Goal: Task Accomplishment & Management: Manage account settings

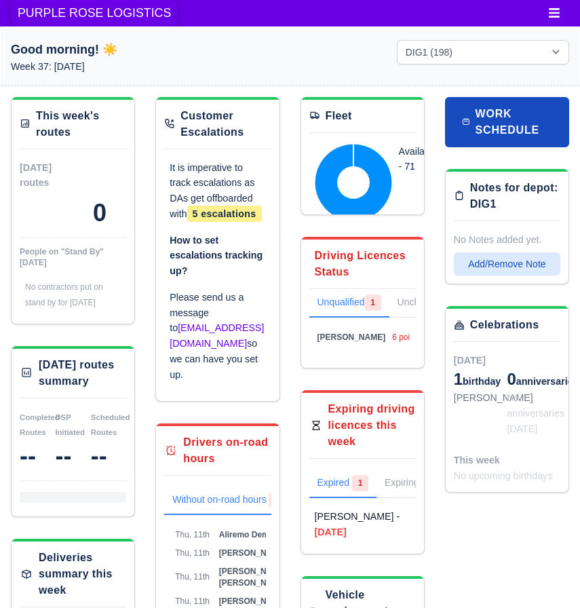
click at [85, 16] on span "PURPLE ROSE LOGISTICS" at bounding box center [94, 12] width 167 height 27
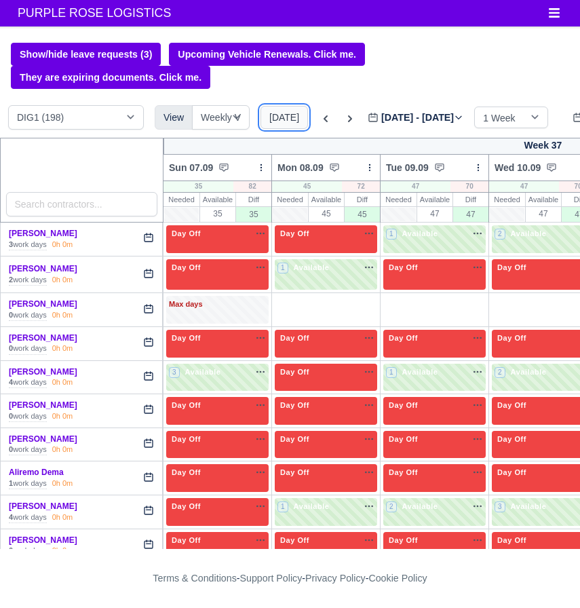
click at [281, 112] on button "[DATE]" at bounding box center [283, 117] width 47 height 23
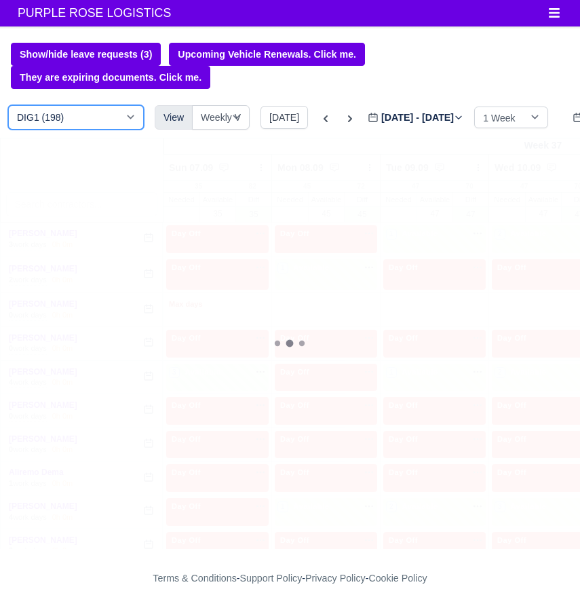
click at [117, 107] on select "DIG1 (198) DAK1 (1) GIMD (41)" at bounding box center [76, 117] width 136 height 24
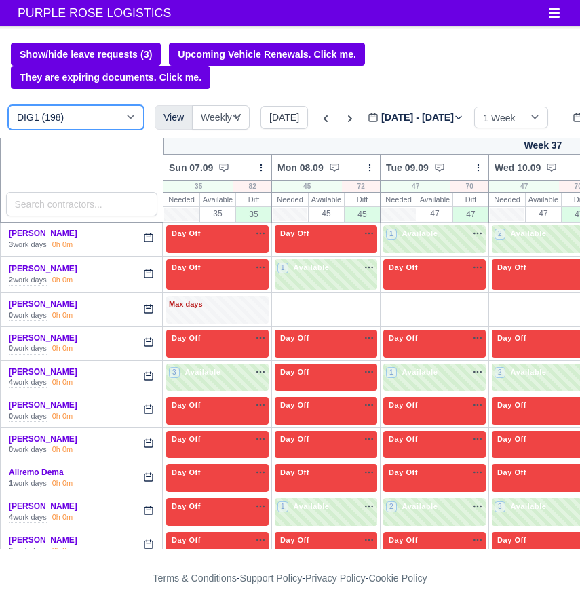
select select "5"
click at [8, 106] on select "DIG1 (198) DAK1 (1) GIMD (41)" at bounding box center [76, 117] width 136 height 24
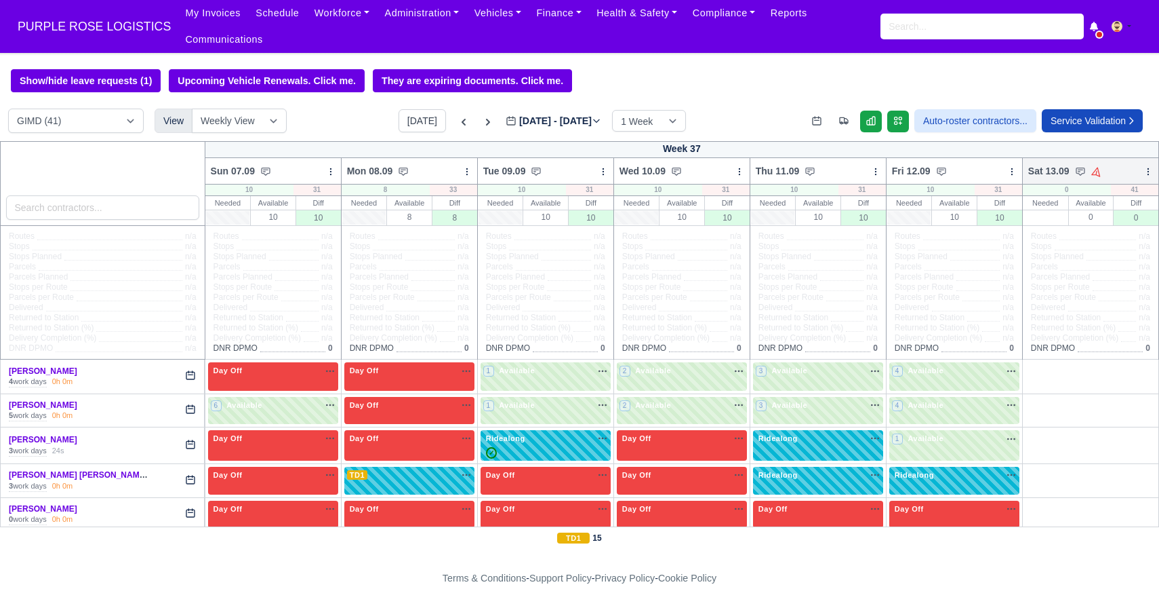
click at [579, 171] on icon at bounding box center [1148, 171] width 1 height 6
click at [579, 226] on link "Bulk Status Change" at bounding box center [1077, 219] width 152 height 24
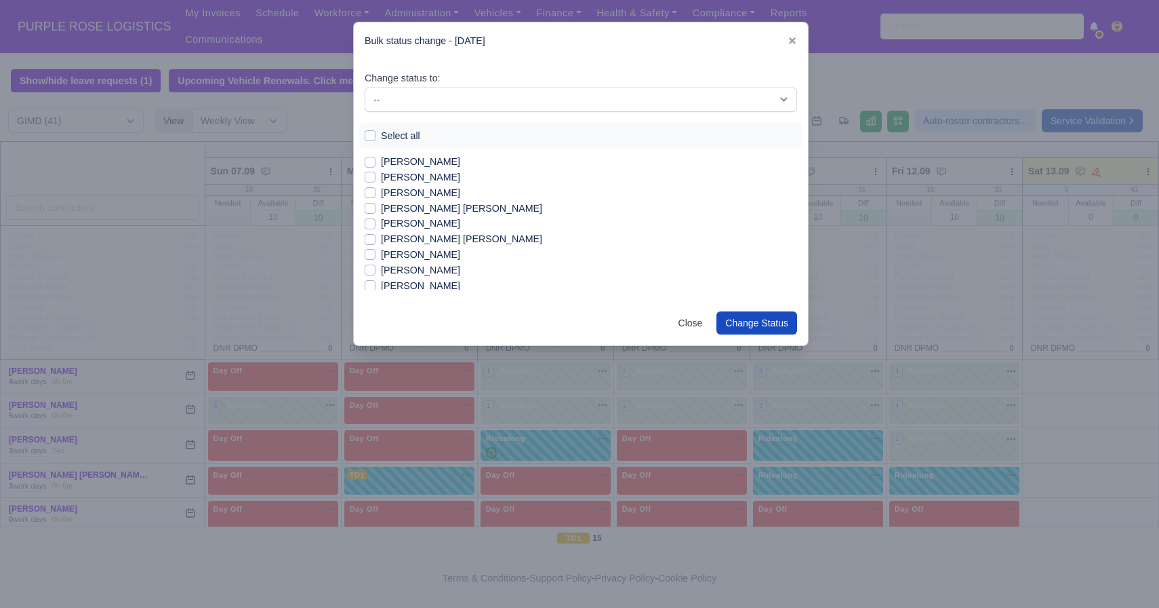
click at [381, 136] on label "Select all" at bounding box center [400, 136] width 39 height 16
click at [373, 136] on input "Select all" at bounding box center [370, 133] width 11 height 11
checkbox input "true"
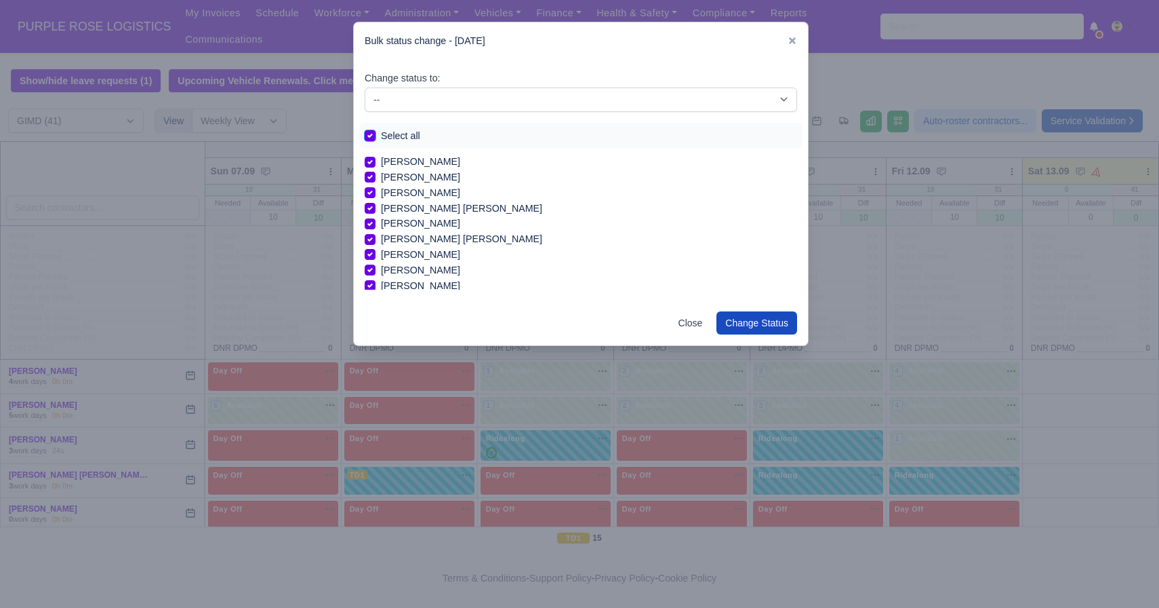
checkbox input "true"
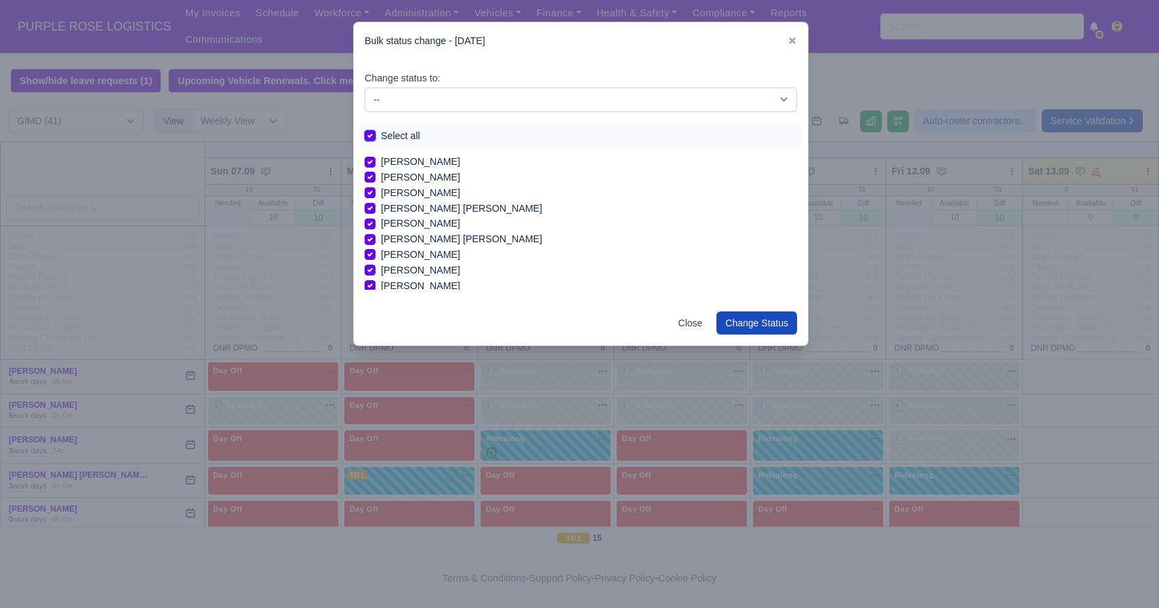
checkbox input "true"
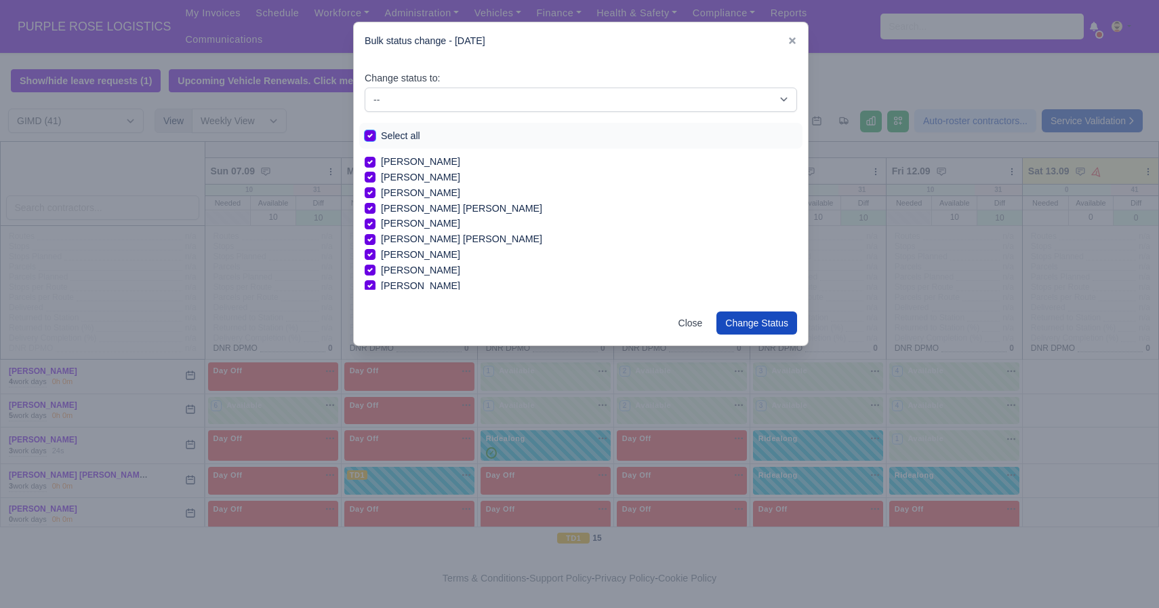
checkbox input "true"
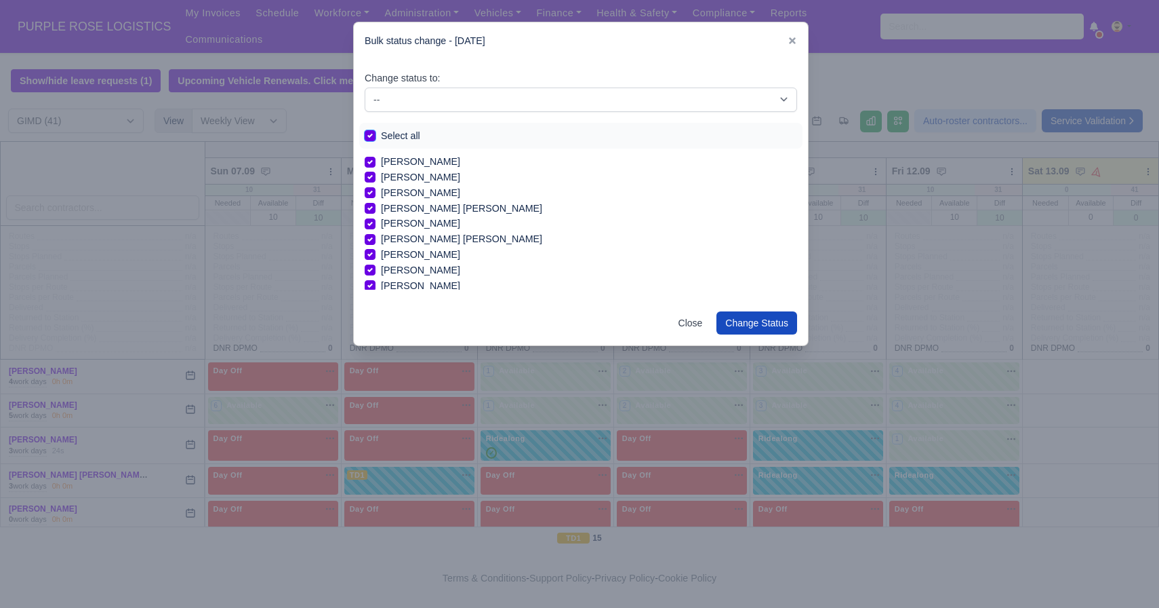
checkbox input "true"
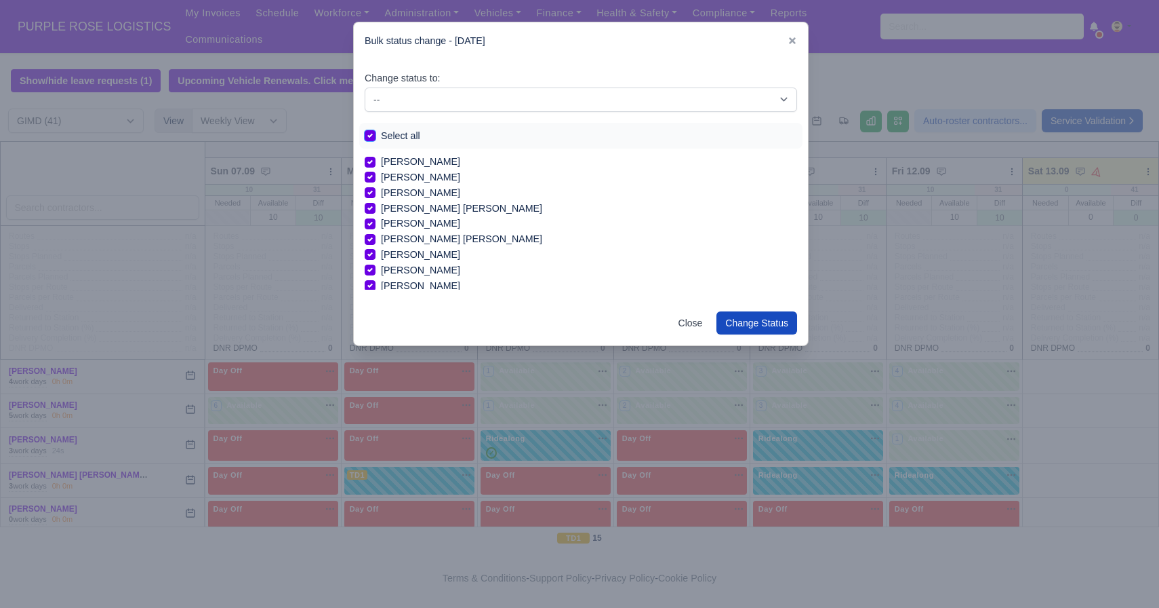
checkbox input "true"
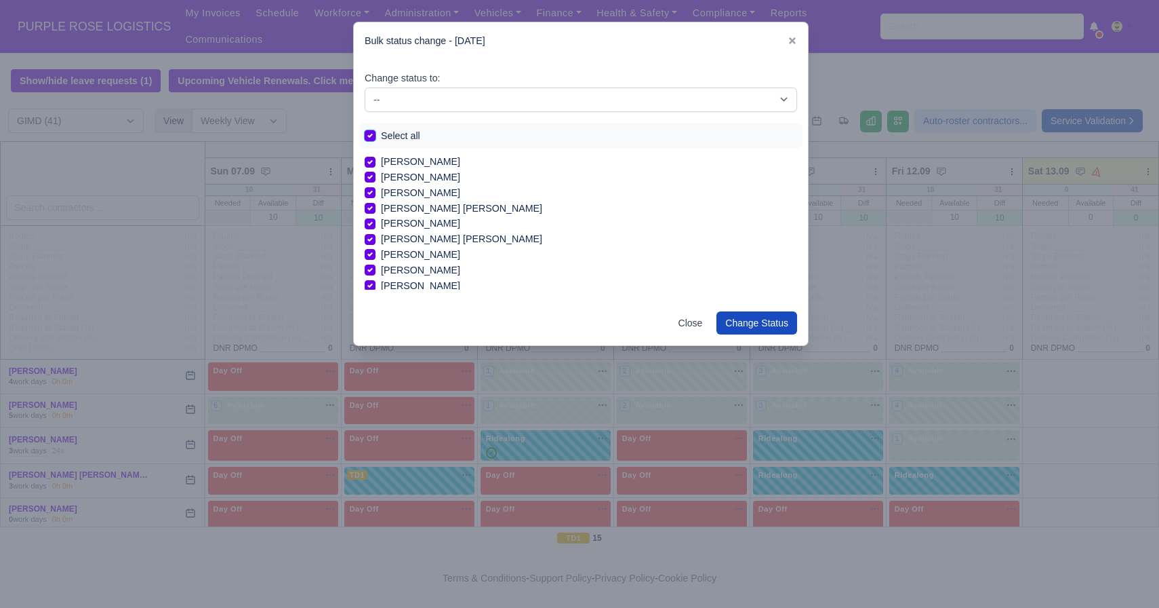
checkbox input "true"
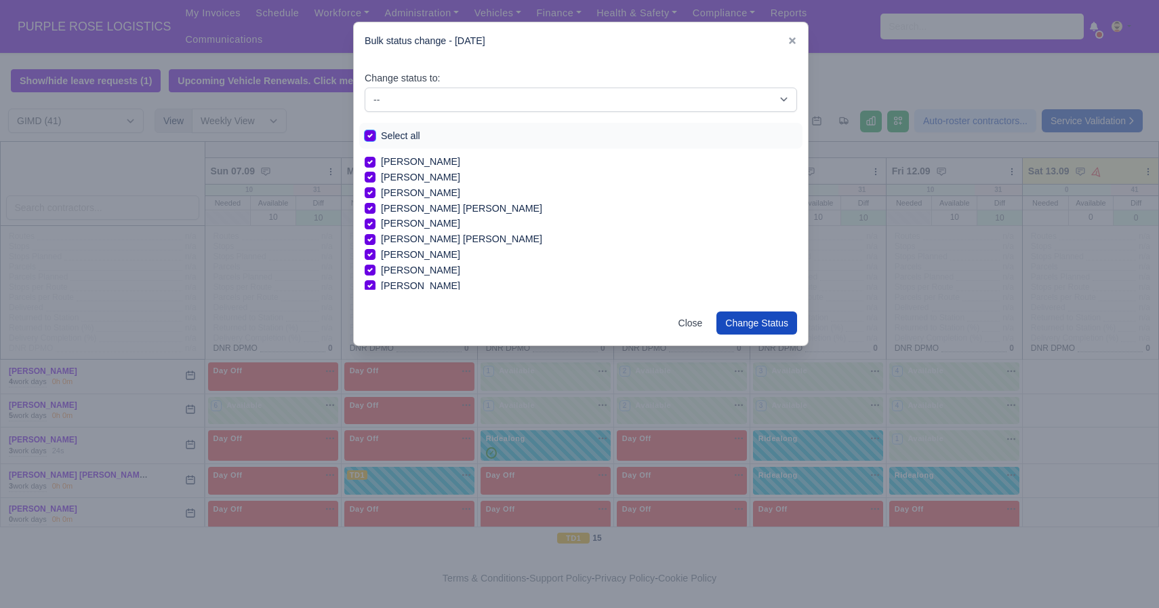
checkbox input "true"
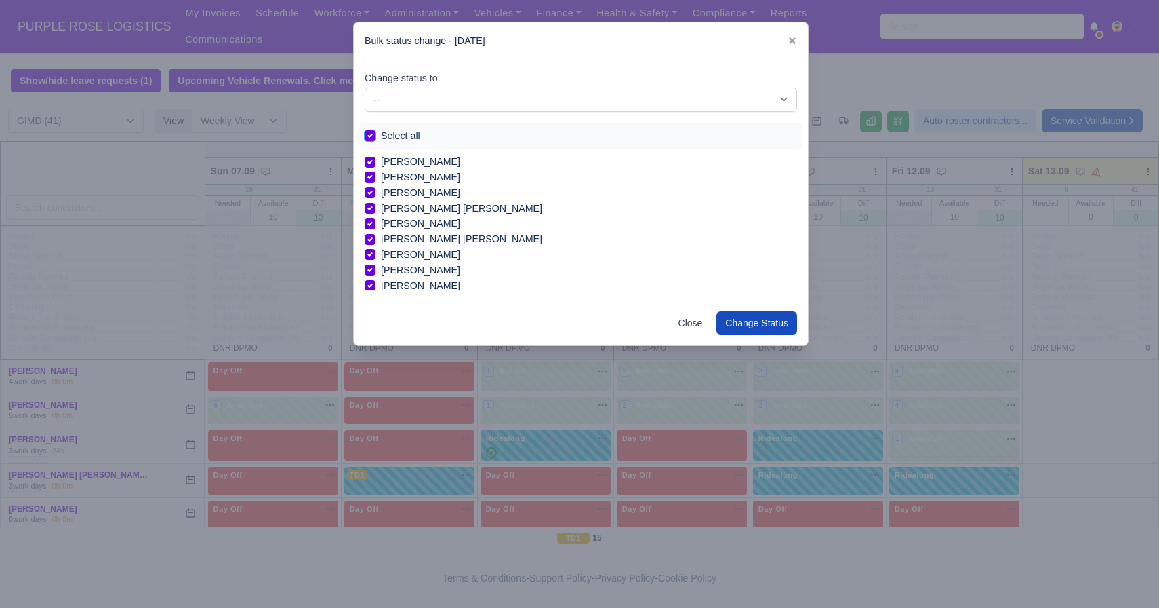
checkbox input "true"
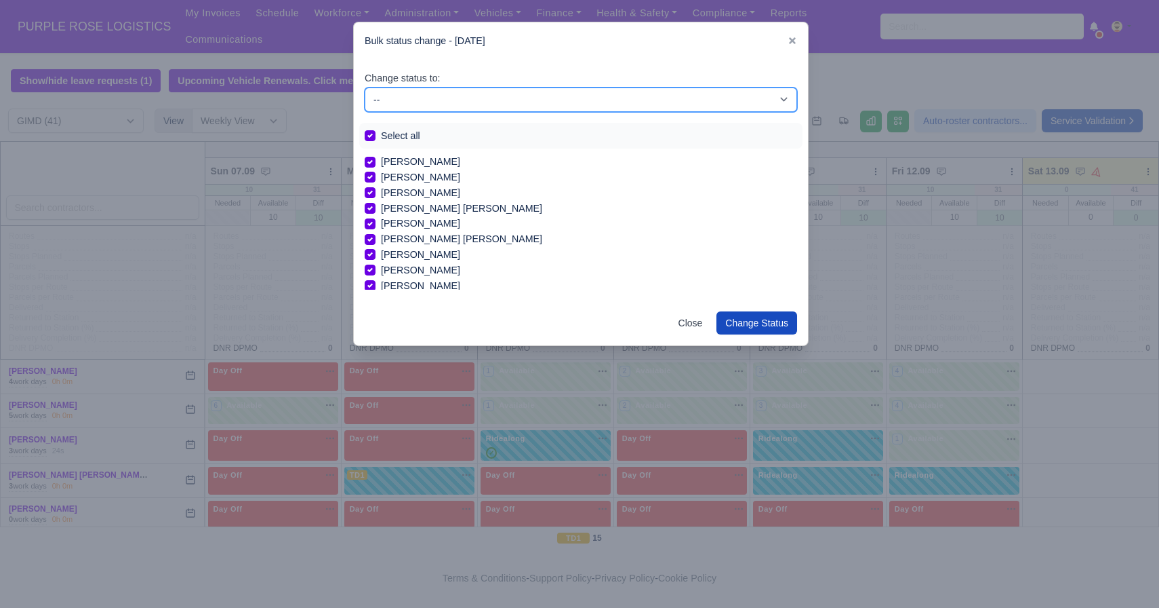
click at [481, 97] on select "-- Available Day Off Stand By Holiday In Office OSM Ridealong Nursery 1 Nursery…" at bounding box center [581, 99] width 433 height 24
select select "Day Off"
click at [365, 87] on select "-- Available Day Off Stand By Holiday In Office OSM Ridealong Nursery 1 Nursery…" at bounding box center [581, 99] width 433 height 24
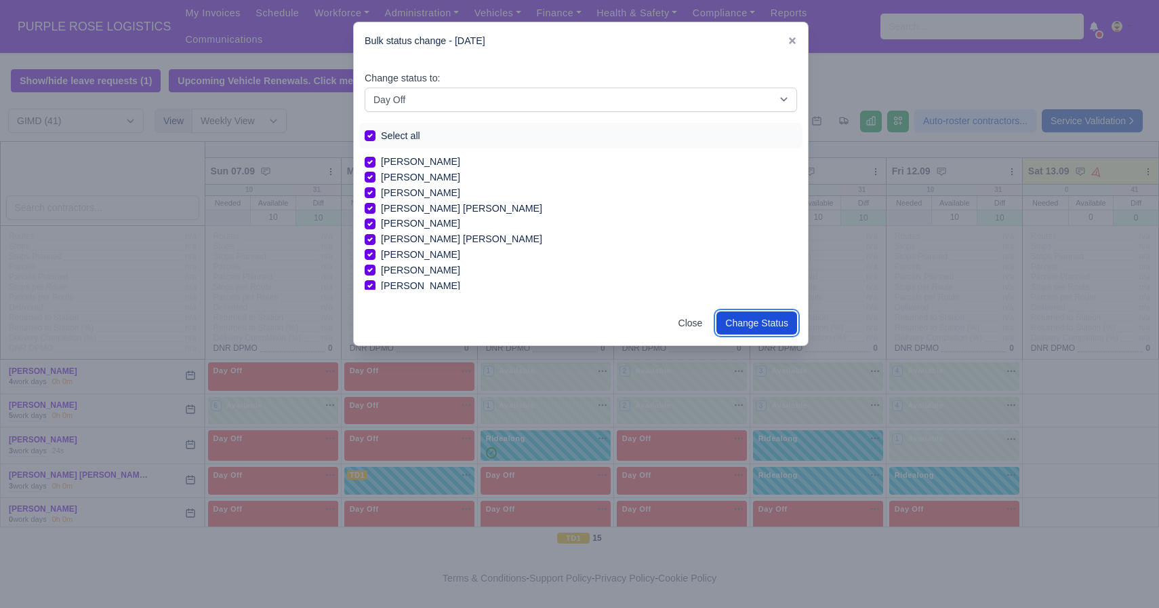
click at [579, 317] on button "Change Status" at bounding box center [757, 322] width 81 height 23
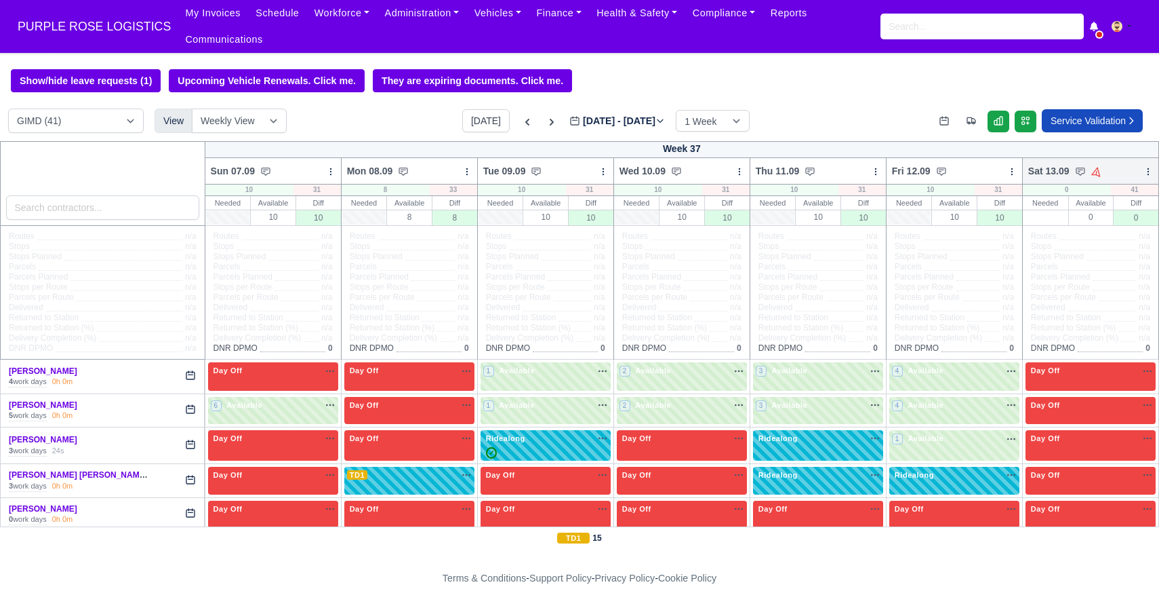
click at [579, 175] on icon at bounding box center [1148, 171] width 9 height 9
click at [579, 216] on link "Bulk Status Change" at bounding box center [1077, 219] width 152 height 24
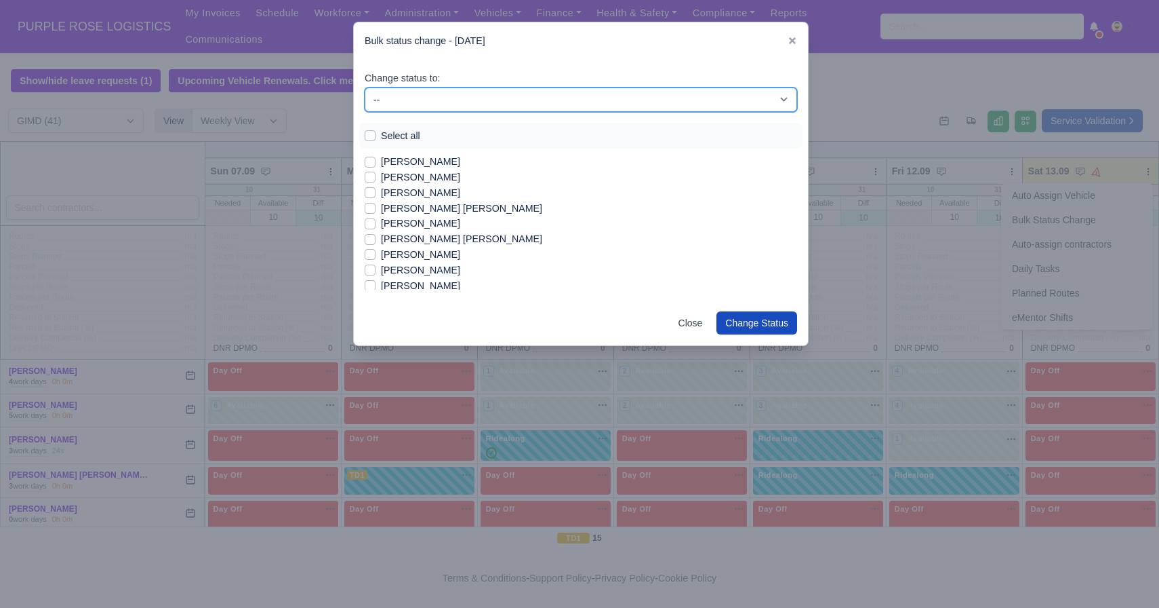
click at [418, 102] on select "-- Available Day Off Stand By Holiday In Office OSM Ridealong Nursery 1 Nursery…" at bounding box center [581, 99] width 433 height 24
select select "Available"
click at [365, 87] on select "-- Available Day Off Stand By Holiday In Office OSM Ridealong Nursery 1 Nursery…" at bounding box center [581, 99] width 433 height 24
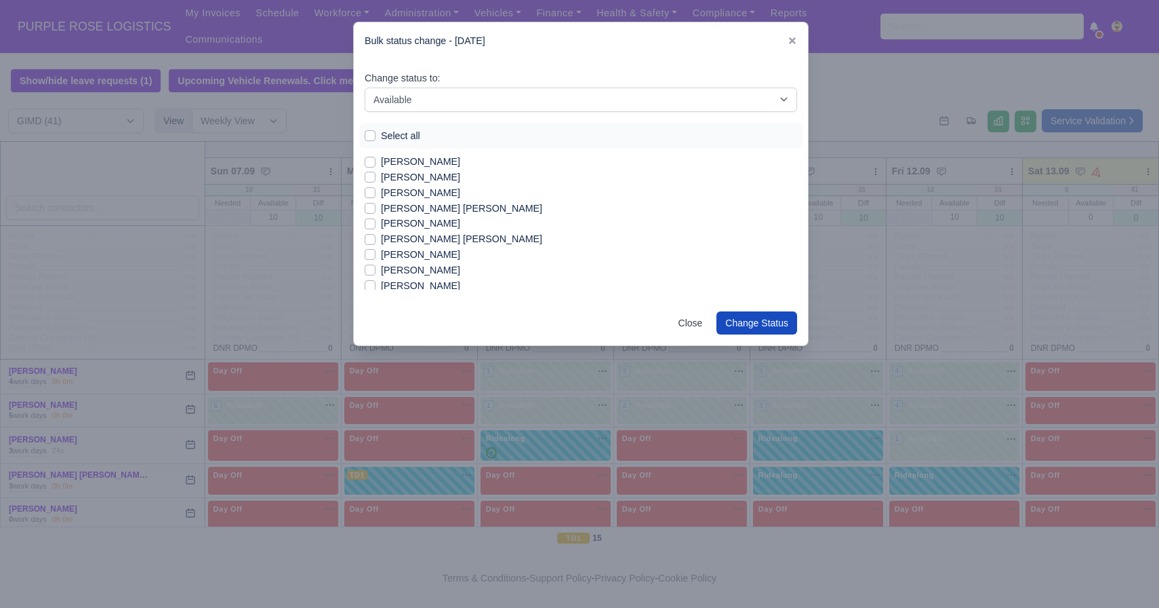
click at [411, 175] on label "[PERSON_NAME]" at bounding box center [420, 178] width 79 height 16
click at [376, 175] on input "[PERSON_NAME]" at bounding box center [370, 175] width 11 height 11
checkbox input "true"
click at [416, 199] on label "[PERSON_NAME]" at bounding box center [420, 193] width 79 height 16
click at [376, 196] on input "[PERSON_NAME]" at bounding box center [370, 190] width 11 height 11
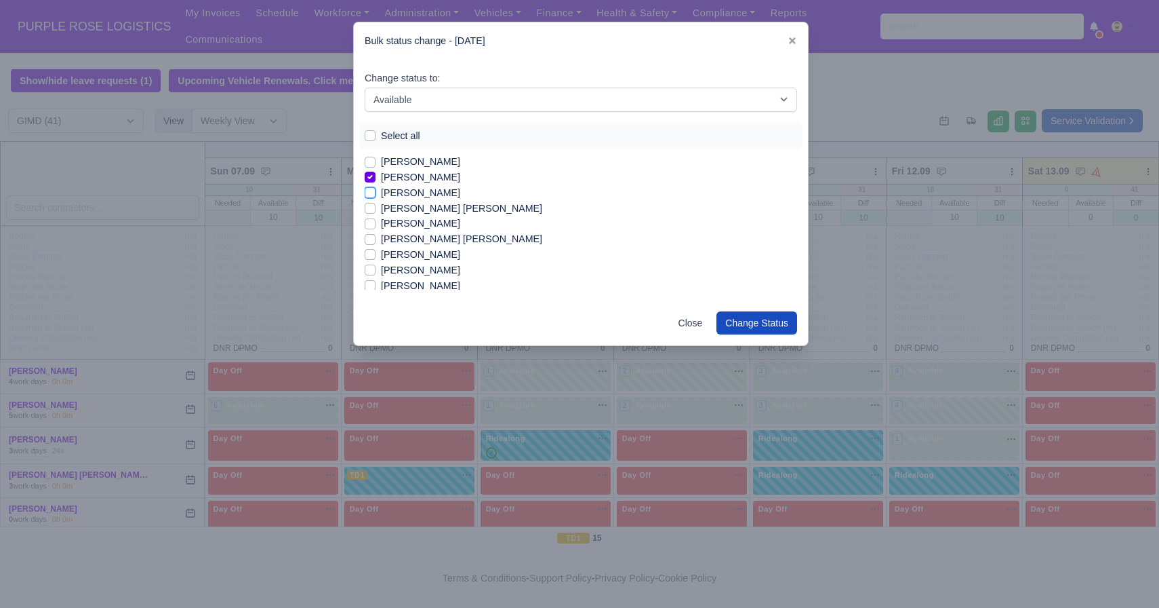
checkbox input "true"
click at [422, 207] on label "[PERSON_NAME] [PERSON_NAME]" at bounding box center [461, 209] width 161 height 16
click at [376, 207] on input "[PERSON_NAME] [PERSON_NAME]" at bounding box center [370, 206] width 11 height 11
checkbox input "true"
click at [436, 235] on label "[PERSON_NAME] [PERSON_NAME]" at bounding box center [461, 239] width 161 height 16
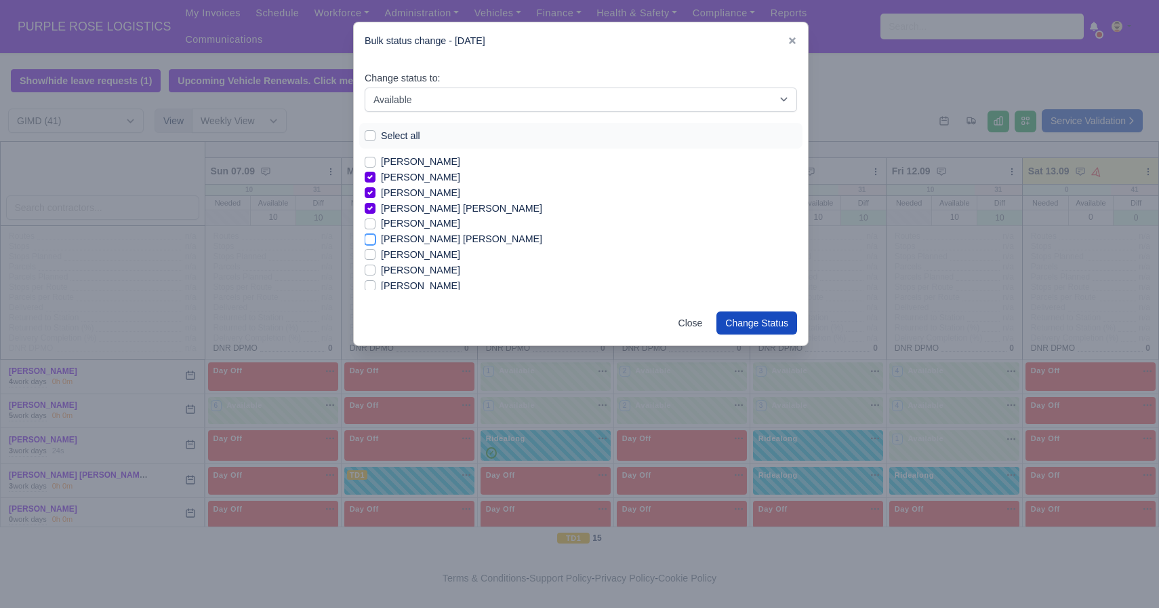
click at [376, 235] on input "[PERSON_NAME] [PERSON_NAME]" at bounding box center [370, 236] width 11 height 11
checkbox input "true"
click at [406, 202] on label "[PERSON_NAME]" at bounding box center [420, 203] width 79 height 16
click at [376, 202] on input "[PERSON_NAME]" at bounding box center [370, 200] width 11 height 11
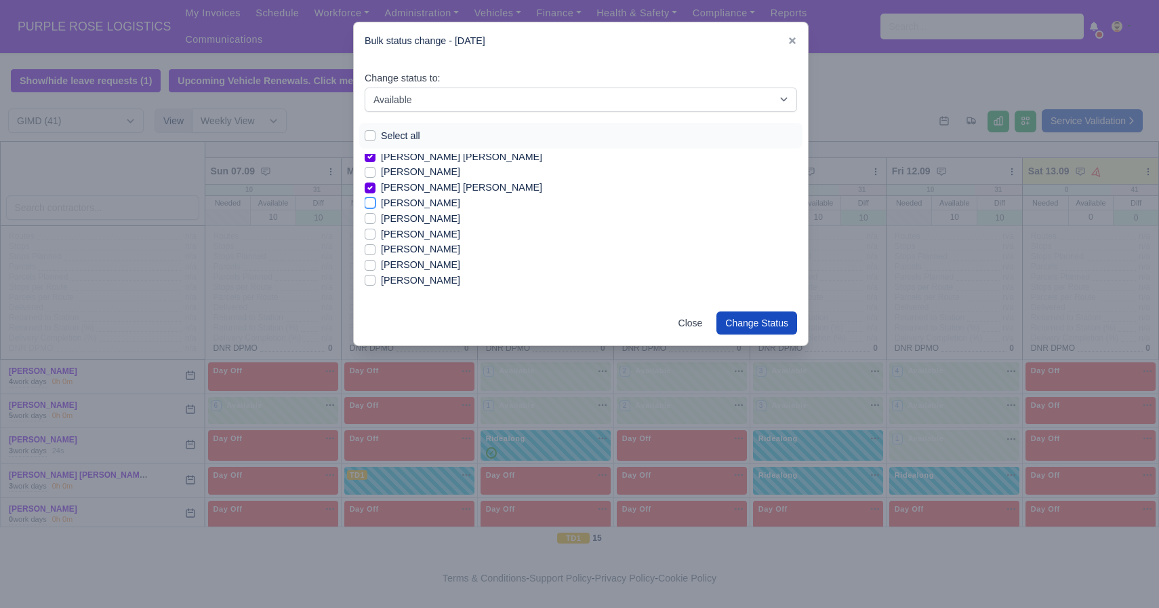
checkbox input "true"
click at [418, 226] on label "[PERSON_NAME]" at bounding box center [420, 225] width 79 height 16
click at [376, 226] on input "[PERSON_NAME]" at bounding box center [370, 222] width 11 height 11
checkbox input "true"
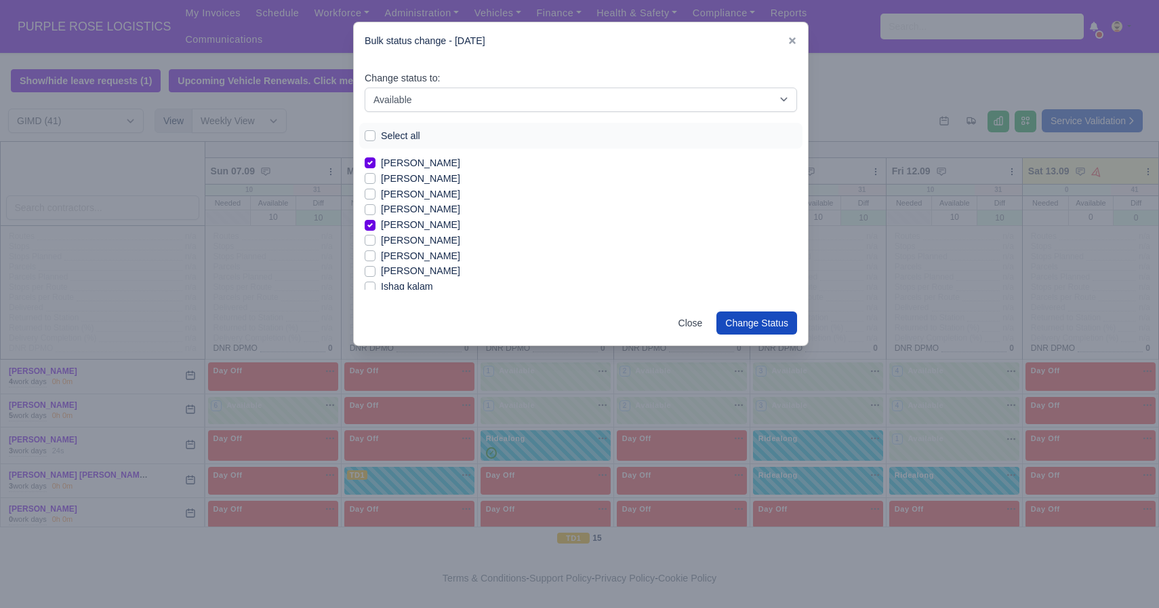
click at [433, 242] on label "[PERSON_NAME]" at bounding box center [420, 241] width 79 height 16
click at [376, 242] on input "[PERSON_NAME]" at bounding box center [370, 238] width 11 height 11
checkbox input "true"
click at [414, 240] on label "Ishaq kalam" at bounding box center [407, 240] width 52 height 16
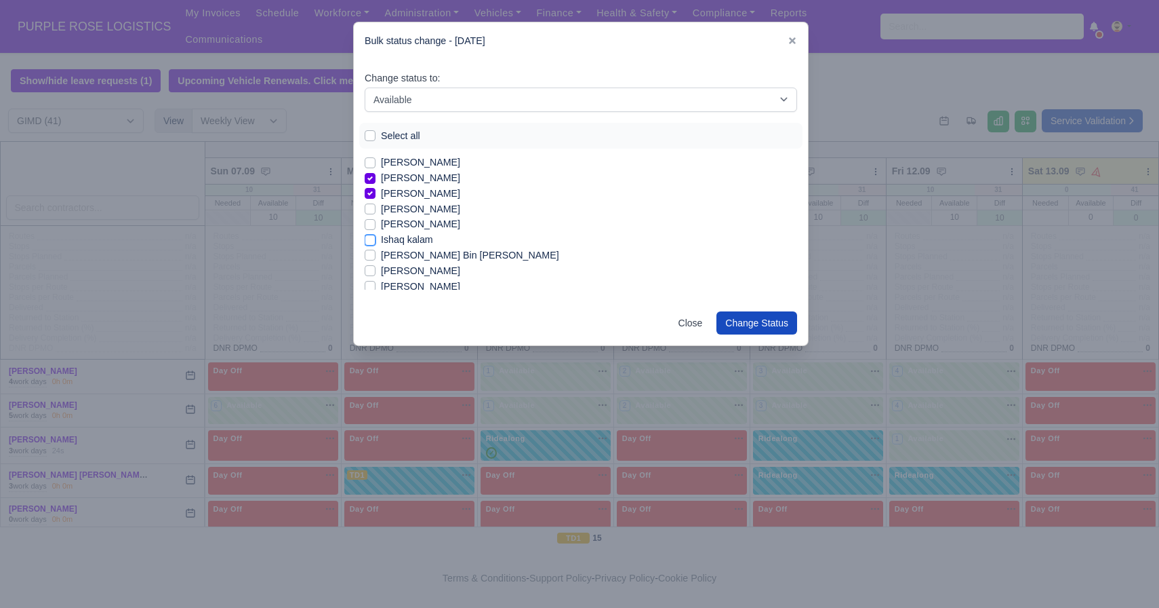
click at [376, 240] on input "Ishaq kalam" at bounding box center [370, 237] width 11 height 11
checkbox input "true"
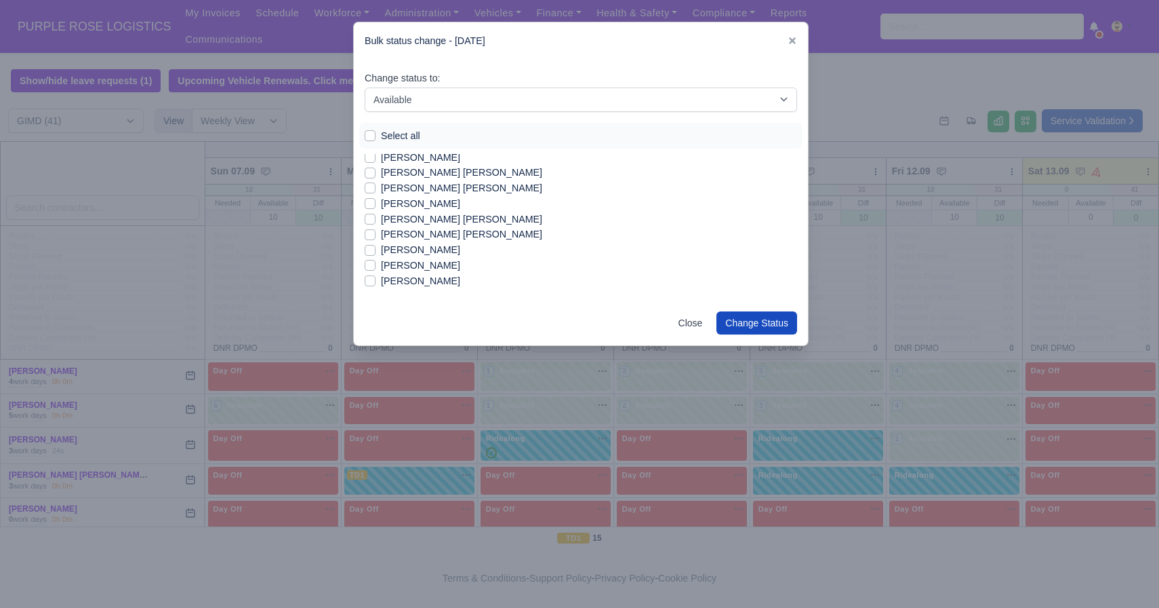
scroll to position [346, 0]
click at [461, 235] on label "[PERSON_NAME] [PERSON_NAME]" at bounding box center [461, 232] width 161 height 16
click at [376, 235] on input "[PERSON_NAME] [PERSON_NAME]" at bounding box center [370, 229] width 11 height 11
checkbox input "true"
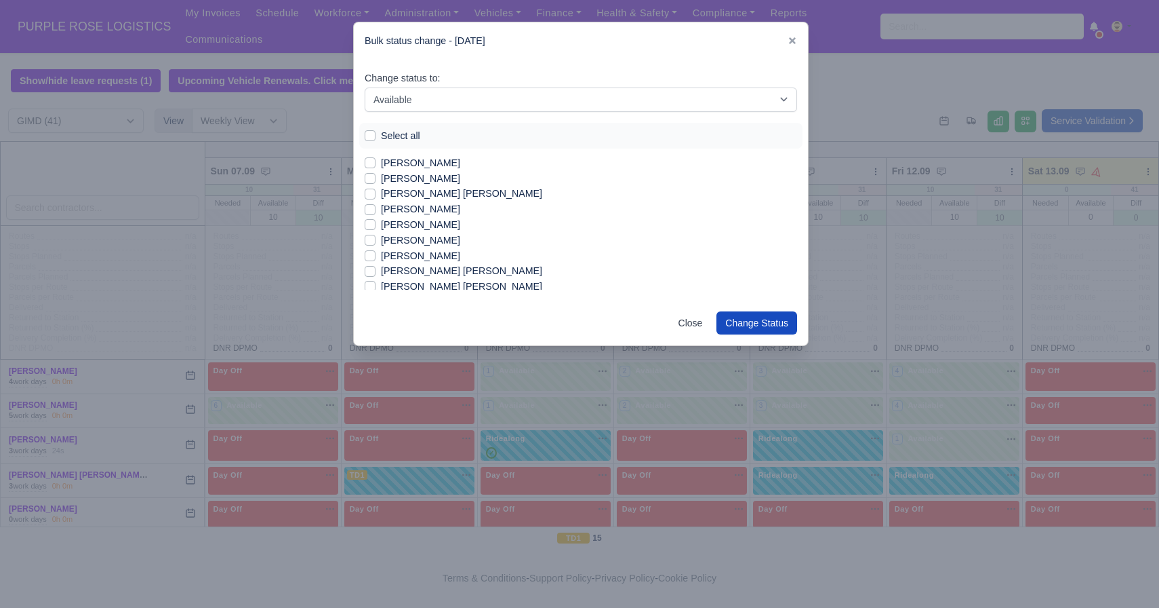
scroll to position [242, 0]
click at [447, 231] on label "[PERSON_NAME]" at bounding box center [420, 229] width 79 height 16
click at [376, 231] on input "[PERSON_NAME]" at bounding box center [370, 226] width 11 height 11
checkbox input "true"
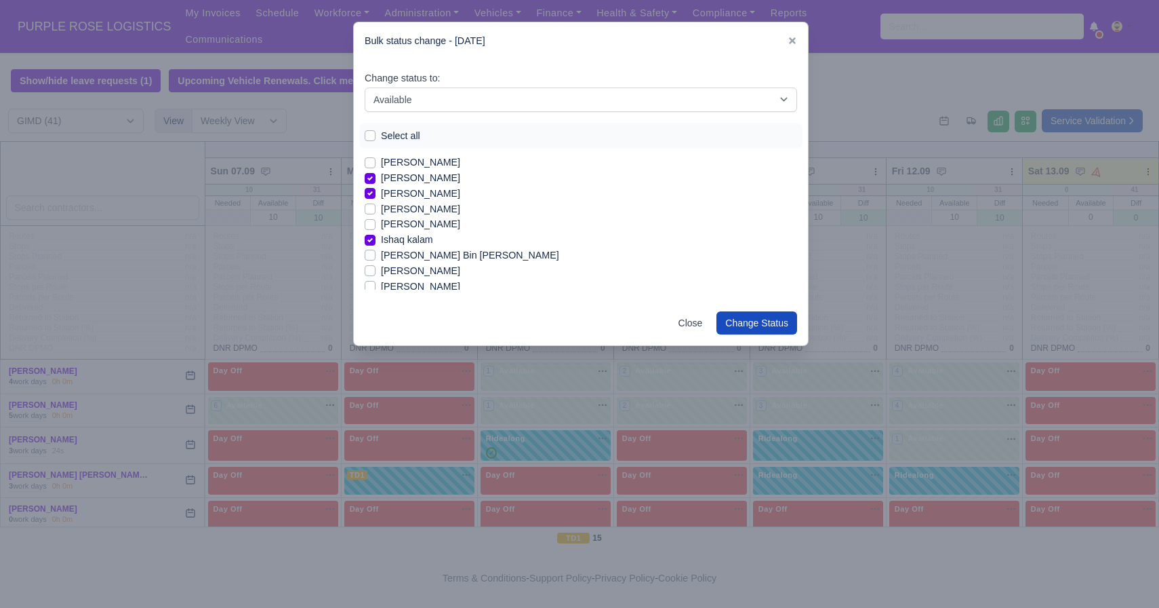
click at [403, 222] on label "[PERSON_NAME]" at bounding box center [420, 224] width 79 height 16
click at [376, 222] on input "[PERSON_NAME]" at bounding box center [370, 221] width 11 height 11
checkbox input "true"
click at [451, 243] on label "[PERSON_NAME]" at bounding box center [420, 242] width 79 height 16
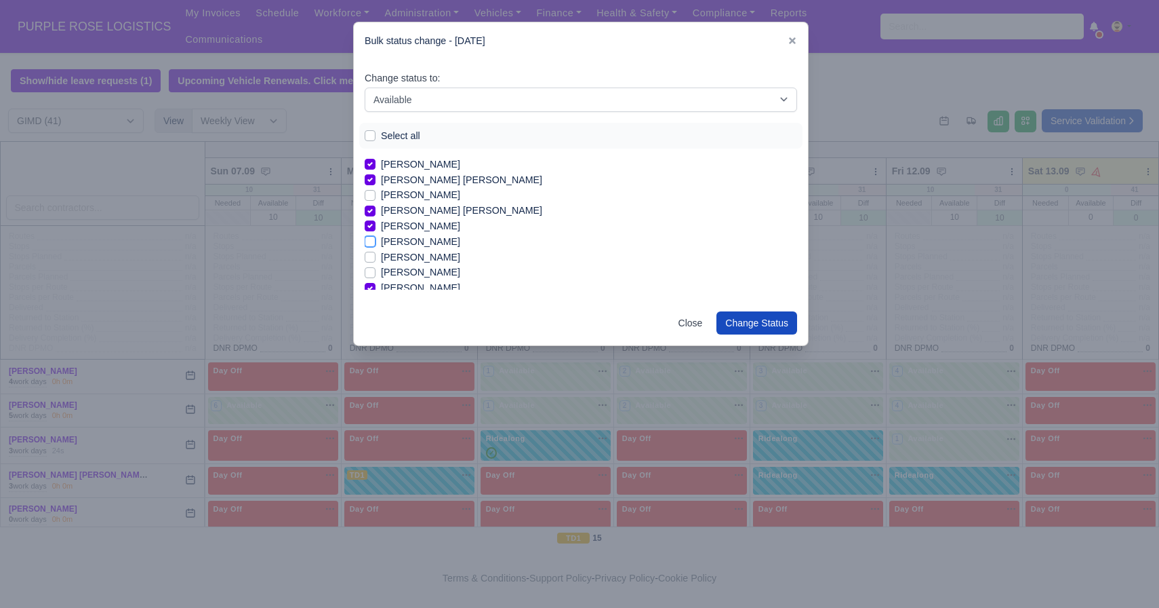
click at [376, 243] on input "[PERSON_NAME]" at bounding box center [370, 239] width 11 height 11
checkbox input "true"
click at [422, 254] on label "[PERSON_NAME]" at bounding box center [420, 255] width 79 height 16
click at [376, 254] on input "[PERSON_NAME]" at bounding box center [370, 252] width 11 height 11
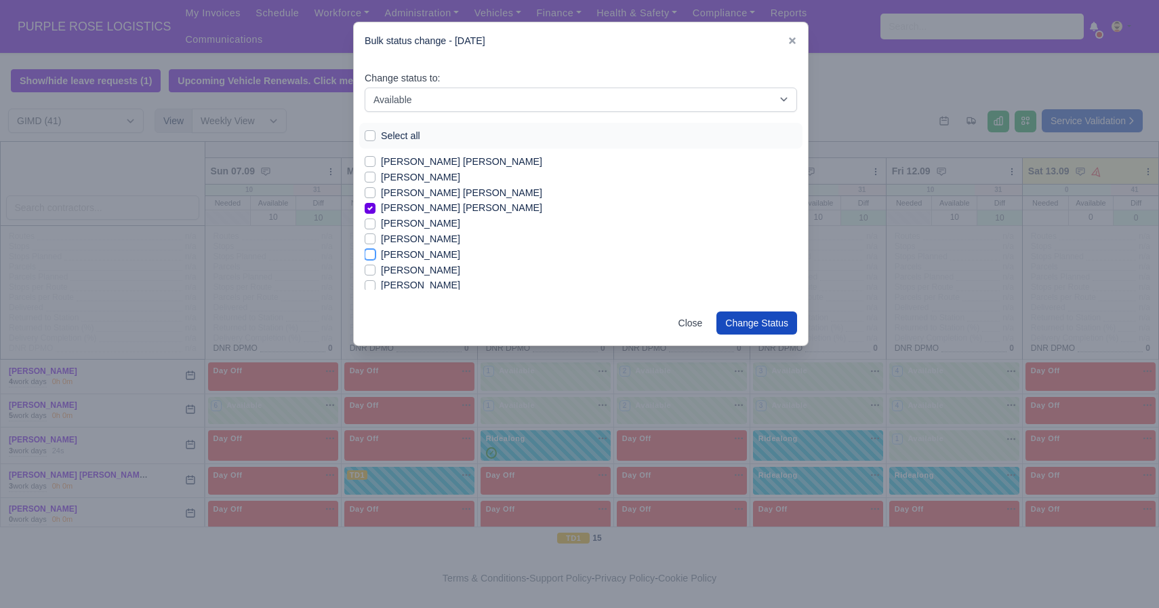
checkbox input "true"
click at [579, 323] on button "Change Status" at bounding box center [757, 322] width 81 height 23
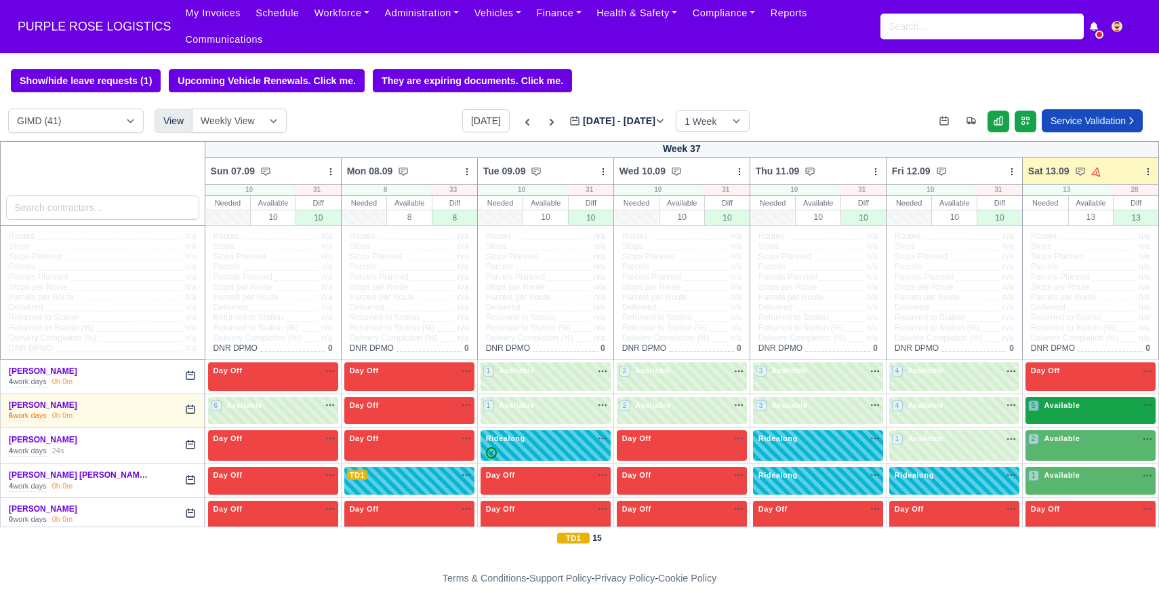
click at [579, 419] on div "5 Available" at bounding box center [1091, 411] width 130 height 28
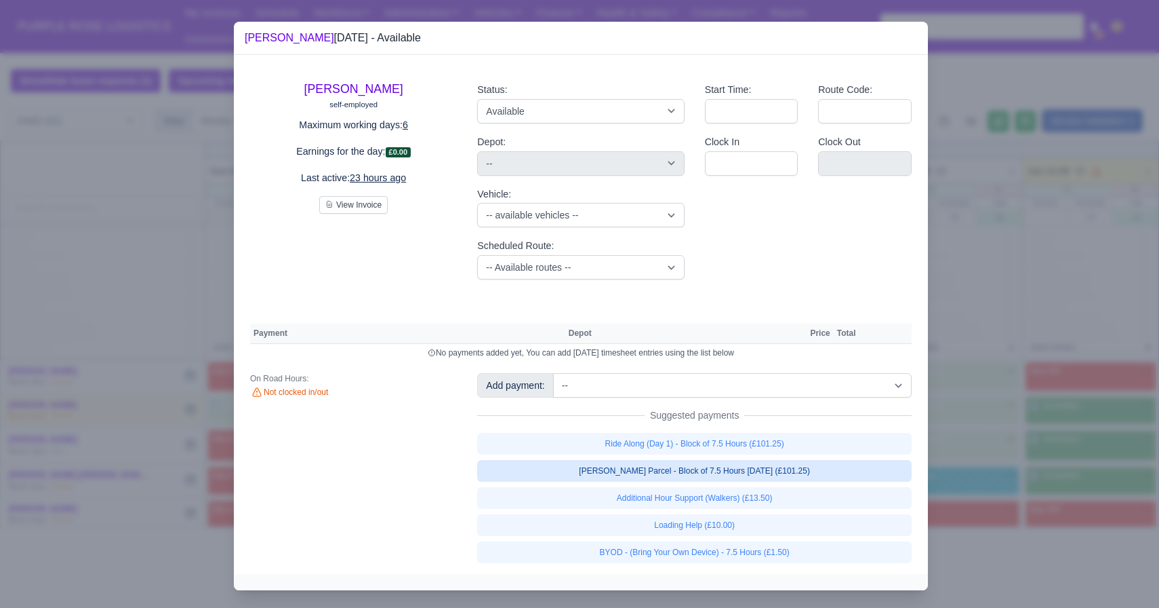
click at [579, 477] on link "[PERSON_NAME] Parcel - Block of 7.5 Hours [DATE] (£101.25)" at bounding box center [694, 471] width 435 height 22
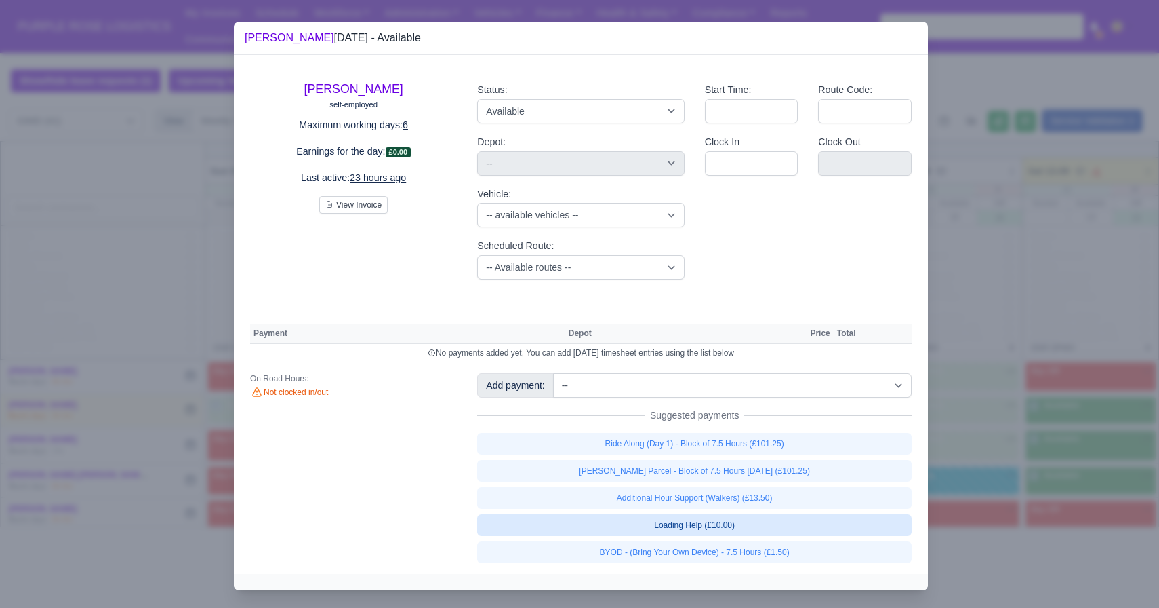
select select "5"
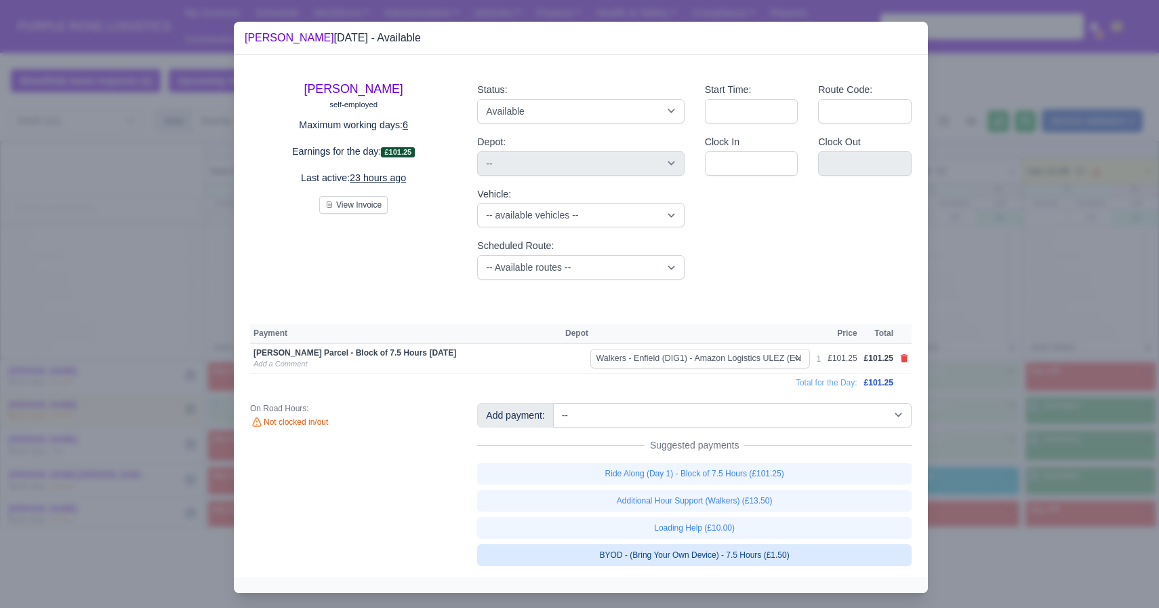
click at [579, 553] on link "BYOD - (Bring Your Own Device) - 7.5 Hours (£1.50)" at bounding box center [694, 555] width 435 height 22
select select "5"
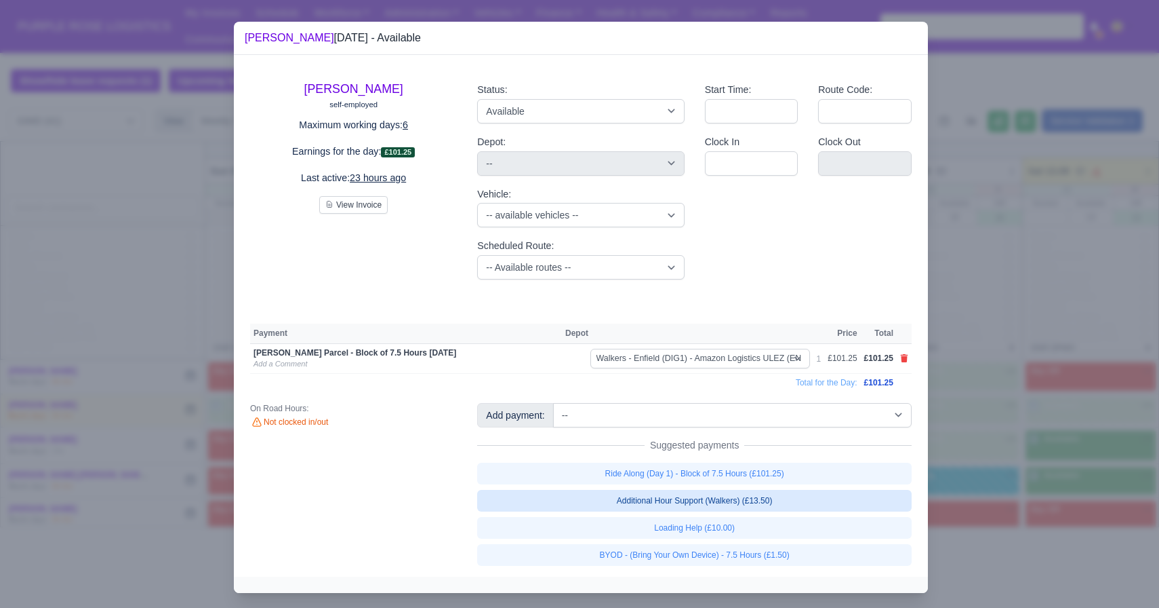
select select "5"
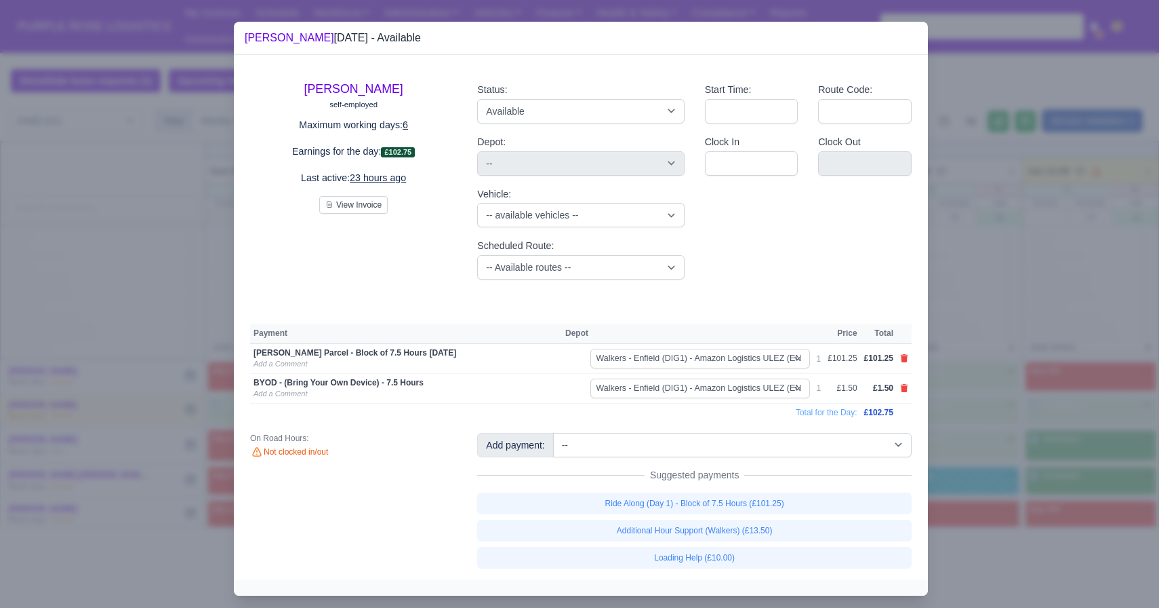
click at [579, 386] on div at bounding box center [579, 304] width 1159 height 608
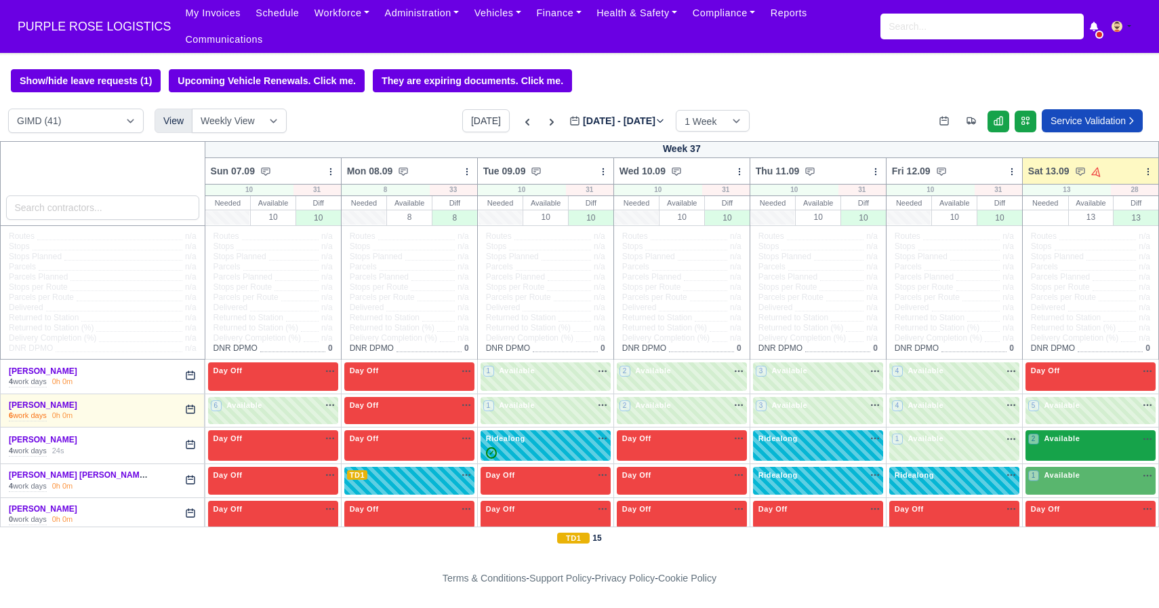
click at [579, 442] on span "Available" at bounding box center [1061, 437] width 41 height 9
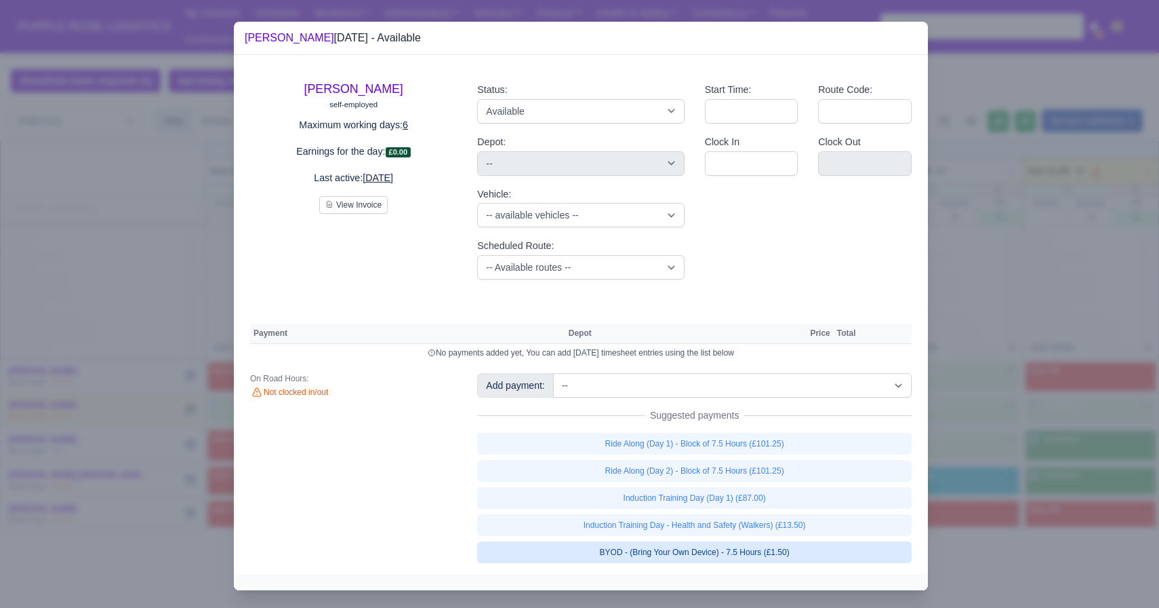
click at [579, 548] on link "BYOD - (Bring Your Own Device) - 7.5 Hours (£1.50)" at bounding box center [694, 552] width 435 height 22
select select "5"
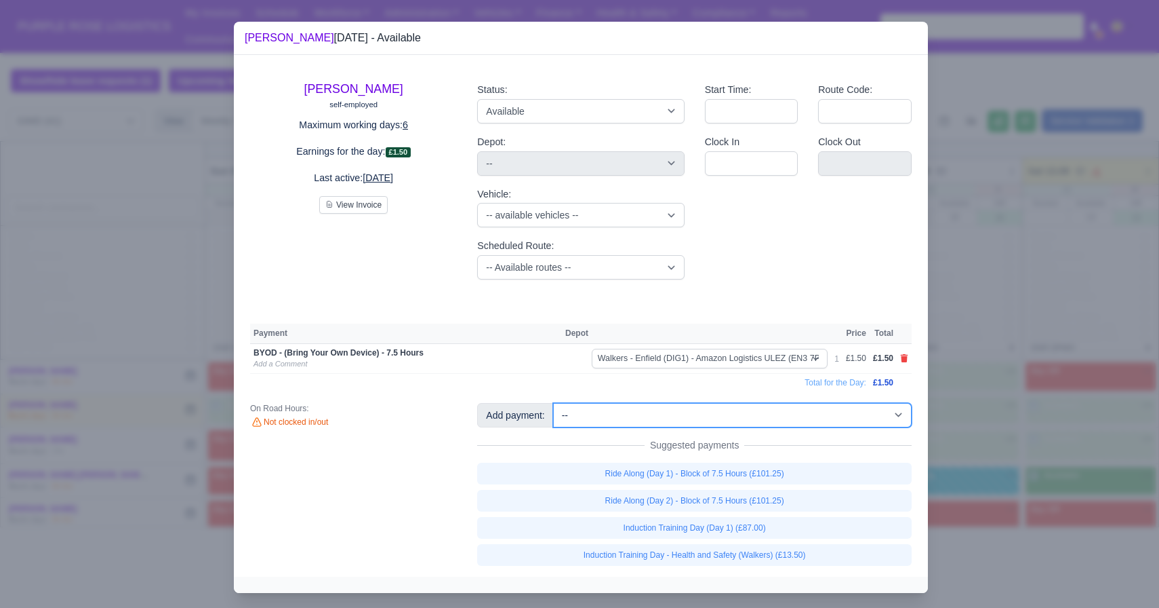
click at [579, 422] on select "-- Additional Hour Support (£14.50) Additional Hour Support (Walkers) (£13.50) …" at bounding box center [732, 415] width 359 height 24
select select "115"
click at [555, 403] on select "-- Additional Hour Support (£14.50) Additional Hour Support (Walkers) (£13.50) …" at bounding box center [732, 415] width 359 height 24
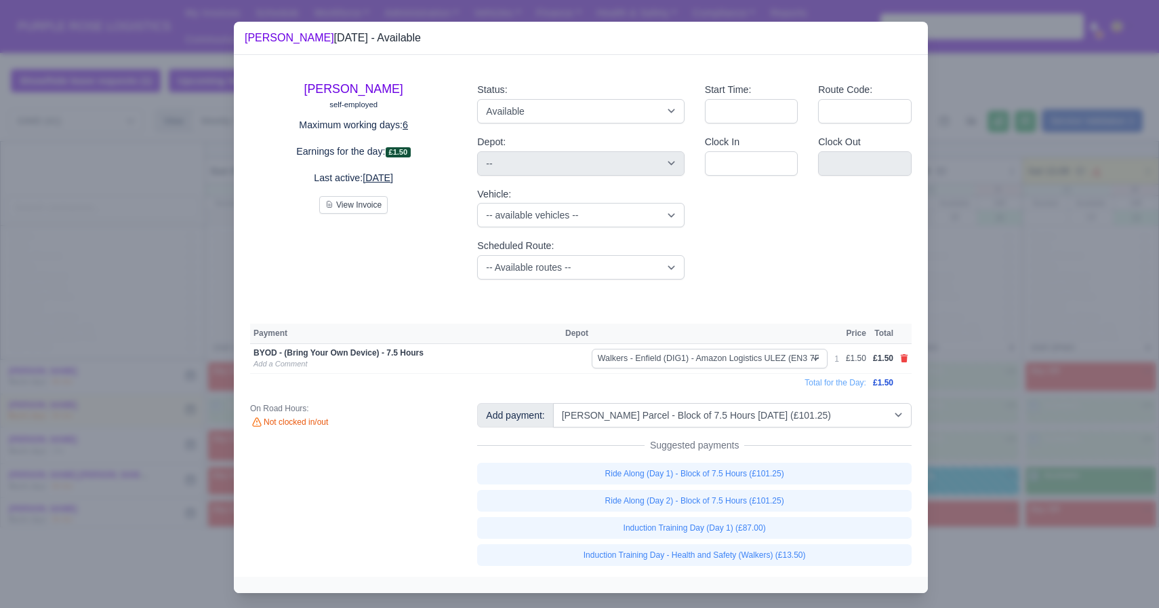
select select "5"
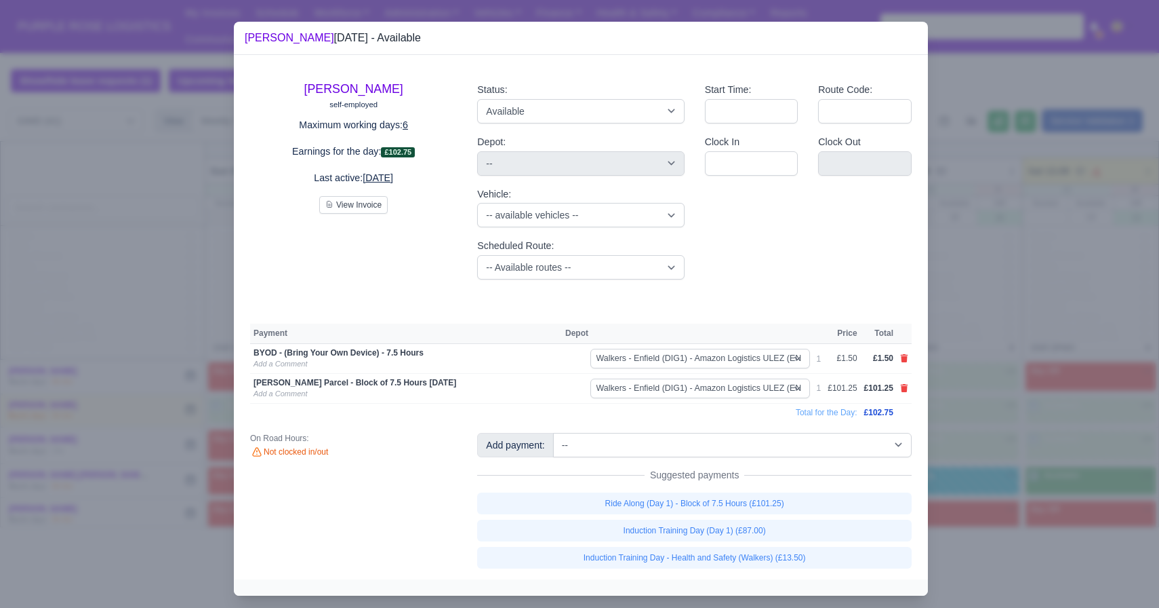
click at [579, 456] on div at bounding box center [579, 304] width 1159 height 608
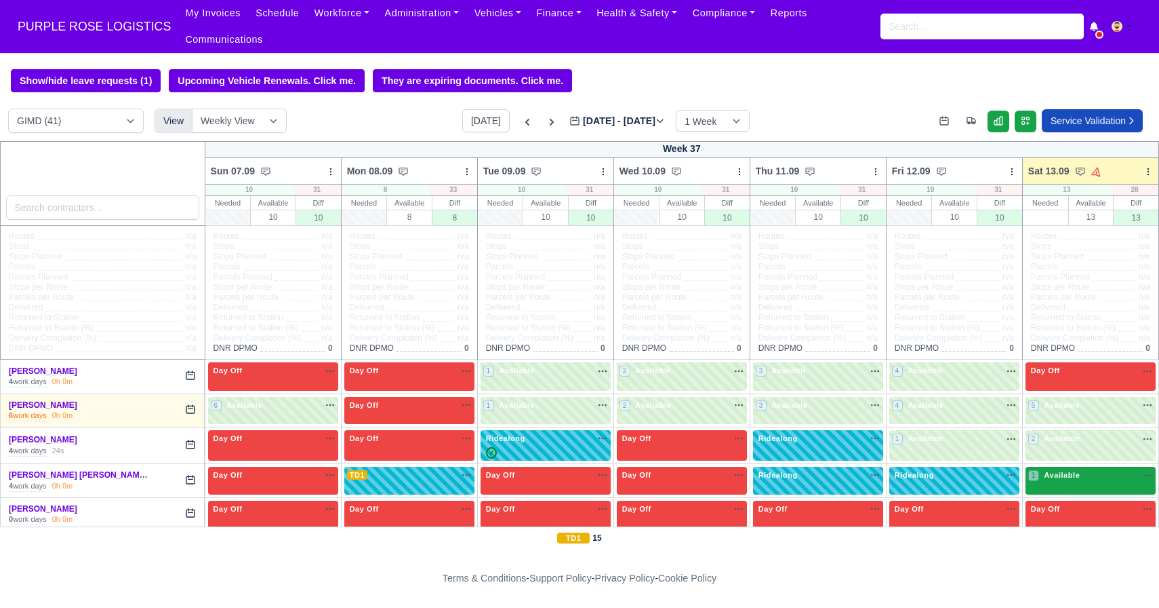
click at [579, 478] on div "1 Available na" at bounding box center [1091, 475] width 125 height 12
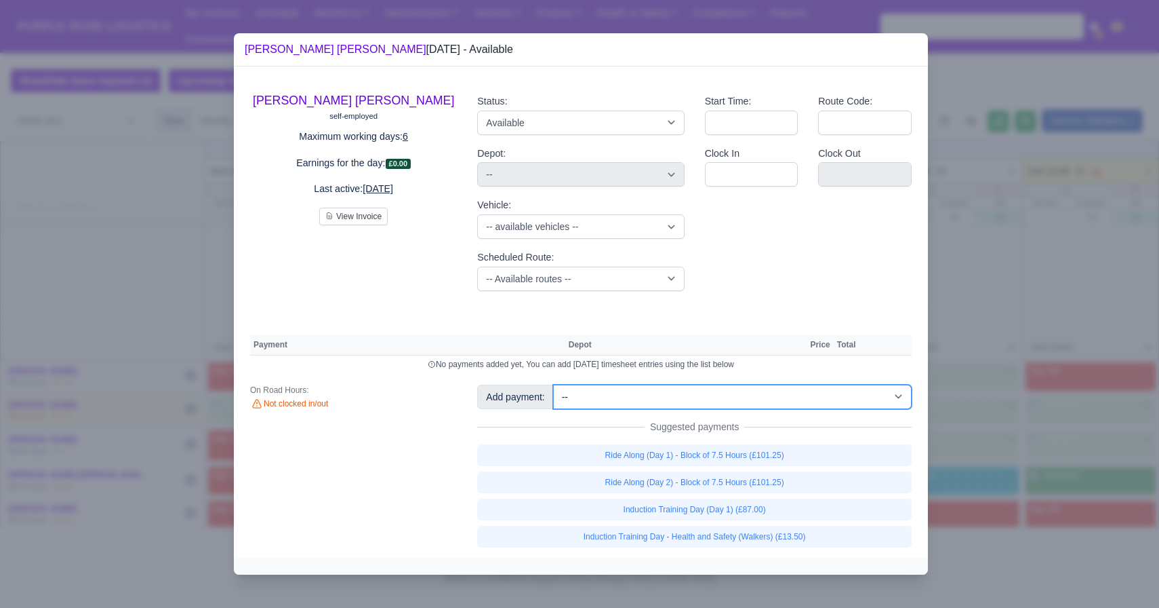
click at [579, 391] on select "-- Additional Hour Support (£14.50) Additional Hour Support (Walkers) (£13.50) …" at bounding box center [732, 396] width 359 height 24
select select "69"
click at [555, 384] on select "-- Additional Hour Support (£14.50) Additional Hour Support (Walkers) (£13.50) …" at bounding box center [732, 396] width 359 height 24
click at [579, 397] on select "-- Additional Hour Support (£14.50) Additional Hour Support (Walkers) (£13.50) …" at bounding box center [732, 396] width 359 height 24
select select "5"
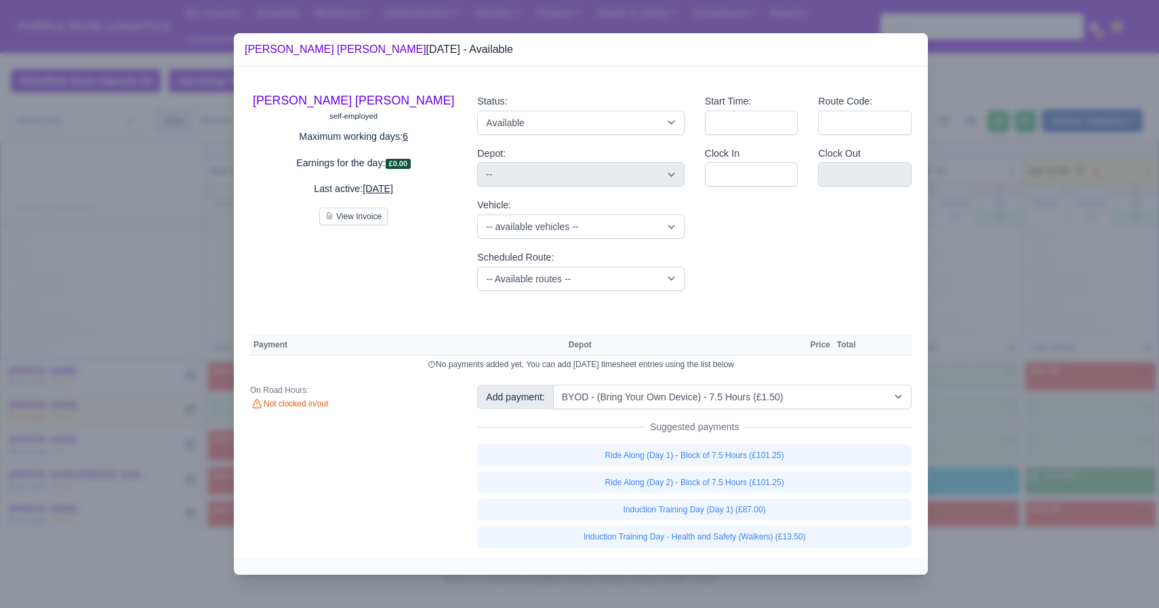
select select "5"
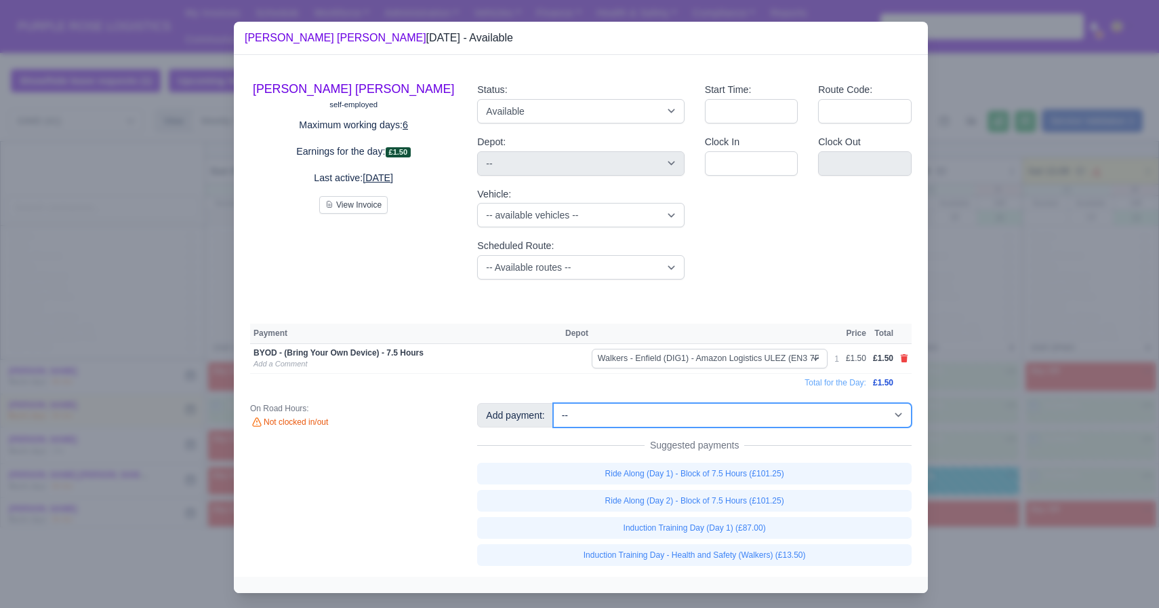
click at [579, 419] on select "-- Additional Hour Support (£14.50) Additional Hour Support (Walkers) (£13.50) …" at bounding box center [732, 415] width 359 height 24
select select "115"
click at [555, 403] on select "-- Additional Hour Support (£14.50) Additional Hour Support (Walkers) (£13.50) …" at bounding box center [732, 415] width 359 height 24
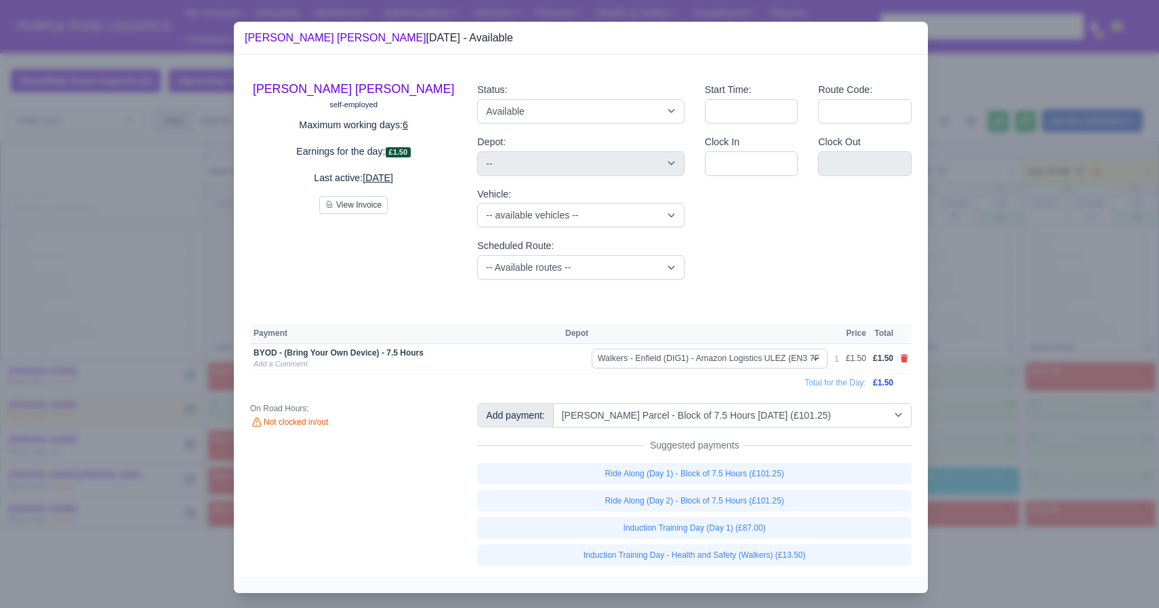
select select "5"
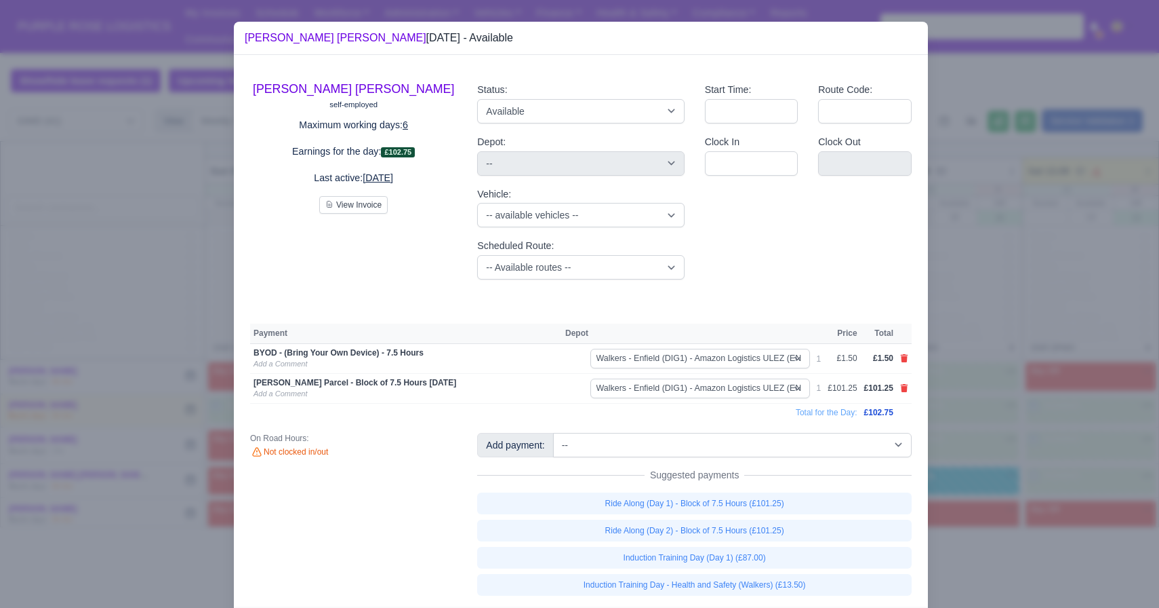
click at [579, 474] on div at bounding box center [579, 304] width 1159 height 608
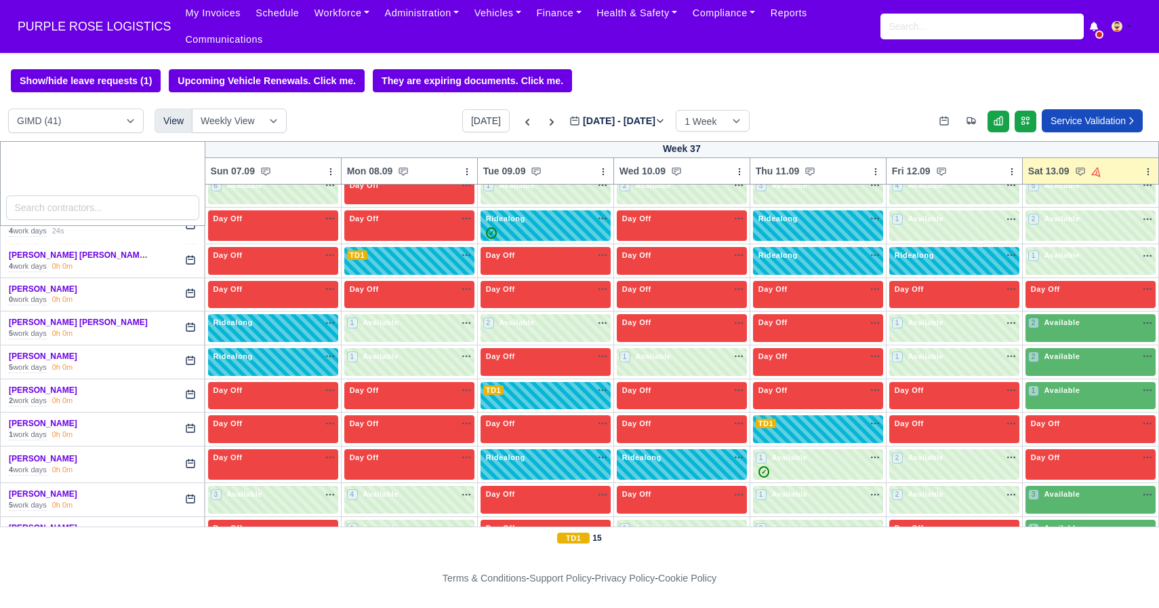
scroll to position [228, 0]
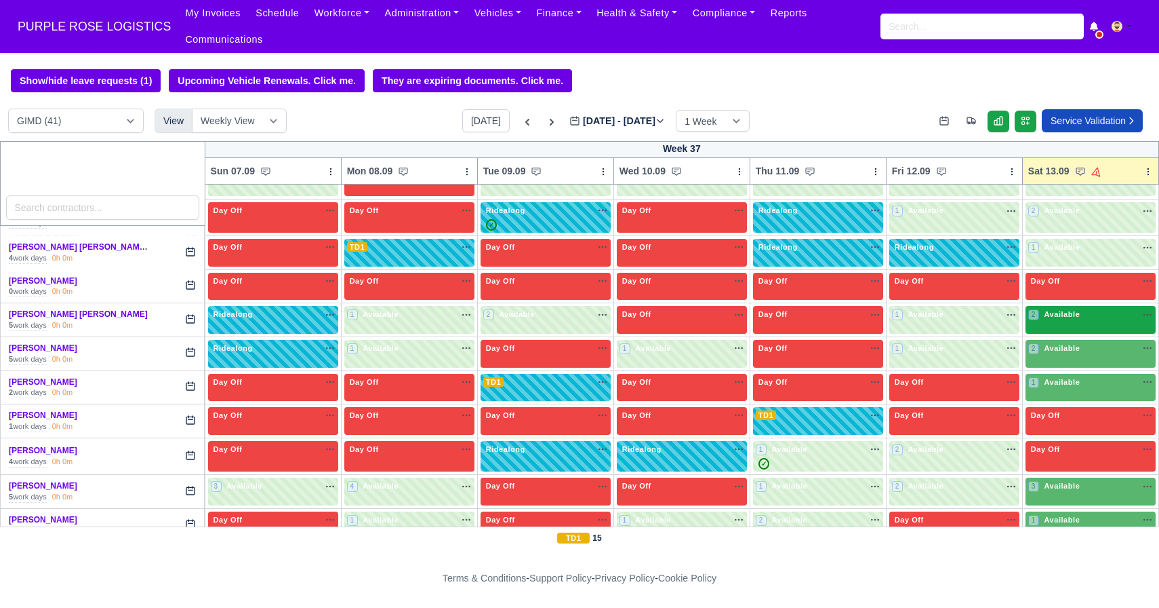
click at [579, 323] on div "2 Available na" at bounding box center [1091, 316] width 125 height 14
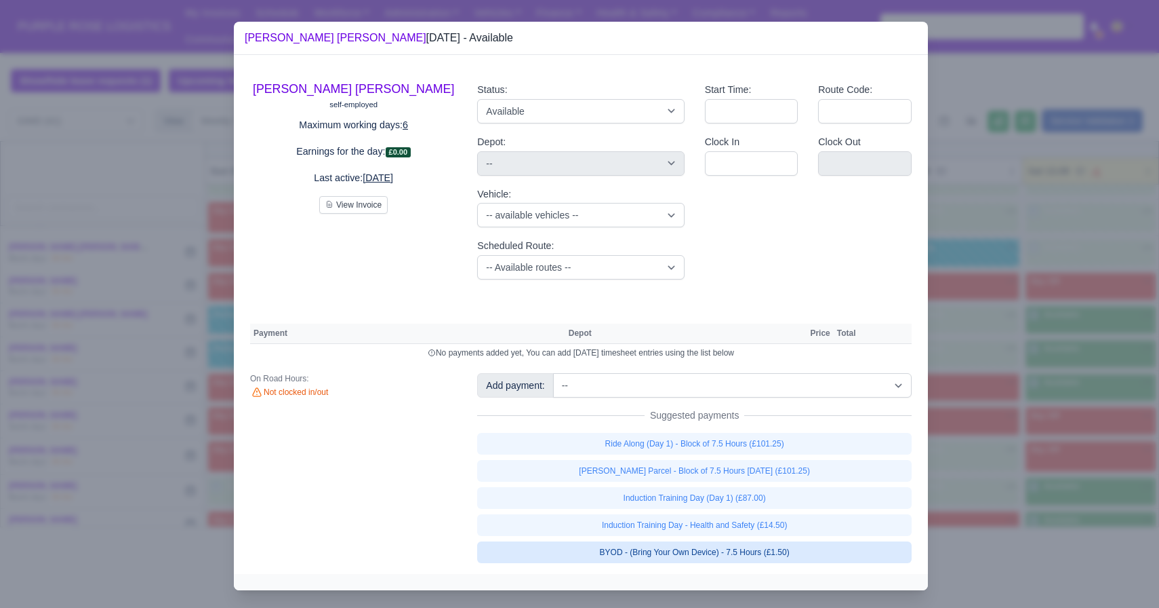
click at [579, 547] on link "BYOD - (Bring Your Own Device) - 7.5 Hours (£1.50)" at bounding box center [694, 552] width 435 height 22
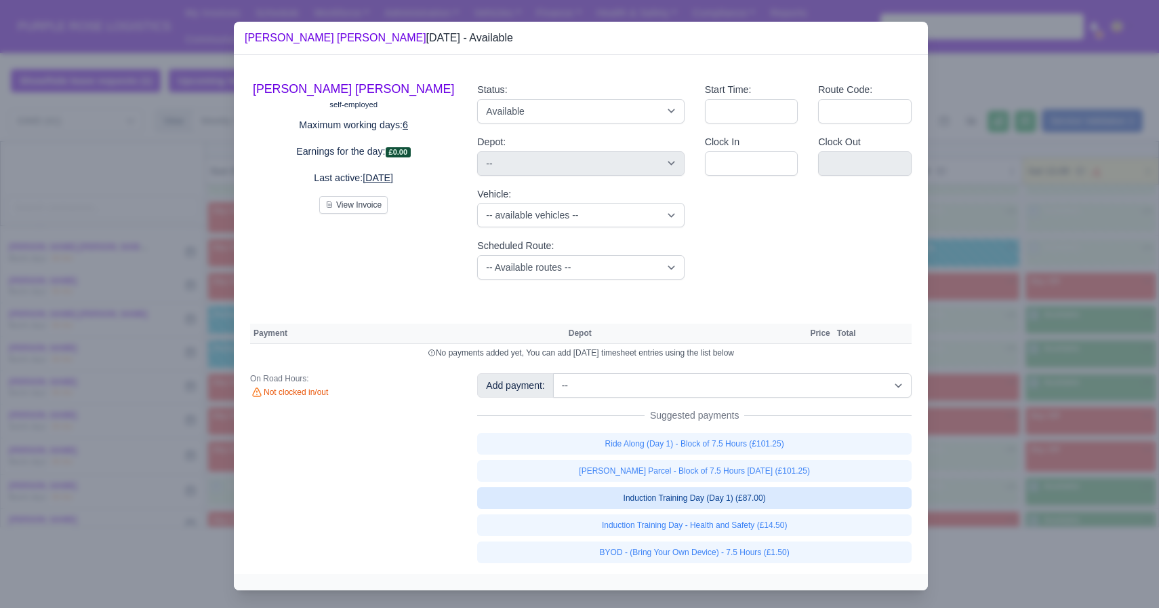
select select "5"
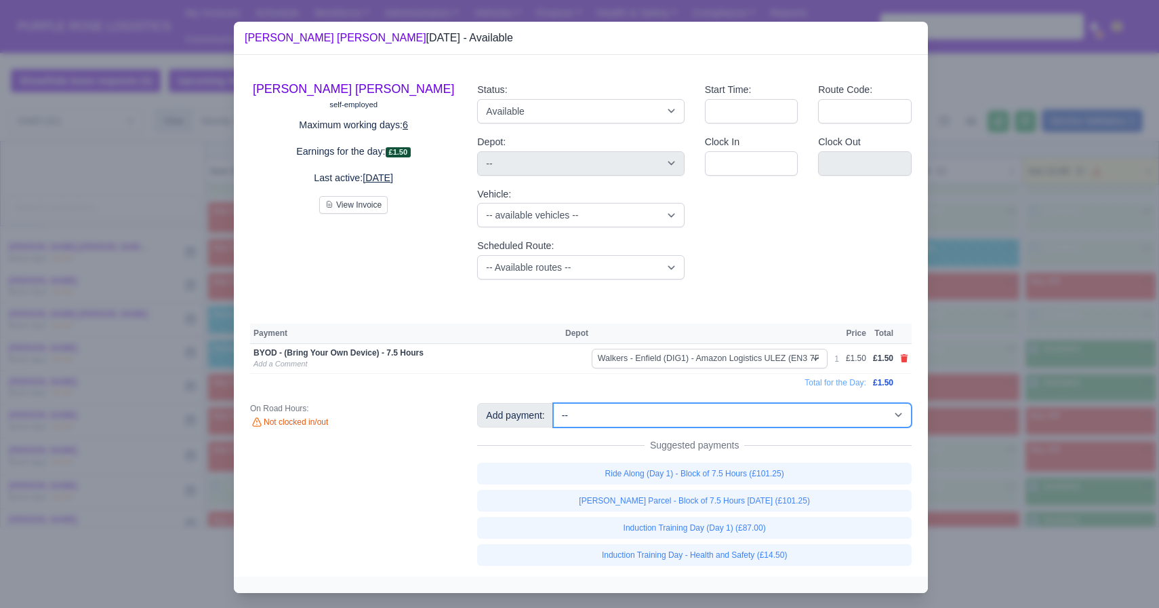
click at [579, 424] on select "-- Additional Hour Support (£14.50) Additional Hour Support (Walkers) (£13.50) …" at bounding box center [732, 415] width 359 height 24
select select "115"
click at [555, 403] on select "-- Additional Hour Support (£14.50) Additional Hour Support (Walkers) (£13.50) …" at bounding box center [732, 415] width 359 height 24
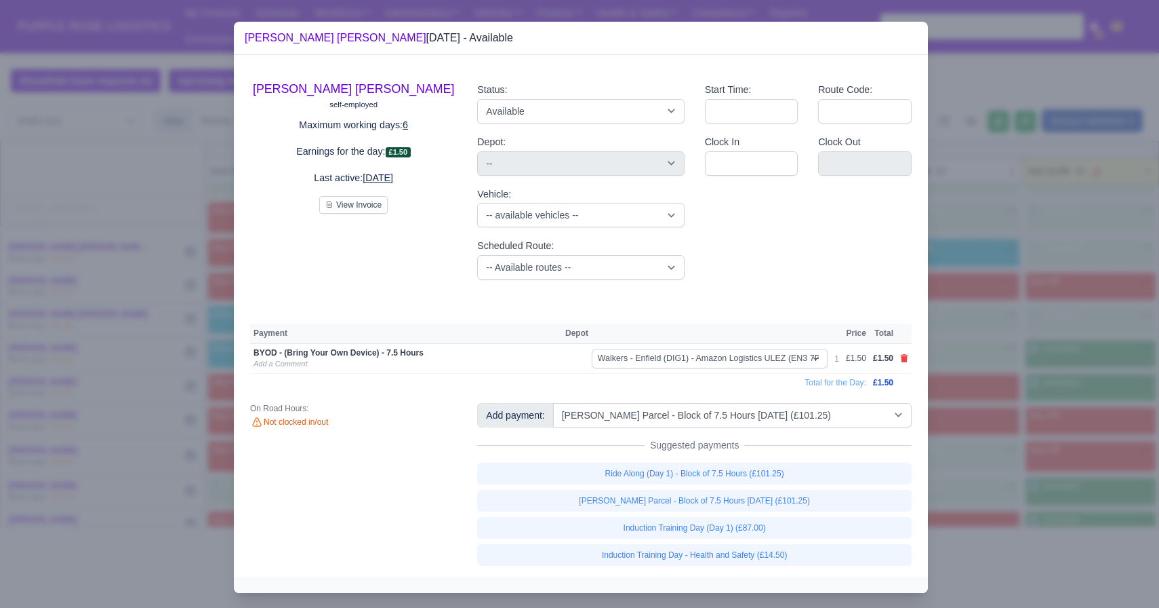
select select "5"
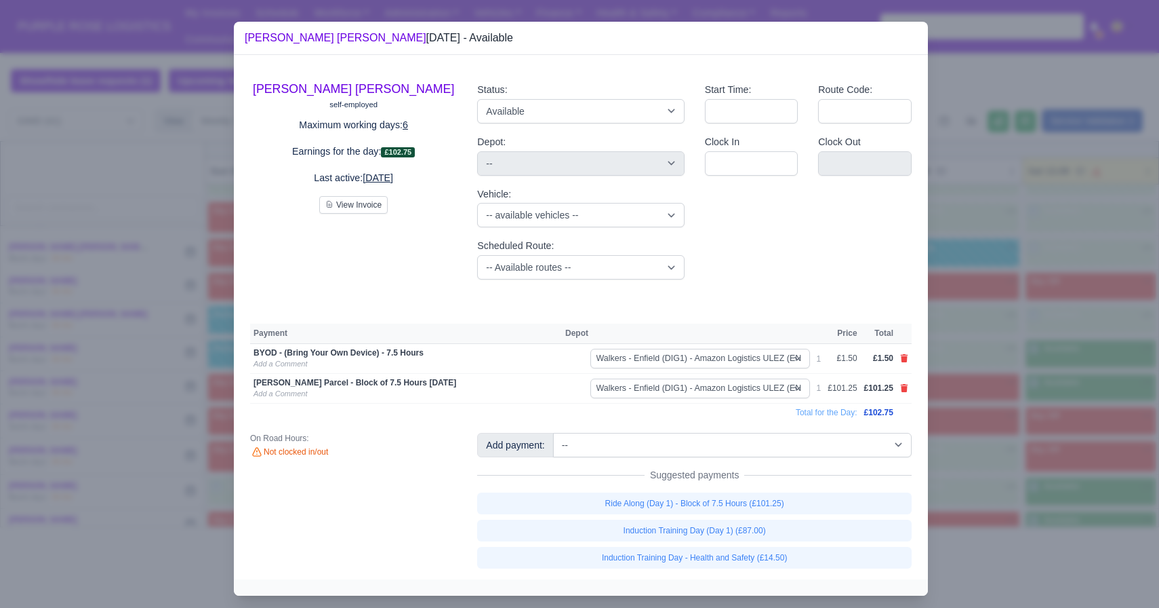
click at [579, 471] on div at bounding box center [579, 304] width 1159 height 608
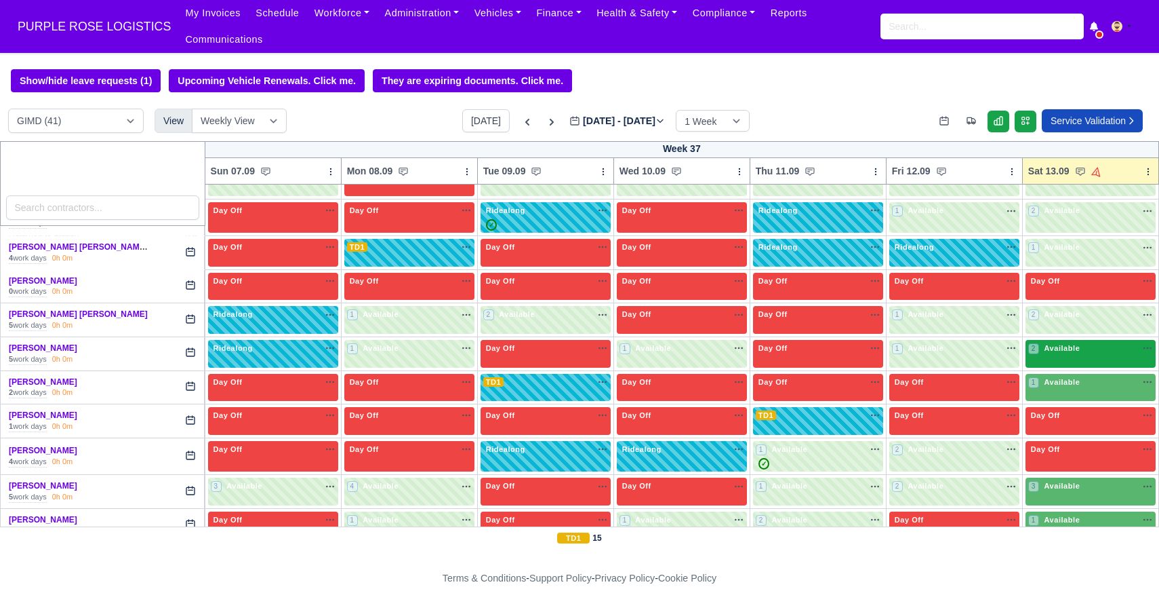
click at [579, 354] on div "2 Available" at bounding box center [1056, 348] width 54 height 12
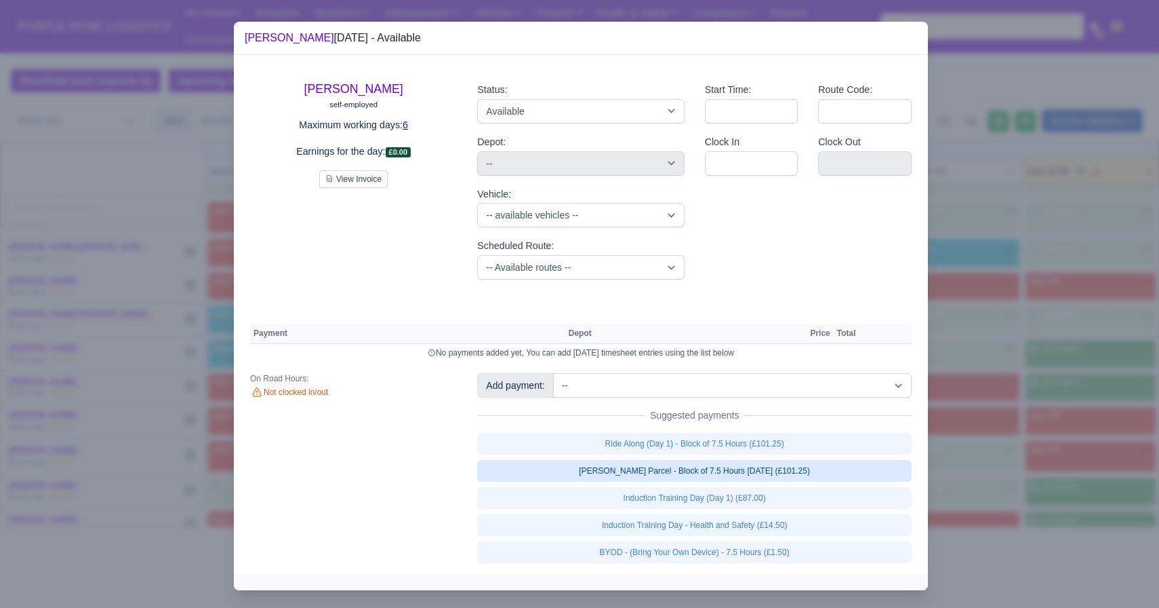
click at [579, 475] on link "[PERSON_NAME] Parcel - Block of 7.5 Hours [DATE] (£101.25)" at bounding box center [694, 471] width 435 height 22
select select "5"
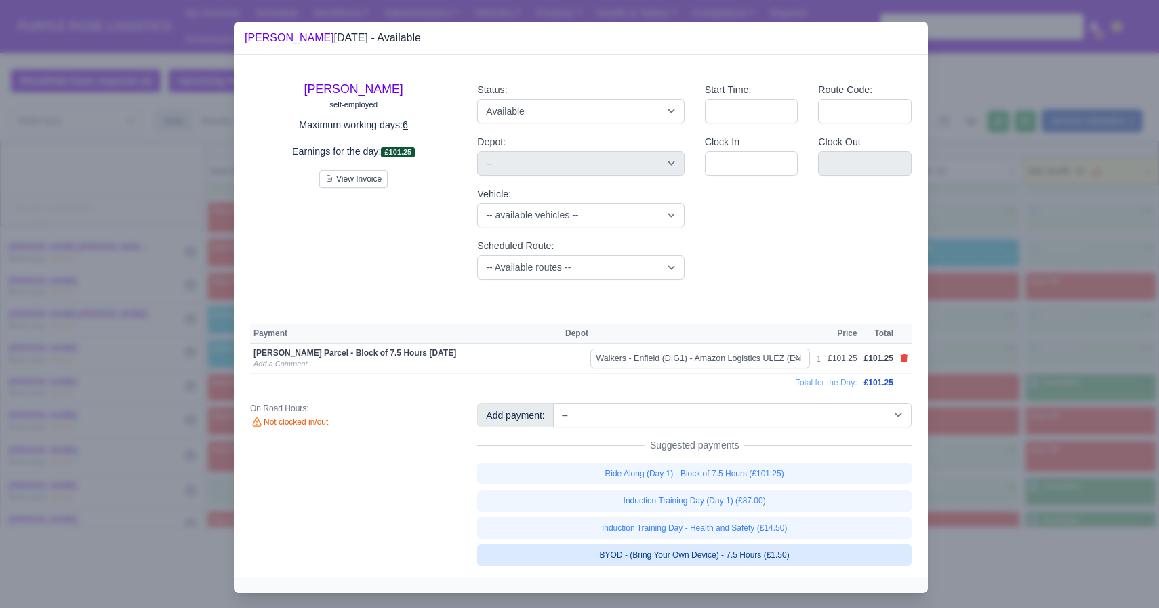
click at [579, 556] on link "BYOD - (Bring Your Own Device) - 7.5 Hours (£1.50)" at bounding box center [694, 555] width 435 height 22
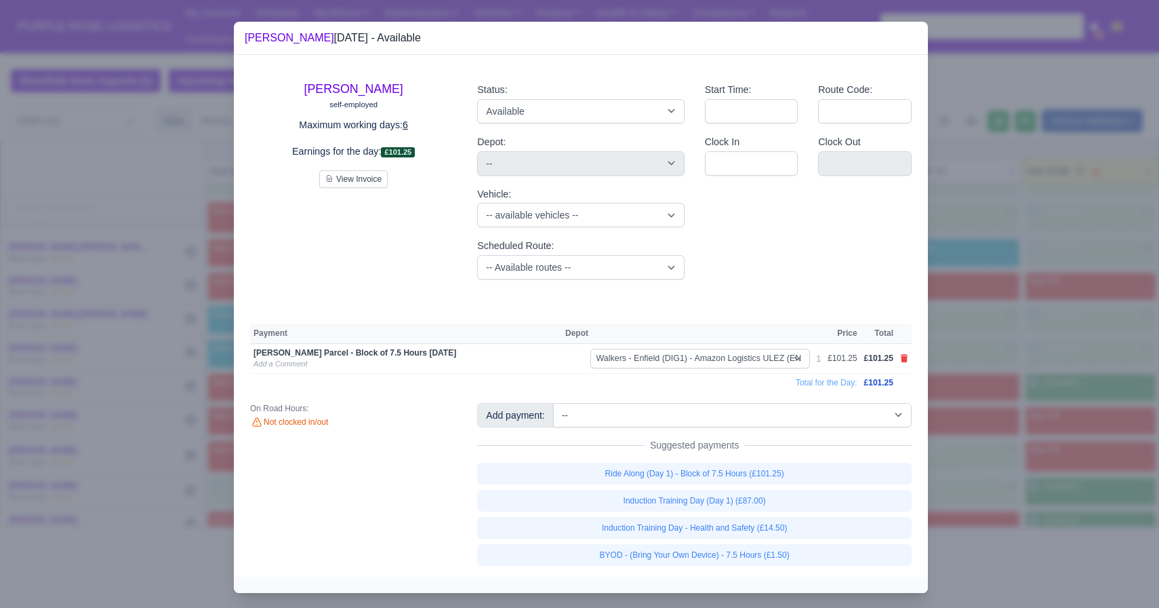
select select "5"
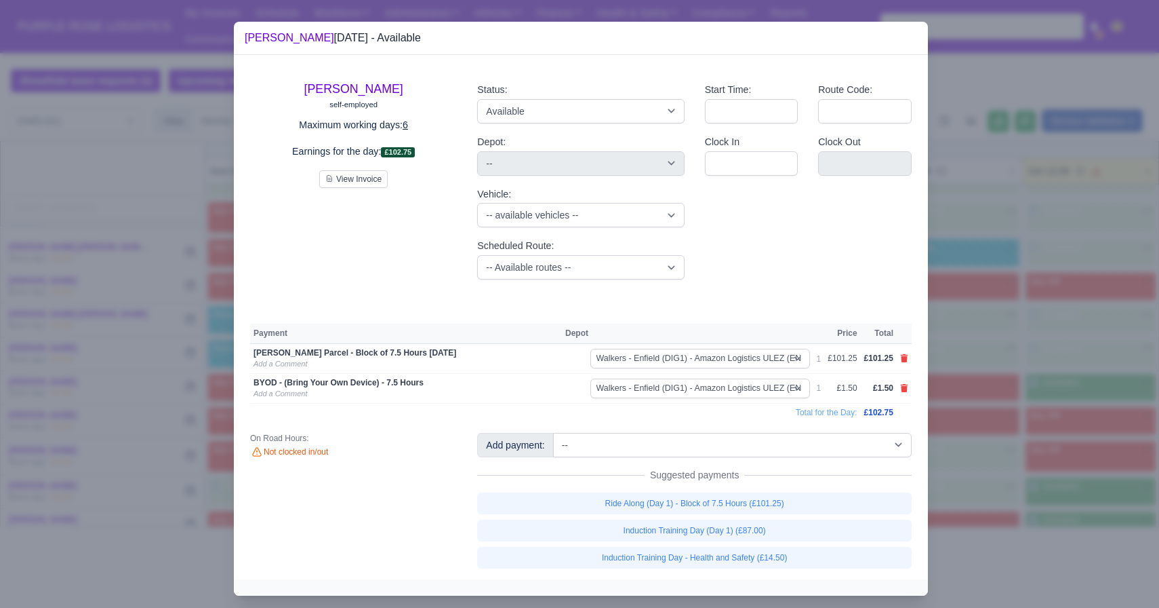
click at [579, 470] on div at bounding box center [579, 304] width 1159 height 608
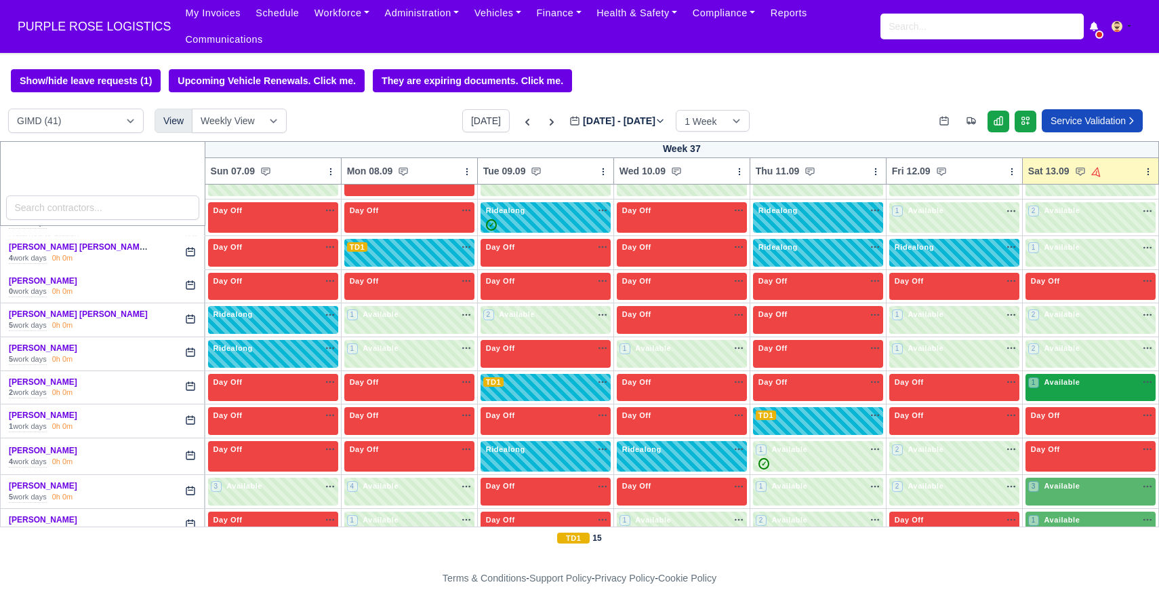
click at [579, 397] on div "1 Available" at bounding box center [1091, 388] width 130 height 28
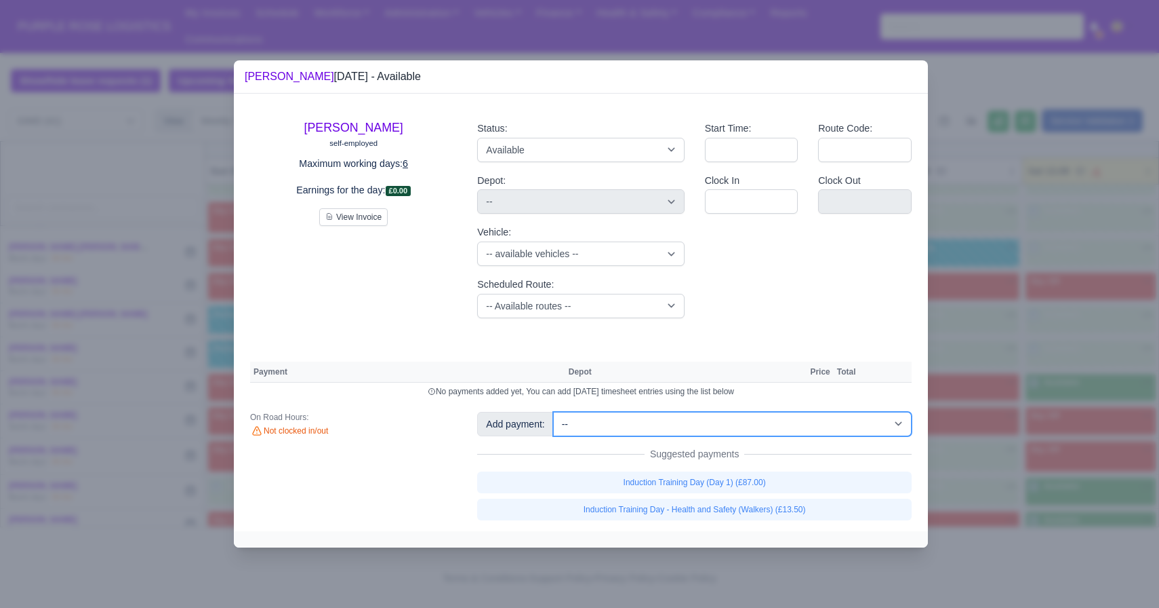
click at [579, 419] on select "-- Additional Hour Support (£14.50) Additional Hour Support (Walkers) (£13.50) …" at bounding box center [732, 424] width 359 height 24
click at [579, 428] on select "-- Additional Hour Support (£14.50) Additional Hour Support (Walkers) (£13.50) …" at bounding box center [732, 424] width 359 height 24
select select "101"
click at [555, 412] on select "-- Additional Hour Support (£14.50) Additional Hour Support (Walkers) (£13.50) …" at bounding box center [732, 424] width 359 height 24
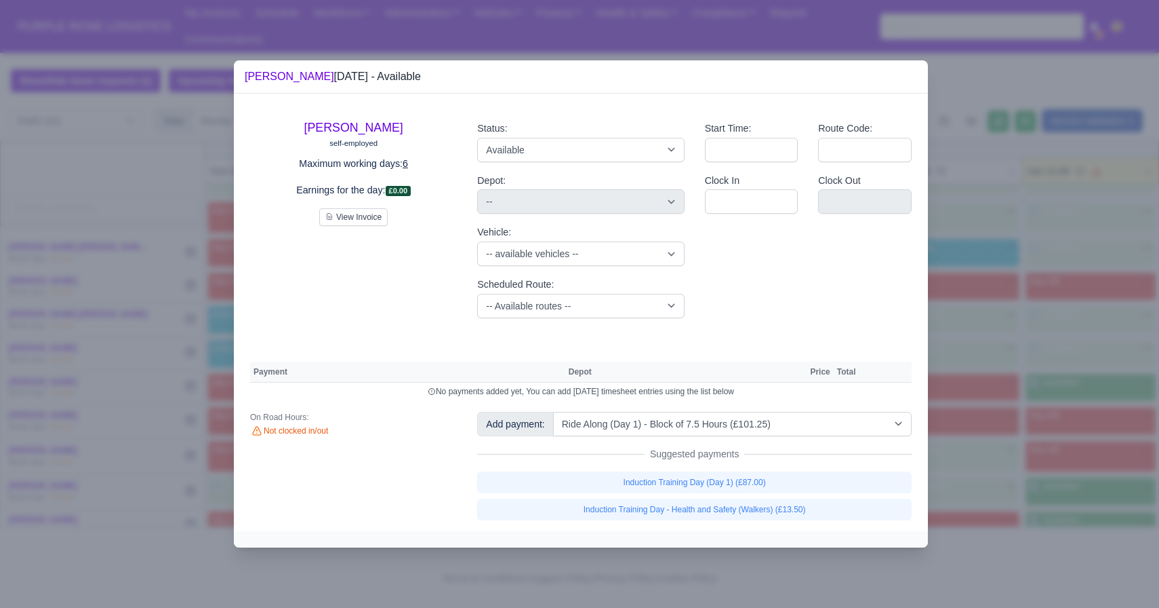
select select "5"
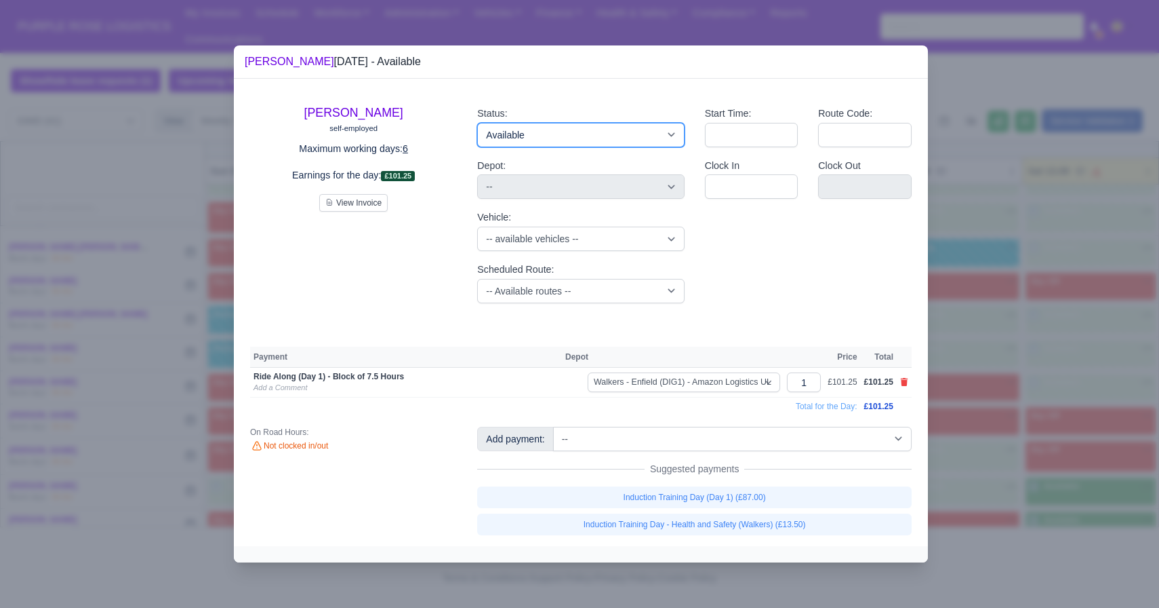
click at [579, 134] on select "Available Day Off Stand By Holiday Other Depot In Office OSM Ridealong Nursery …" at bounding box center [580, 135] width 207 height 24
select select "Ridealong"
click at [477, 123] on select "Available Day Off Stand By Holiday Other Depot In Office OSM Ridealong Nursery …" at bounding box center [580, 135] width 207 height 24
click at [579, 480] on div at bounding box center [579, 304] width 1159 height 608
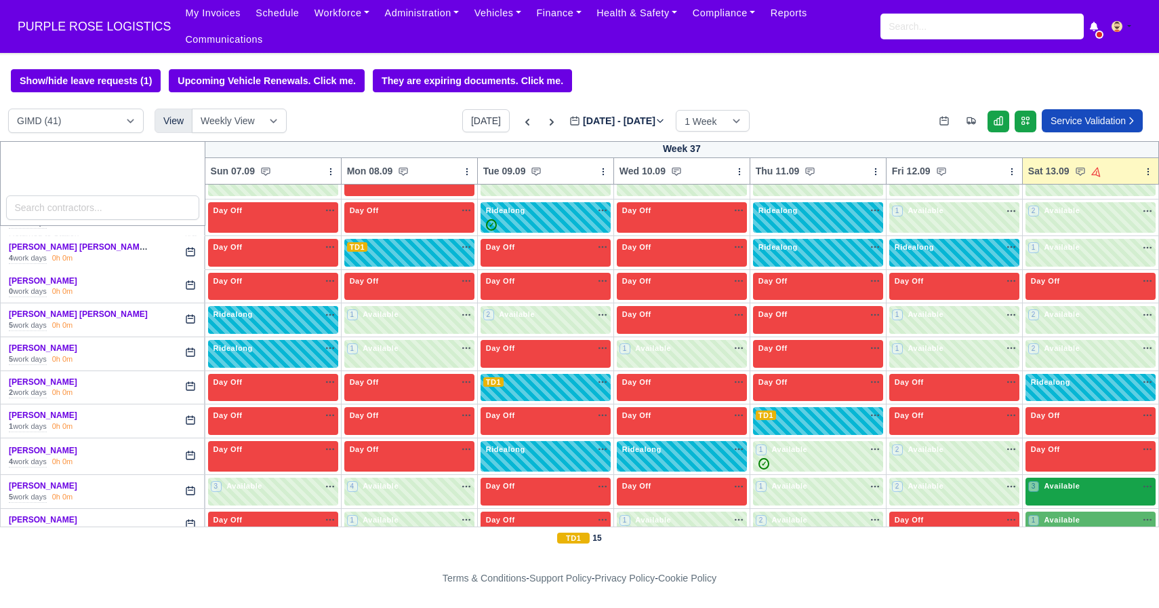
click at [579, 494] on div "3 Available na" at bounding box center [1091, 487] width 125 height 14
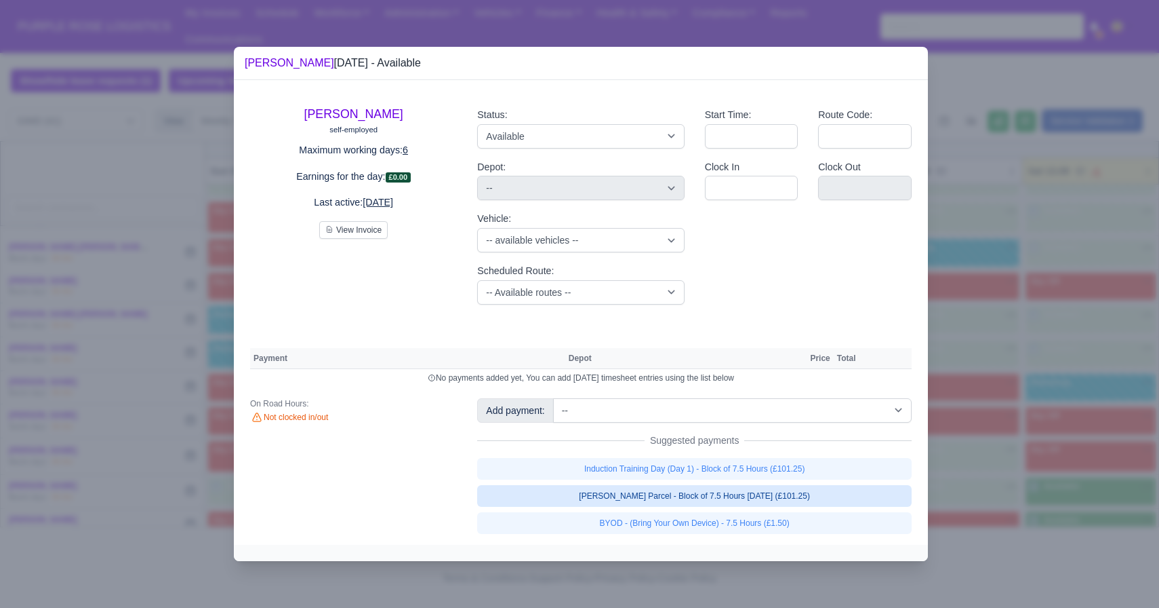
click at [579, 498] on link "[PERSON_NAME] Parcel - Block of 7.5 Hours [DATE] (£101.25)" at bounding box center [694, 496] width 435 height 22
select select "5"
click at [579, 506] on link "[PERSON_NAME] Parcel - Block of 7.5 Hours [DATE] (£101.25)" at bounding box center [694, 496] width 435 height 22
select select "5"
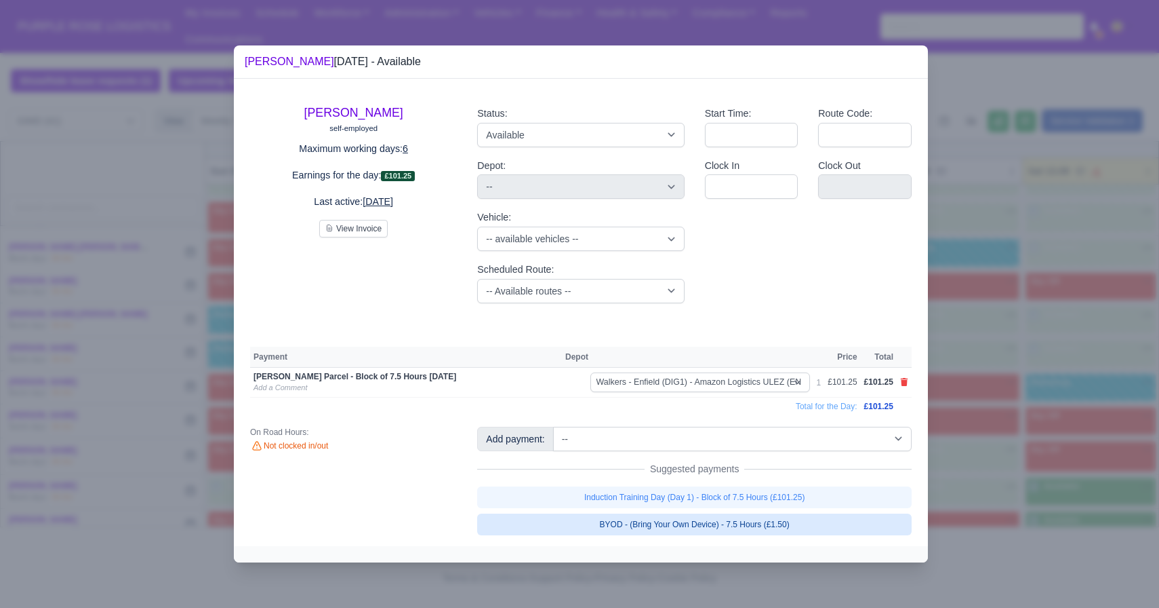
select select "5"
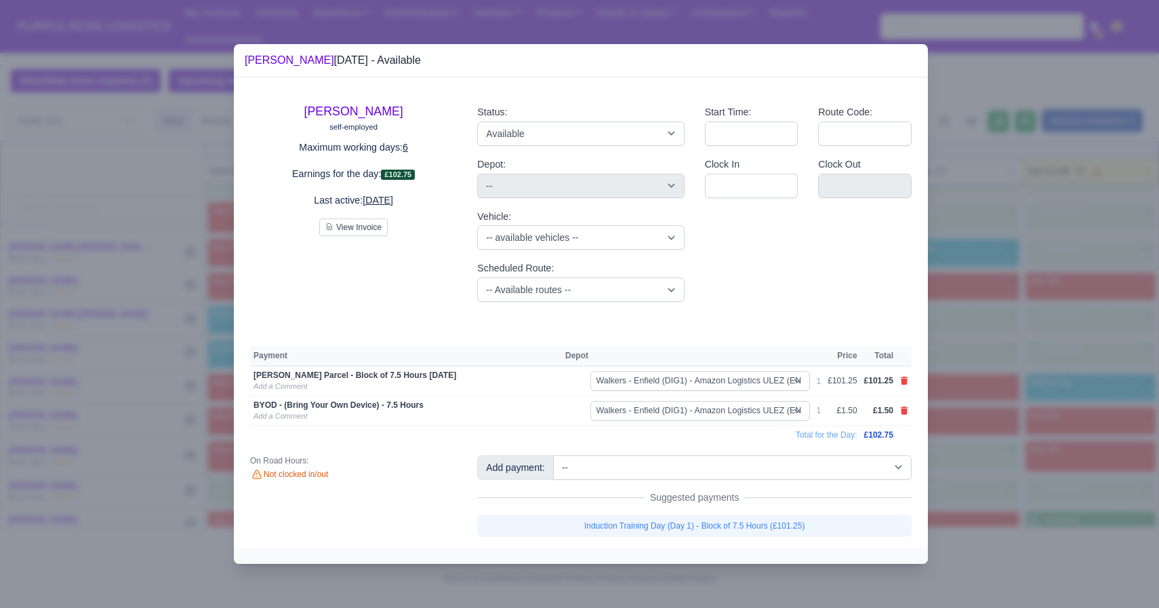
click at [579, 492] on div at bounding box center [579, 304] width 1159 height 608
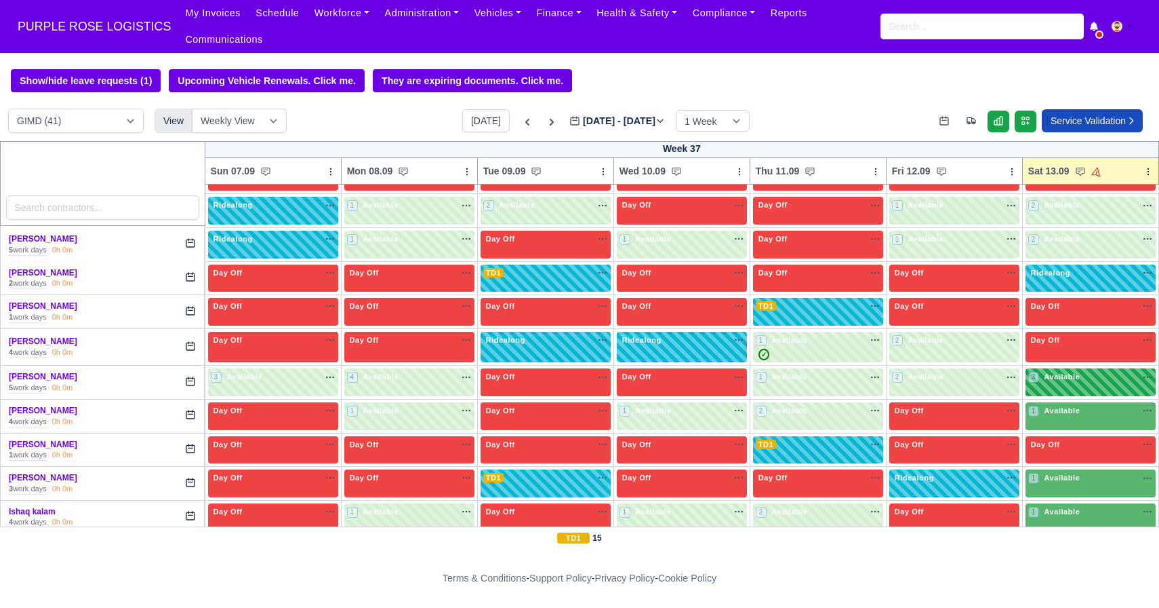
scroll to position [363, 0]
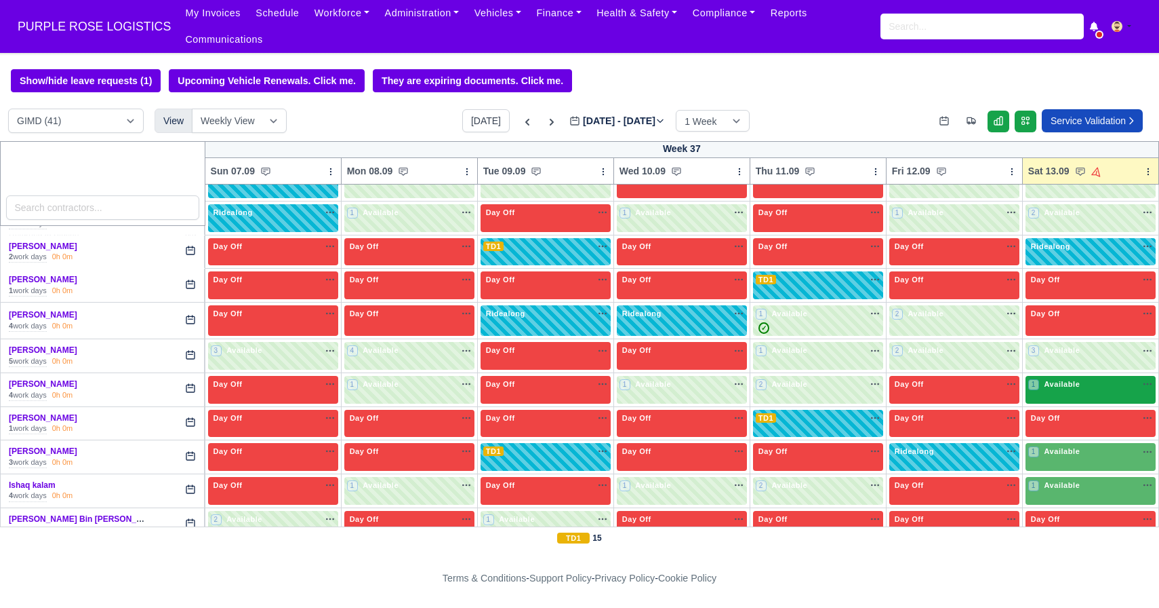
click at [579, 384] on div "1 Available na" at bounding box center [1091, 384] width 125 height 12
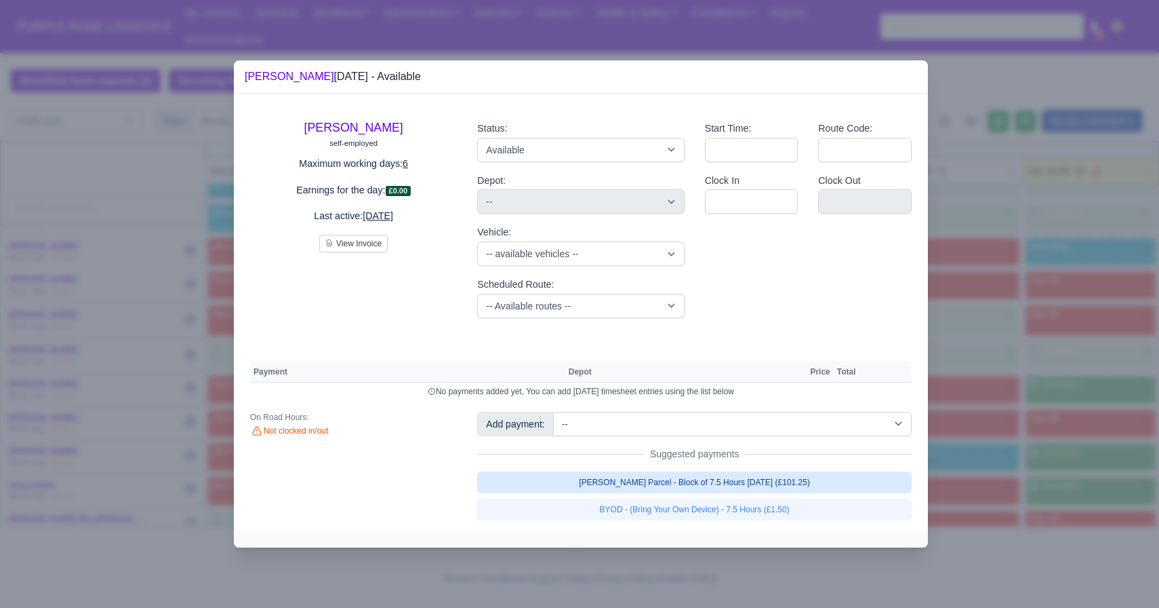
click at [579, 480] on link "[PERSON_NAME] Parcel - Block of 7.5 Hours [DATE] (£101.25)" at bounding box center [694, 482] width 435 height 22
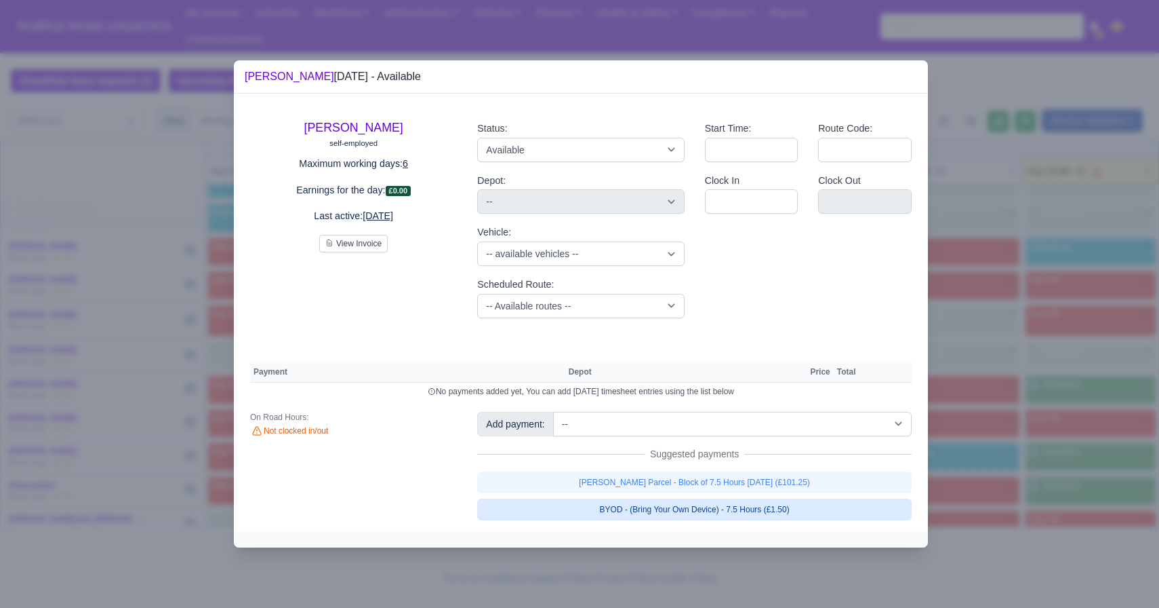
select select "5"
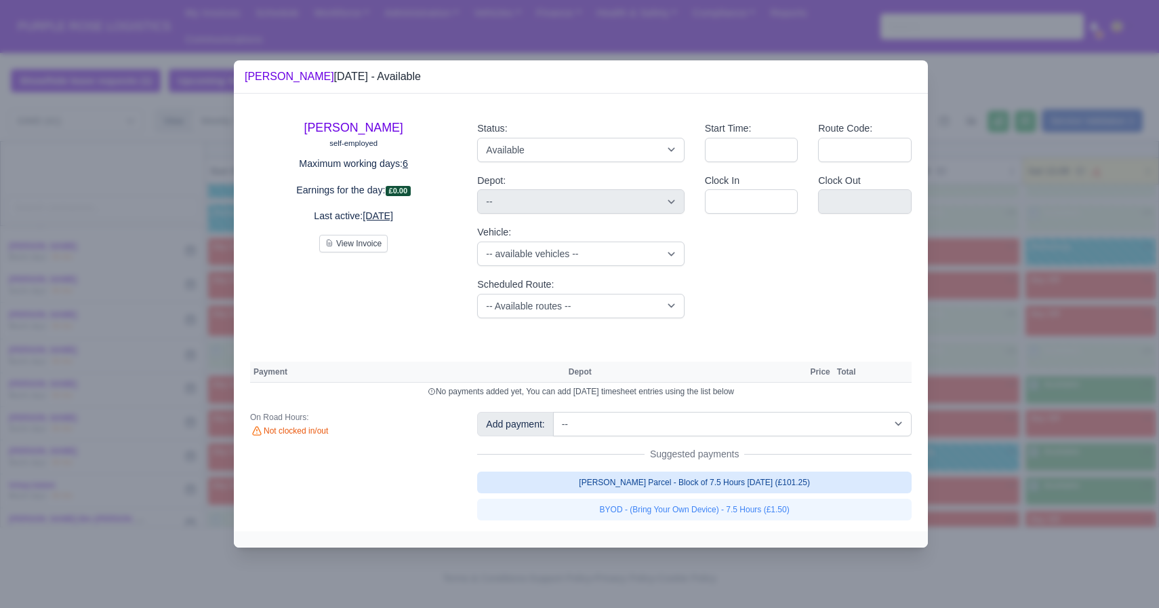
select select "5"
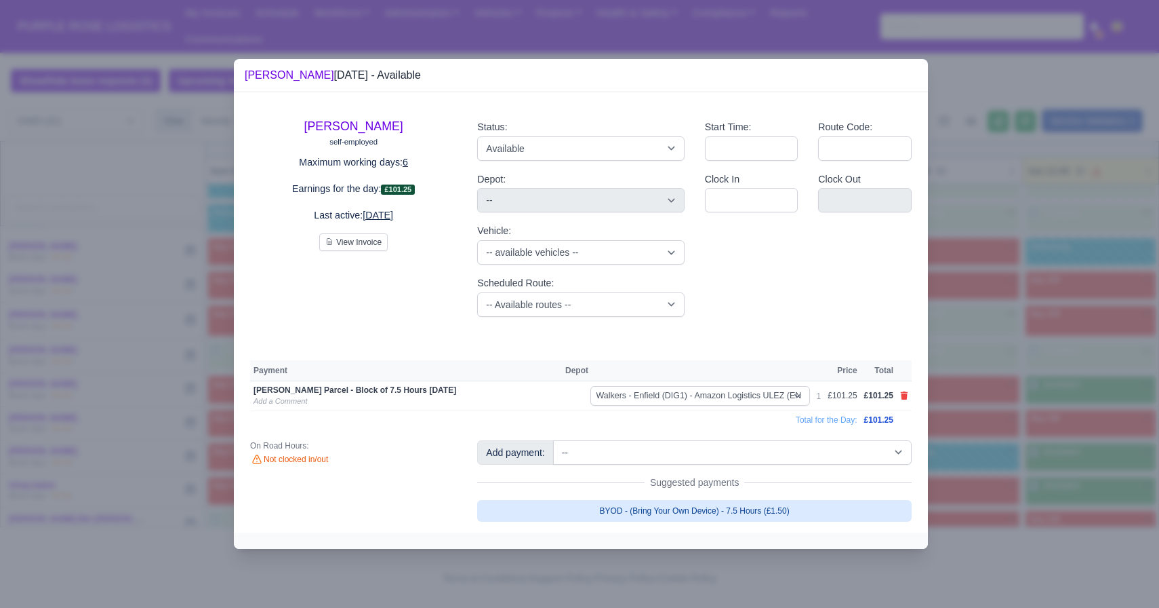
click at [579, 504] on link "BYOD - (Bring Your Own Device) - 7.5 Hours (£1.50)" at bounding box center [694, 511] width 435 height 22
select select "5"
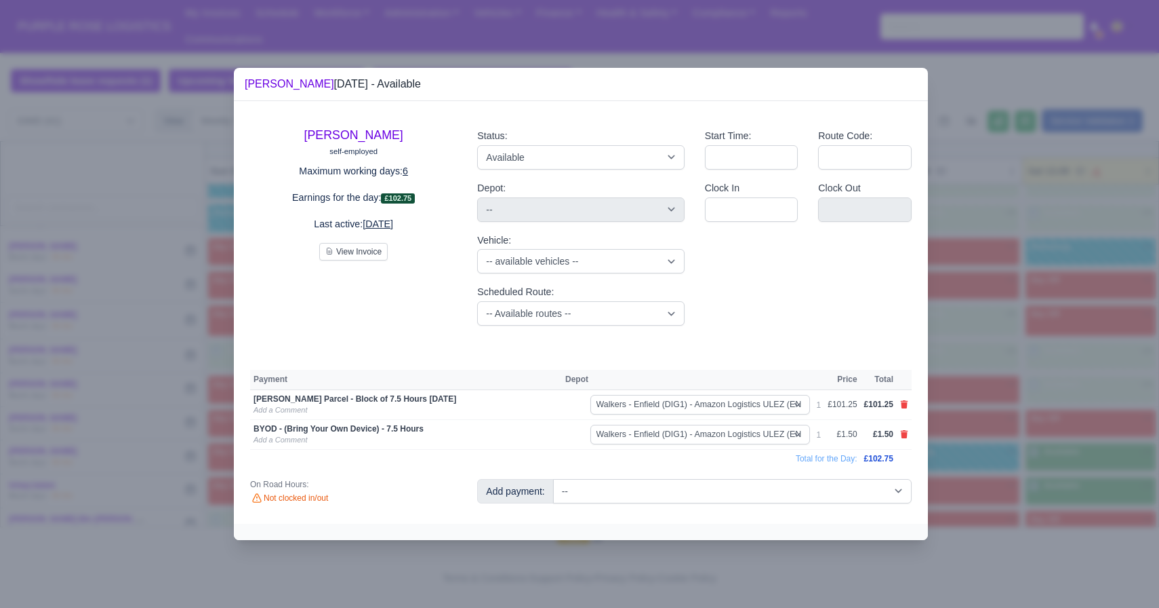
click at [579, 447] on div at bounding box center [579, 304] width 1159 height 608
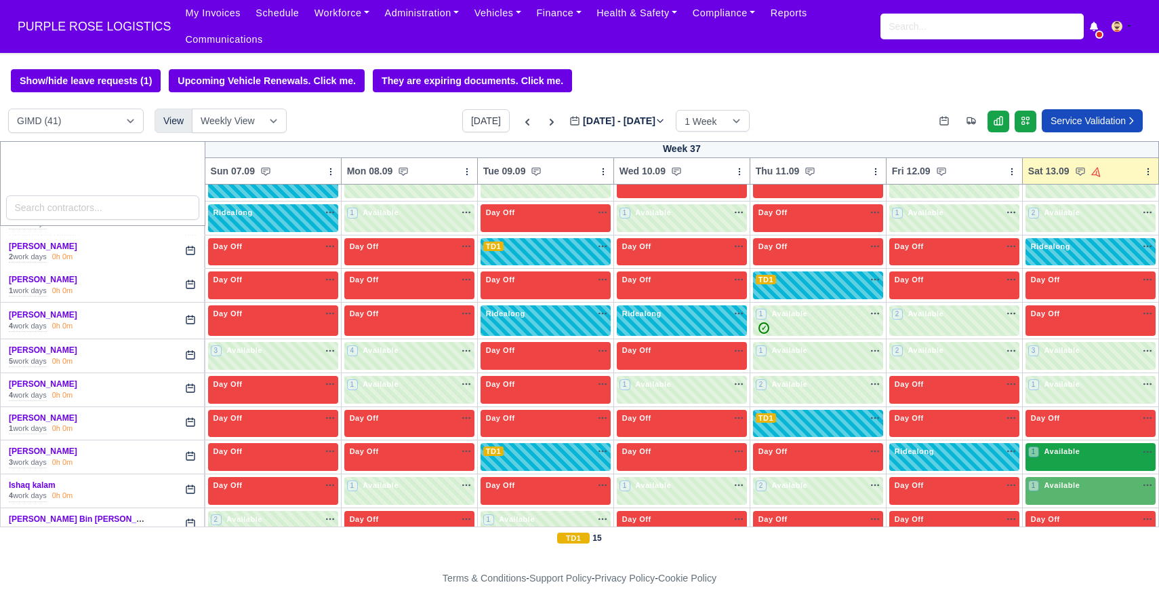
click at [579, 454] on span "Available" at bounding box center [1061, 450] width 41 height 9
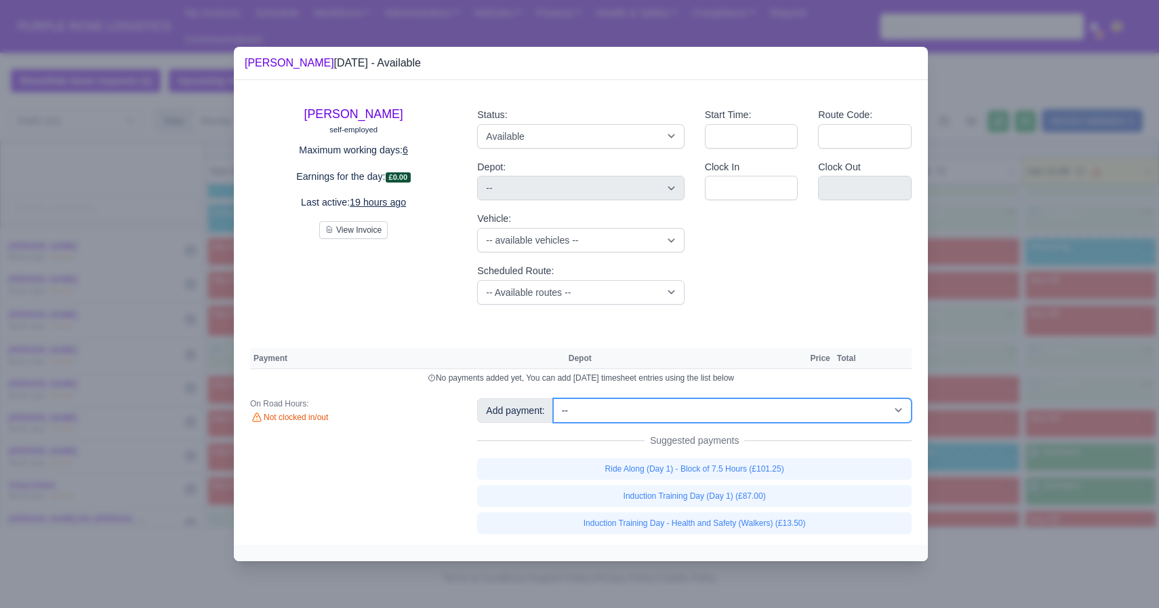
click at [579, 414] on select "-- Additional Hour Support (£14.50) Additional Hour Support (Walkers) (£13.50) …" at bounding box center [732, 410] width 359 height 24
select select "102"
click at [555, 398] on select "-- Additional Hour Support (£14.50) Additional Hour Support (Walkers) (£13.50) …" at bounding box center [732, 410] width 359 height 24
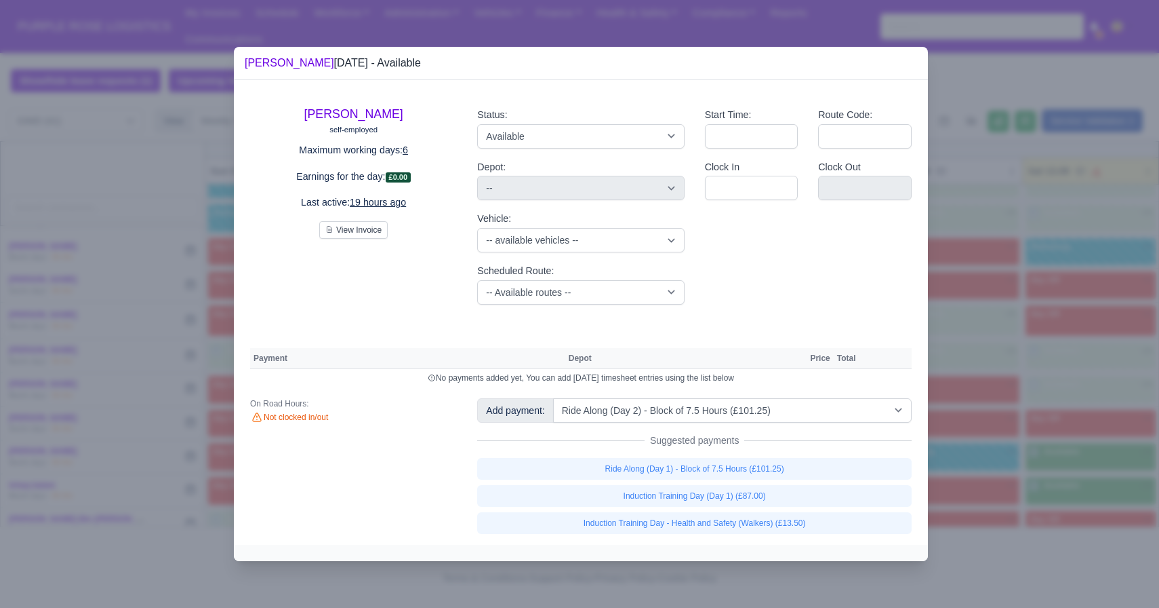
select select "5"
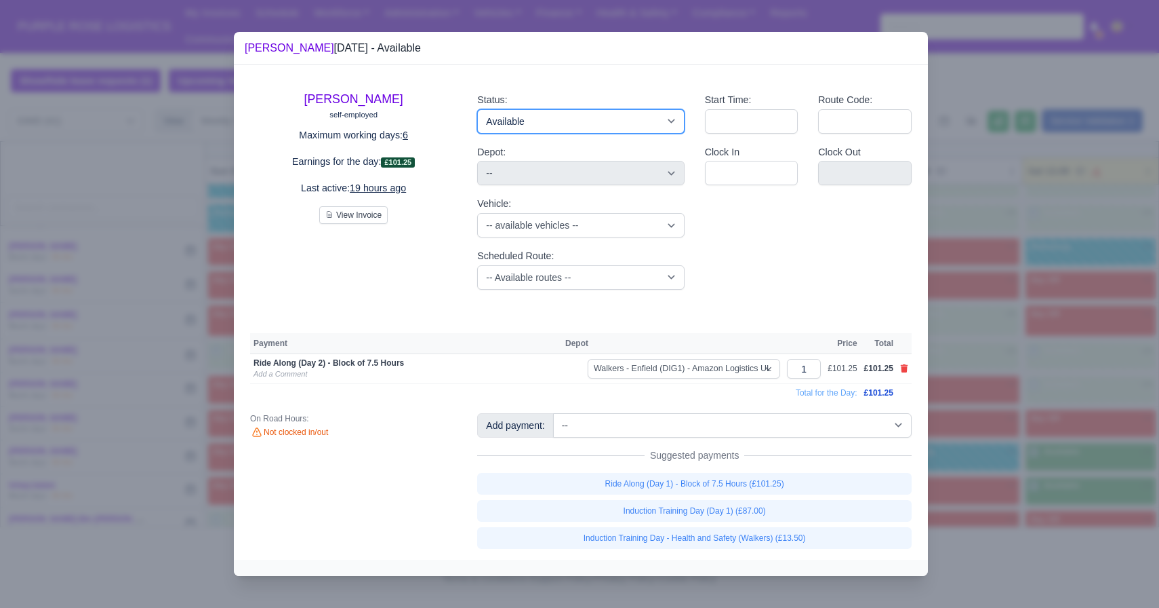
click at [549, 125] on select "Available Day Off Stand By Holiday Other Depot In Office OSM Ridealong Nursery …" at bounding box center [580, 121] width 207 height 24
select select "Ridealong"
click at [477, 109] on select "Available Day Off Stand By Holiday Other Depot In Office OSM Ridealong Nursery …" at bounding box center [580, 121] width 207 height 24
click at [579, 359] on div at bounding box center [579, 304] width 1159 height 608
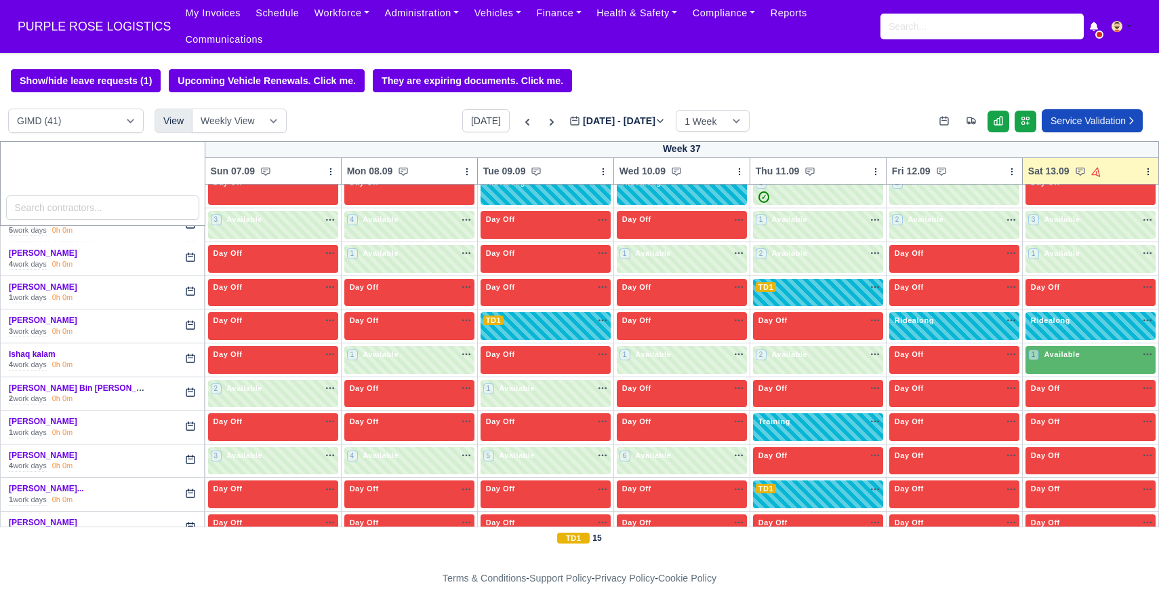
scroll to position [498, 0]
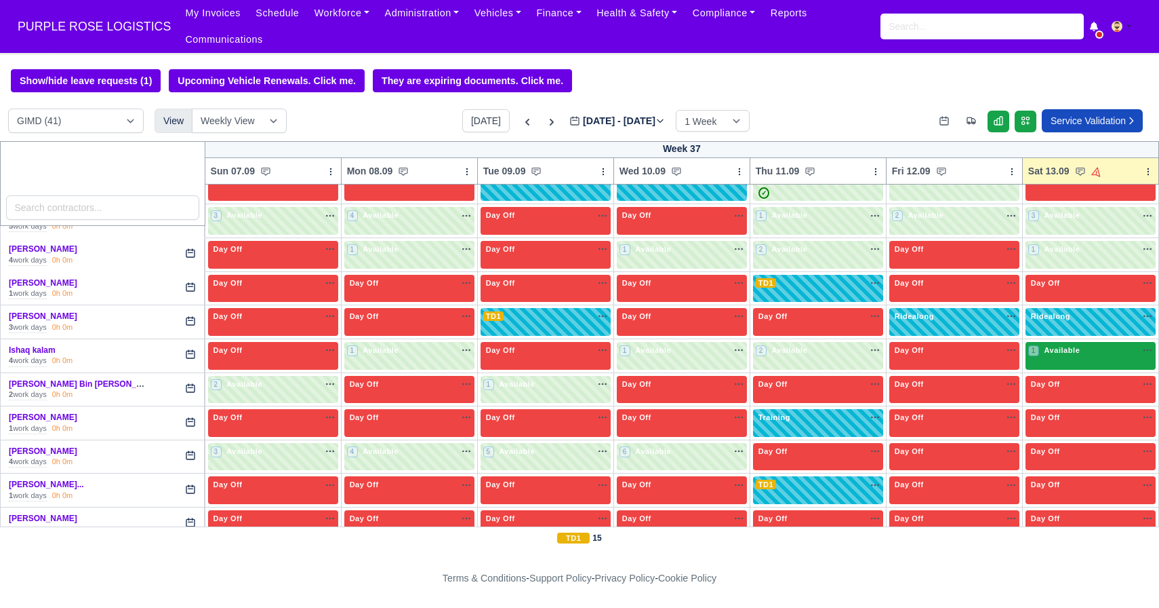
click at [579, 357] on div "1 Available na" at bounding box center [1091, 351] width 125 height 14
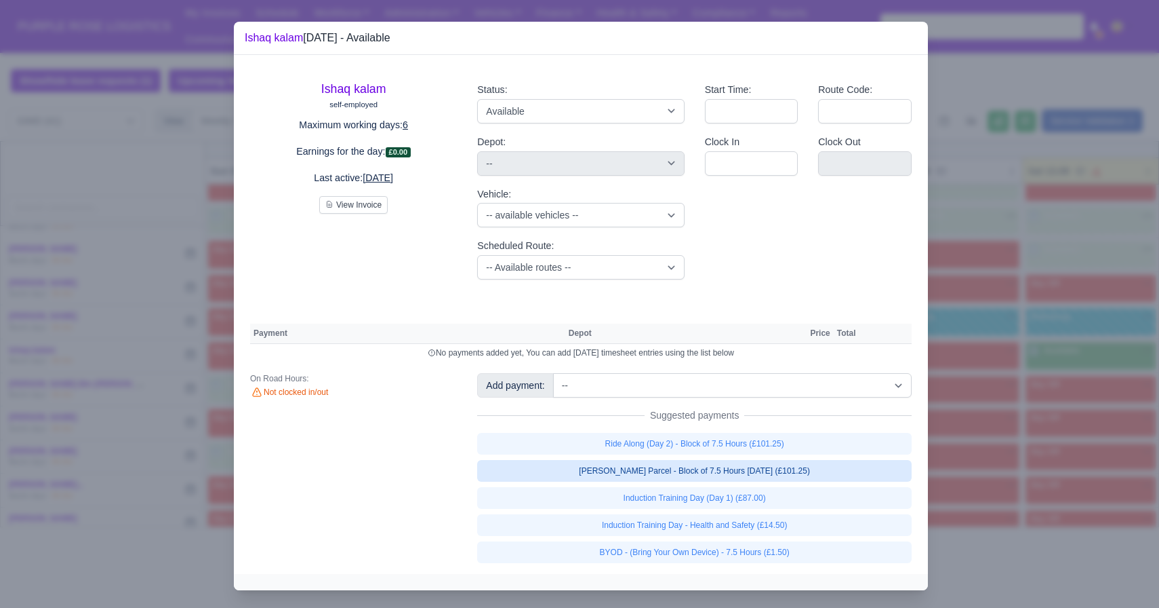
click at [579, 471] on link "[PERSON_NAME] Parcel - Block of 7.5 Hours [DATE] (£101.25)" at bounding box center [694, 471] width 435 height 22
select select "5"
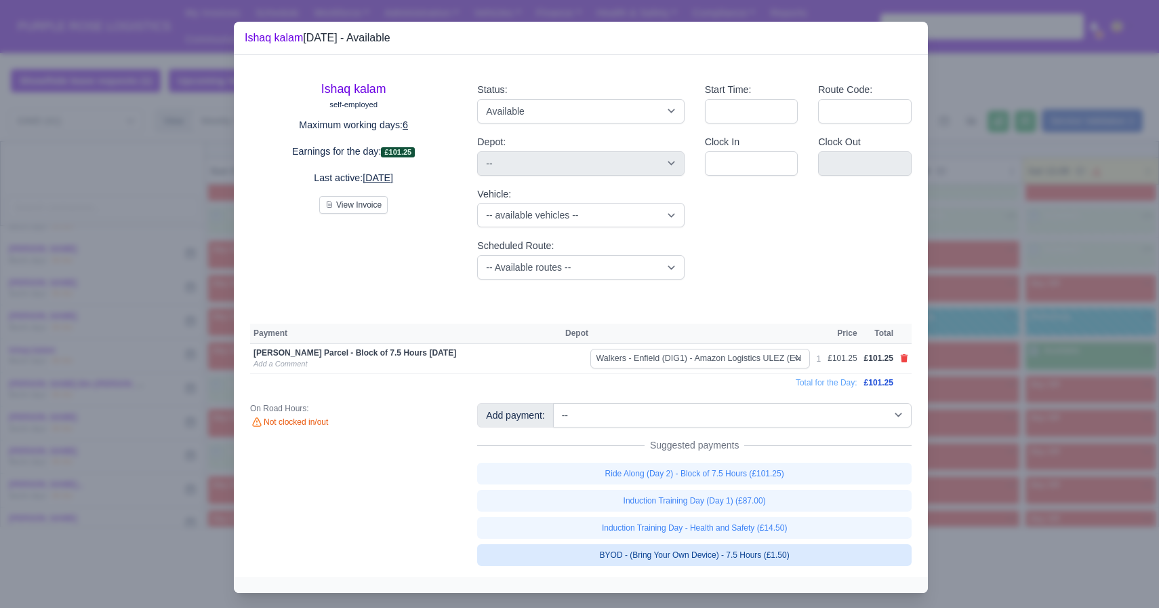
click at [579, 554] on link "BYOD - (Bring Your Own Device) - 7.5 Hours (£1.50)" at bounding box center [694, 555] width 435 height 22
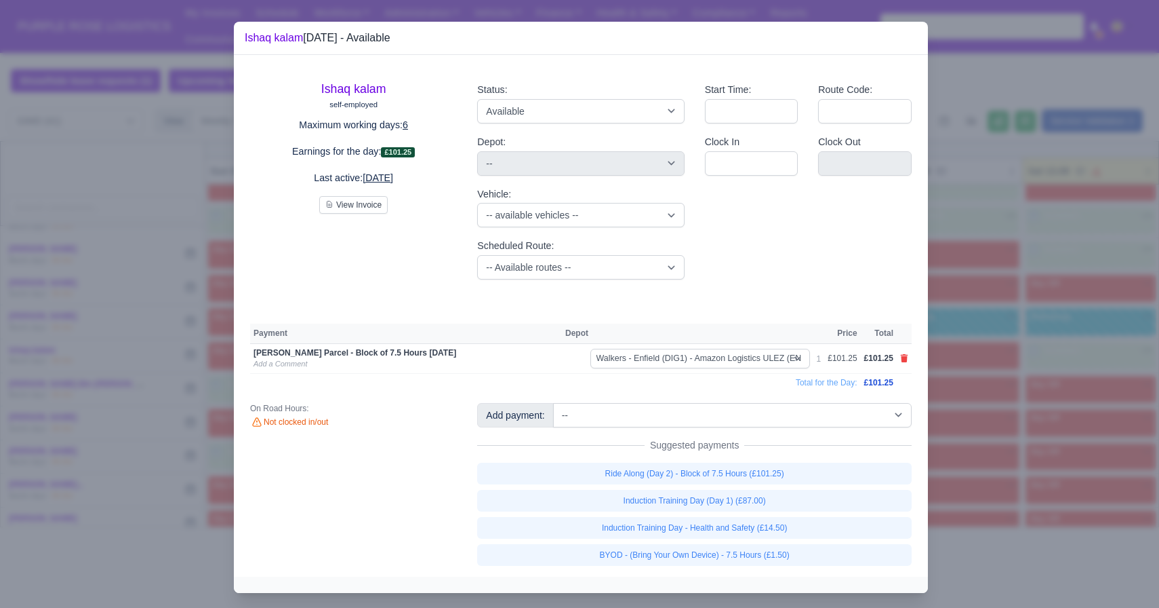
select select "5"
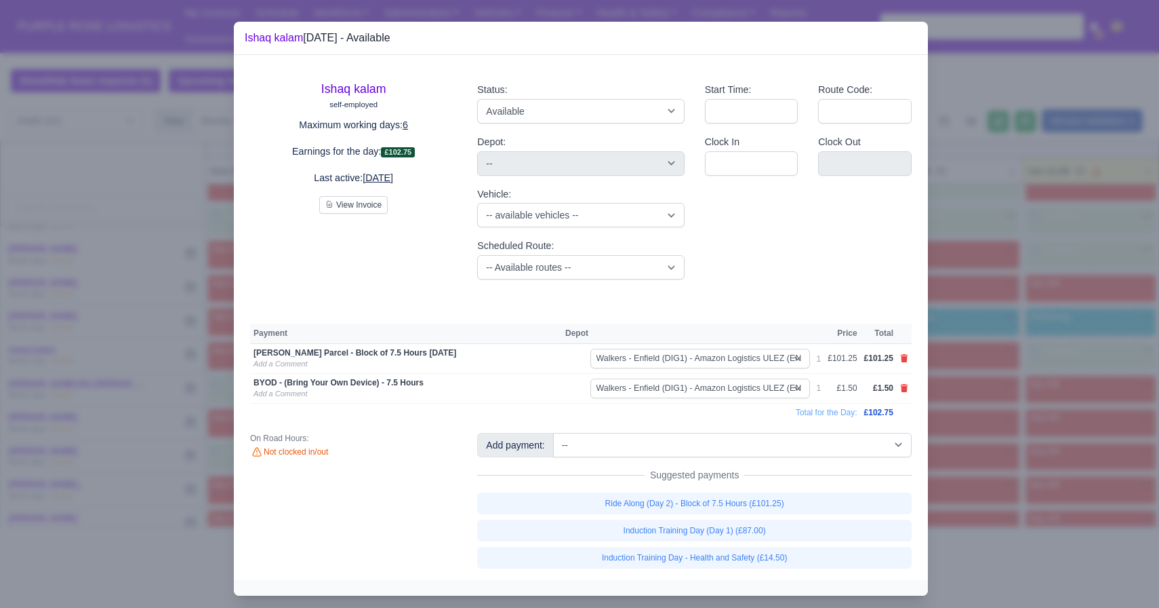
click at [579, 439] on div at bounding box center [579, 304] width 1159 height 608
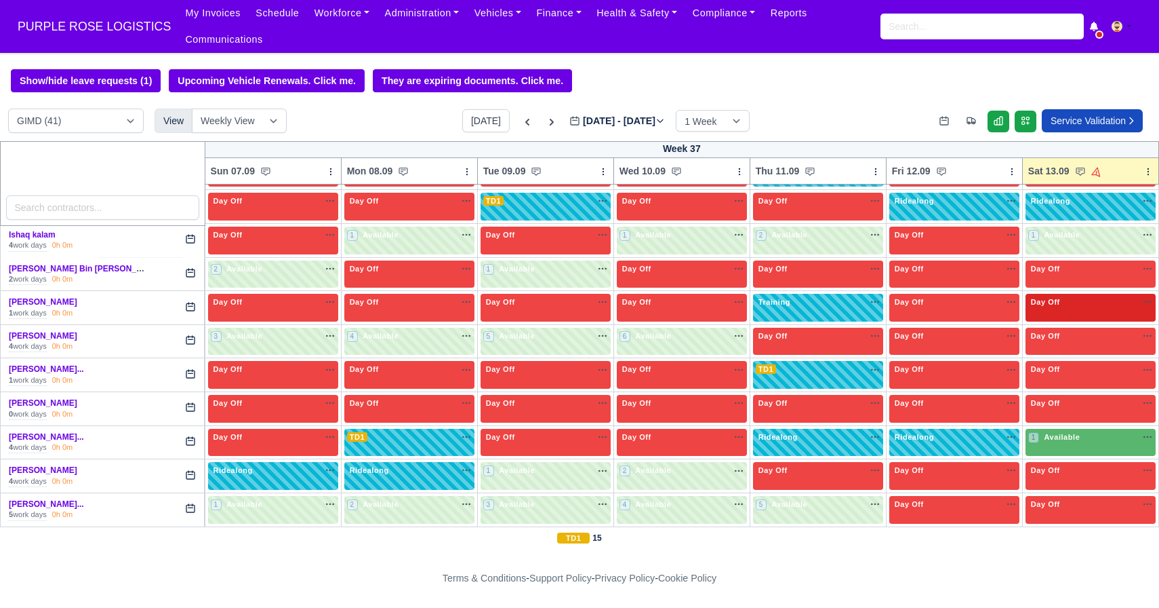
scroll to position [650, 0]
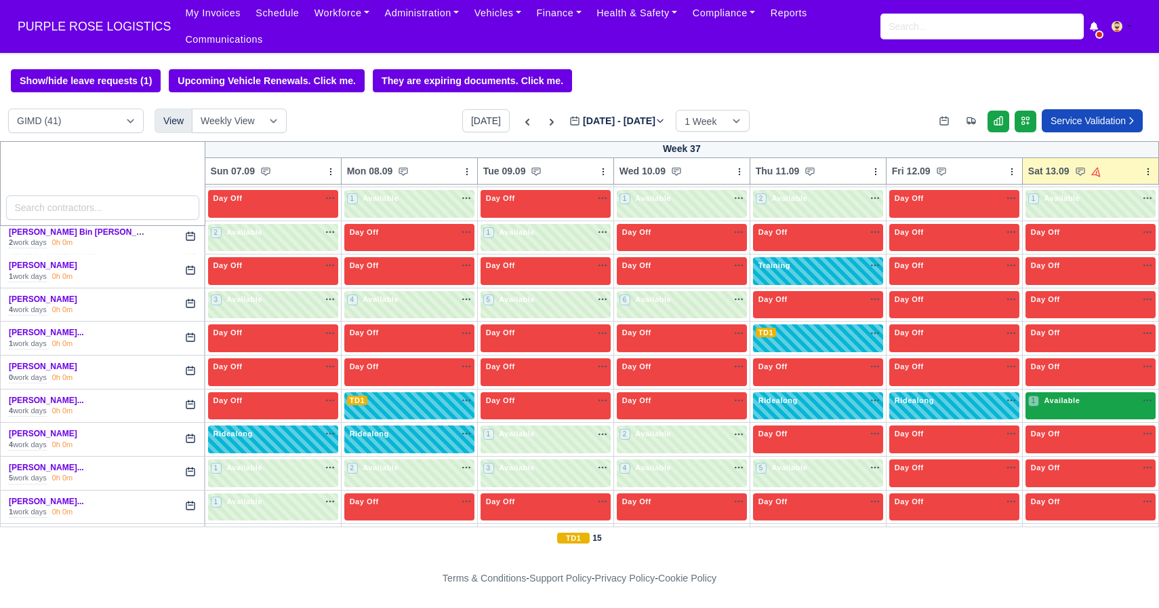
click at [579, 407] on div "1 Available na" at bounding box center [1091, 402] width 125 height 14
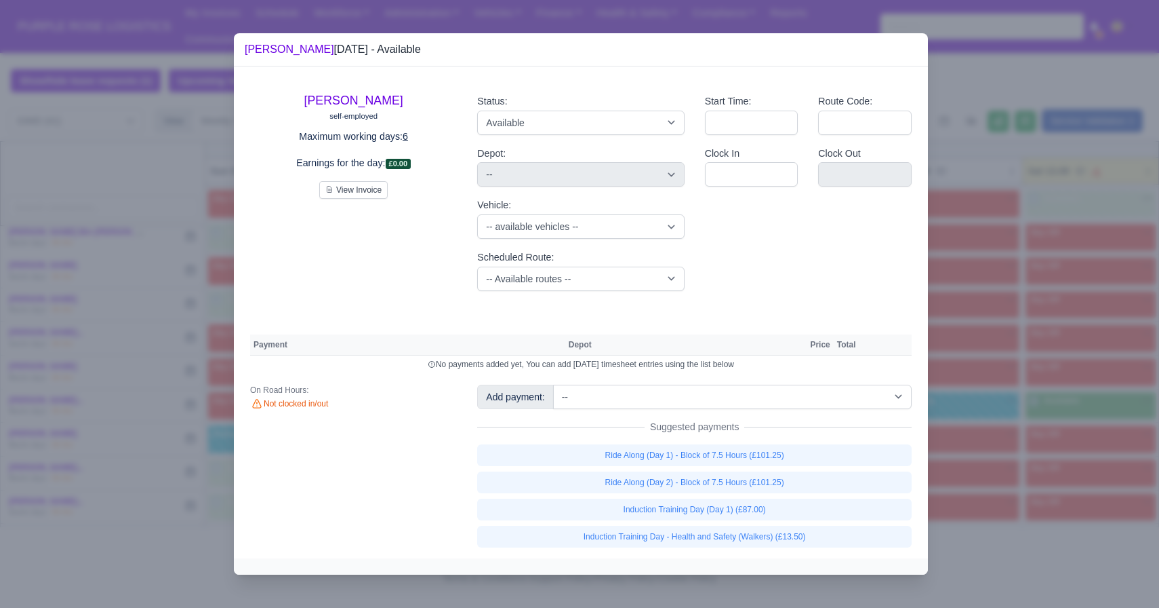
click at [579, 410] on div "Add payment: -- Additional Hour Support (£14.50) Additional Hour Support (Walke…" at bounding box center [694, 465] width 455 height 163
click at [579, 400] on select "-- Additional Hour Support (£14.50) Additional Hour Support (Walkers) (£13.50) …" at bounding box center [732, 396] width 359 height 24
select select "69"
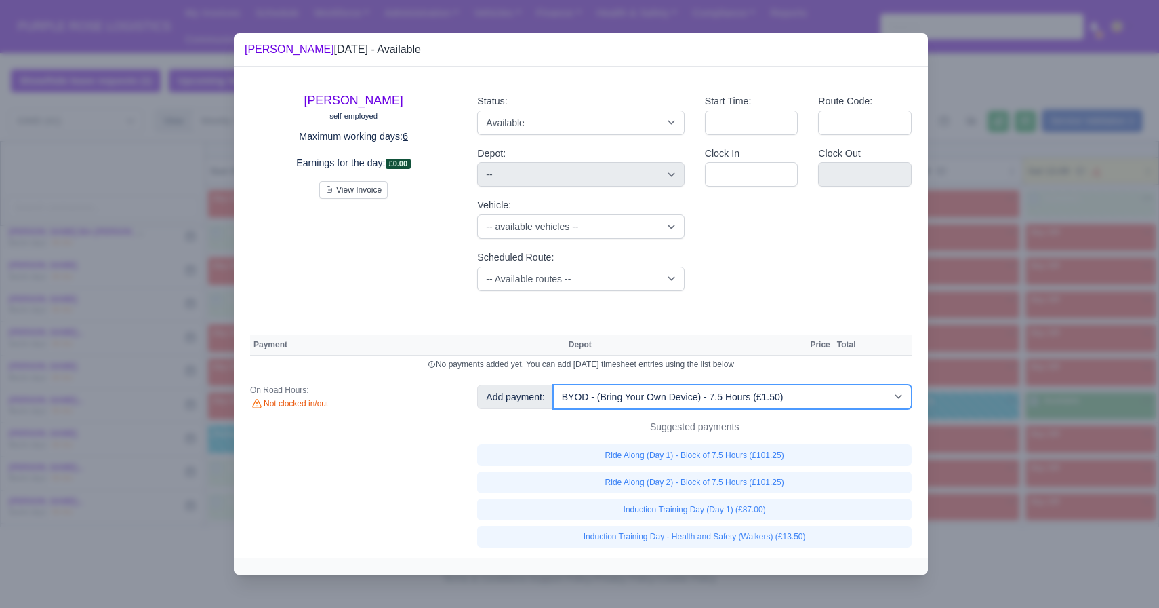
click at [555, 384] on select "-- Additional Hour Support (£14.50) Additional Hour Support (Walkers) (£13.50) …" at bounding box center [732, 396] width 359 height 24
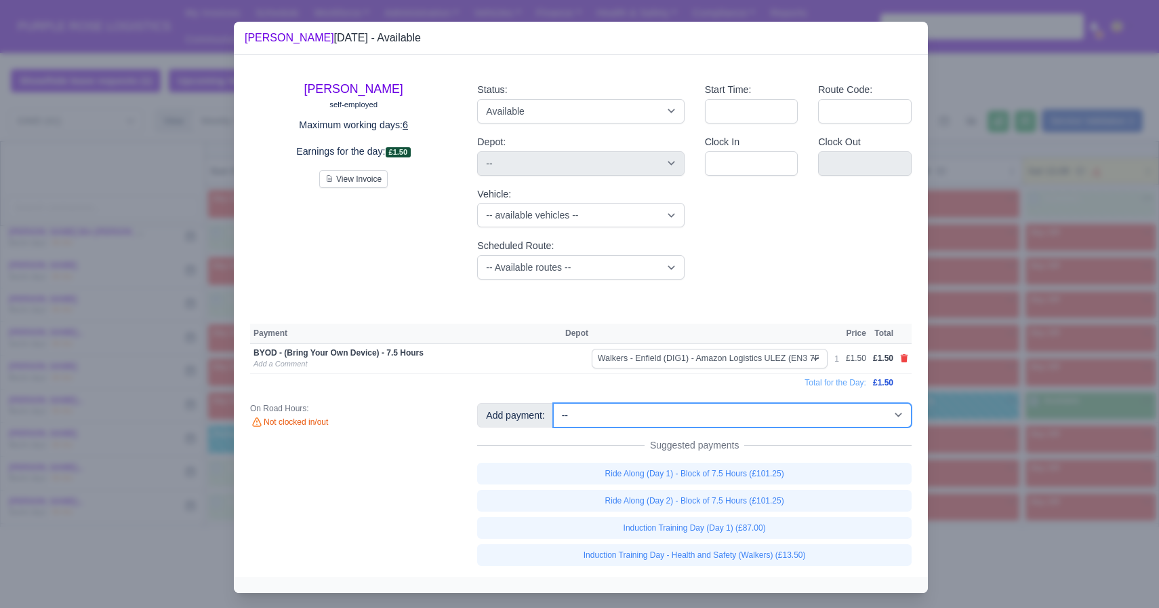
click at [579, 415] on select "-- Additional Hour Support (£14.50) Additional Hour Support (Walkers) (£13.50) …" at bounding box center [732, 415] width 359 height 24
click at [555, 403] on select "-- Additional Hour Support (£14.50) Additional Hour Support (Walkers) (£13.50) …" at bounding box center [732, 415] width 359 height 24
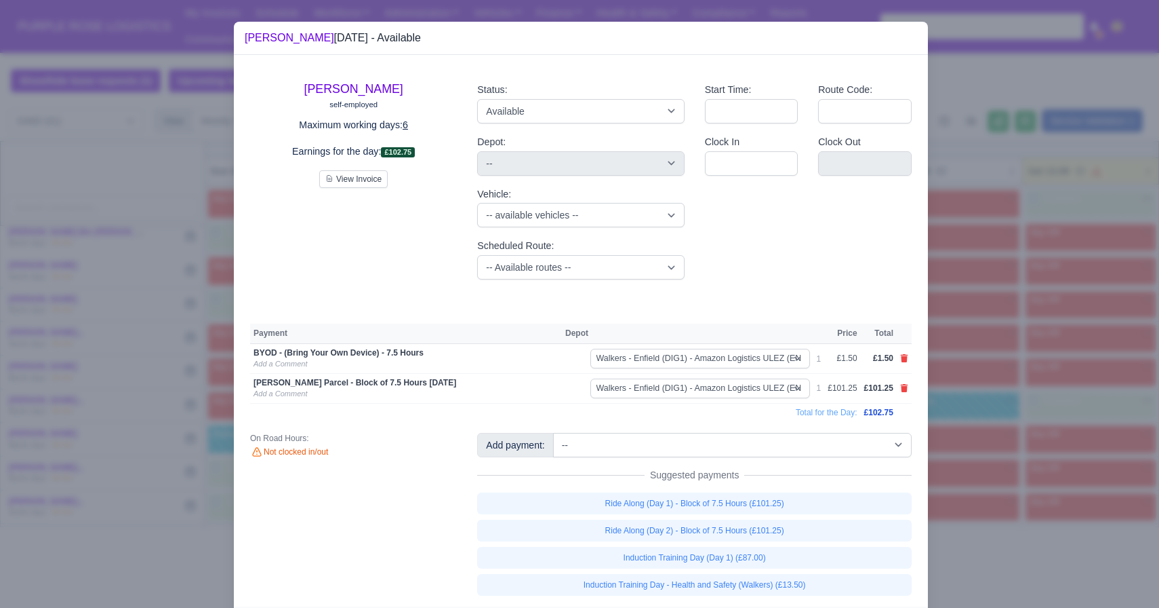
click at [579, 429] on div at bounding box center [579, 304] width 1159 height 608
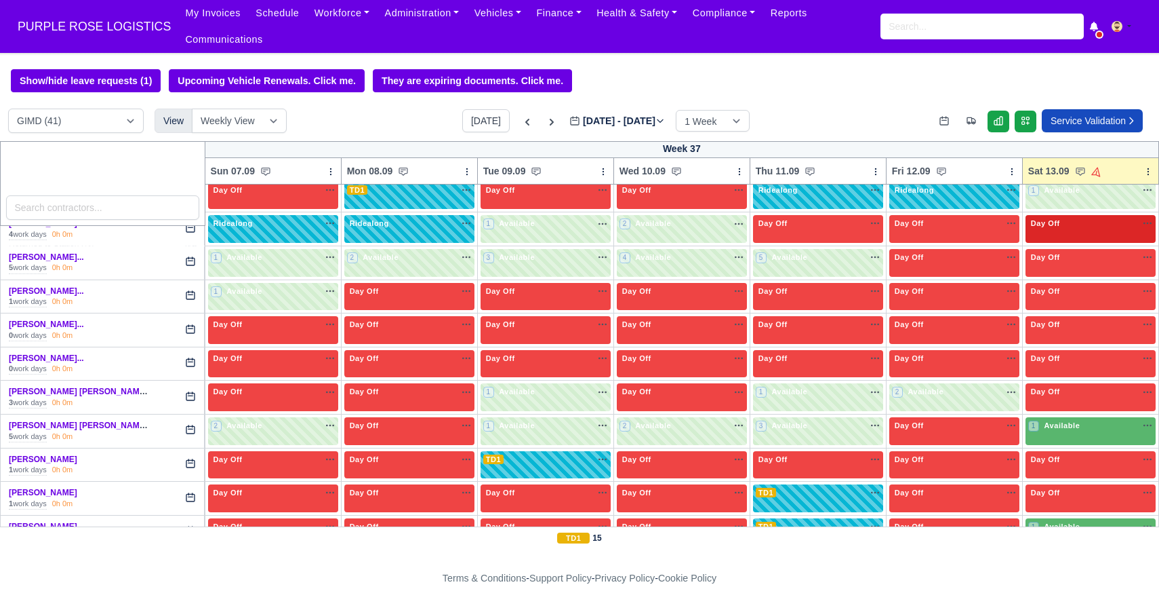
scroll to position [919, 0]
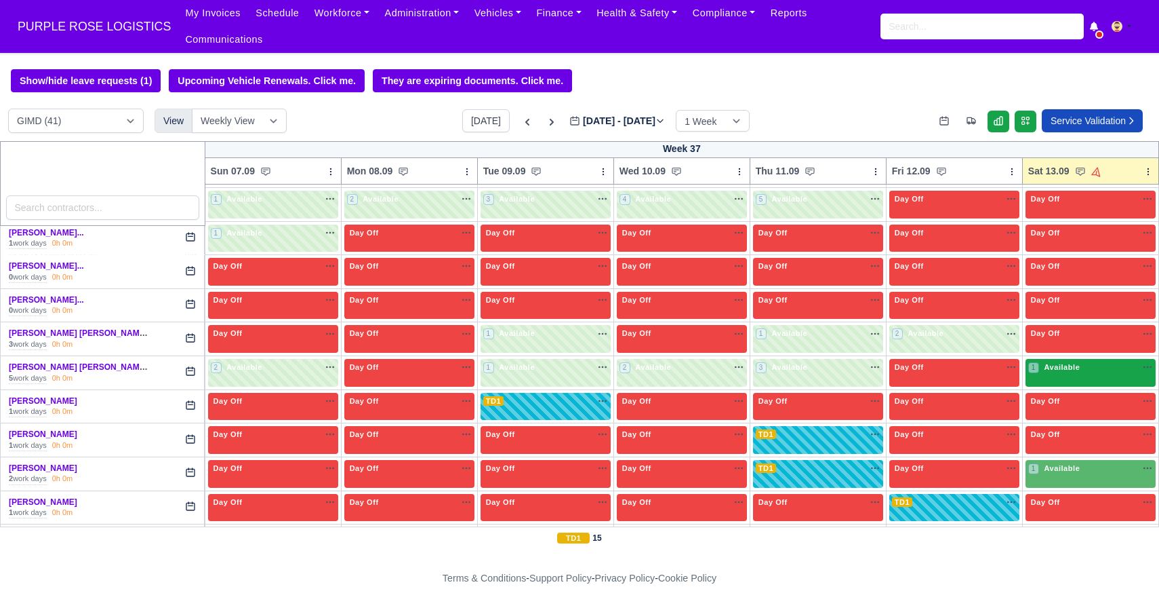
click at [579, 370] on span "Available" at bounding box center [1061, 366] width 41 height 9
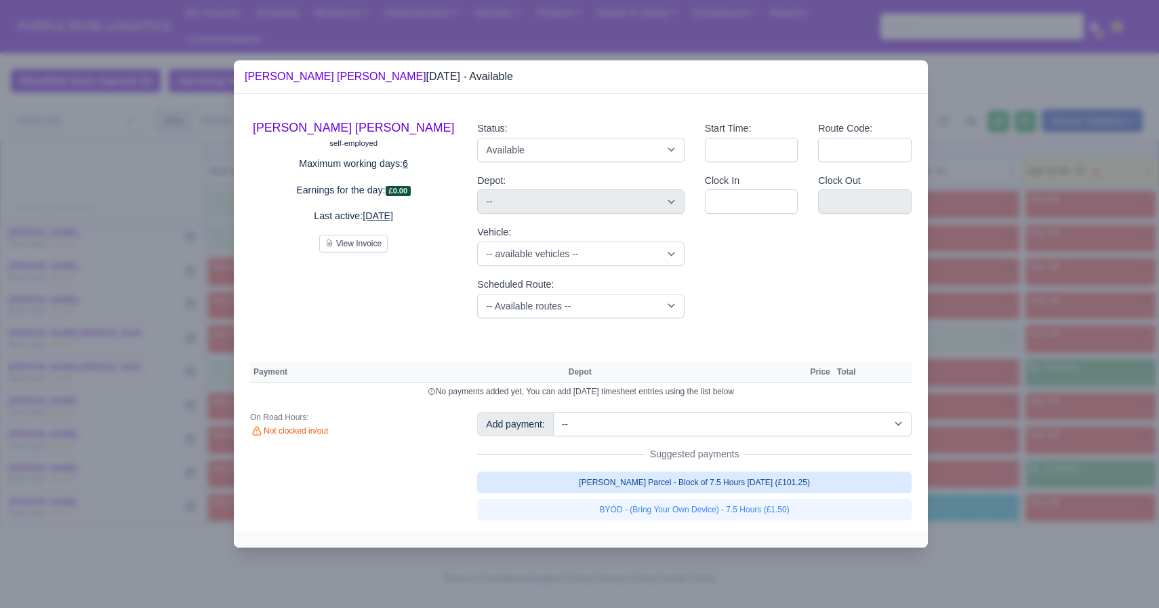
click at [579, 489] on link "[PERSON_NAME] Parcel - Block of 7.5 Hours [DATE] (£101.25)" at bounding box center [694, 482] width 435 height 22
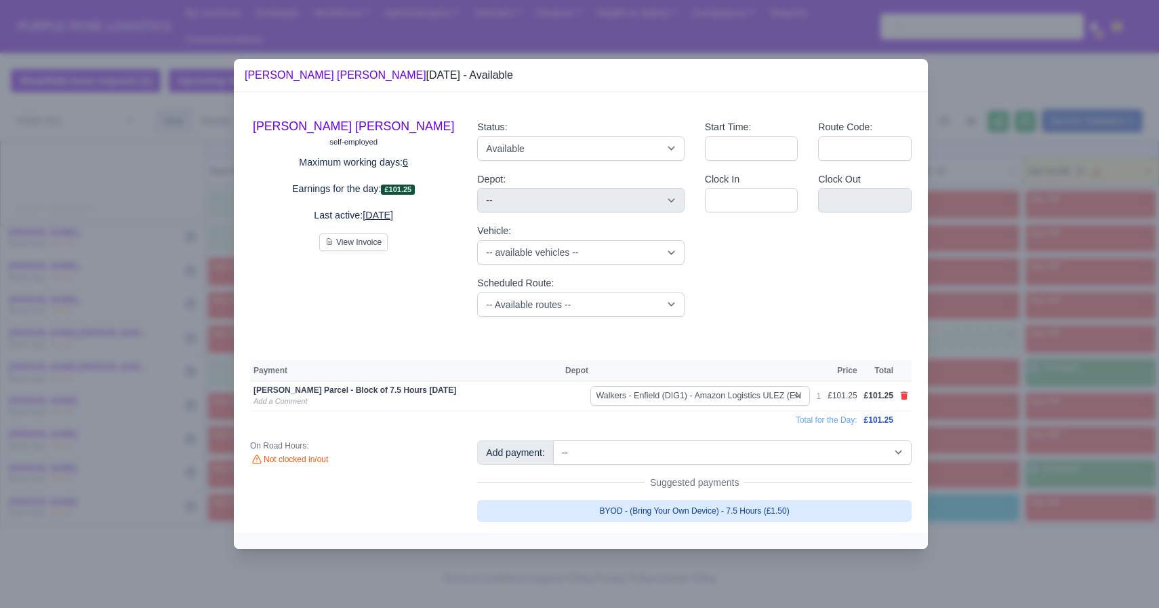
click at [579, 513] on link "BYOD - (Bring Your Own Device) - 7.5 Hours (£1.50)" at bounding box center [694, 511] width 435 height 22
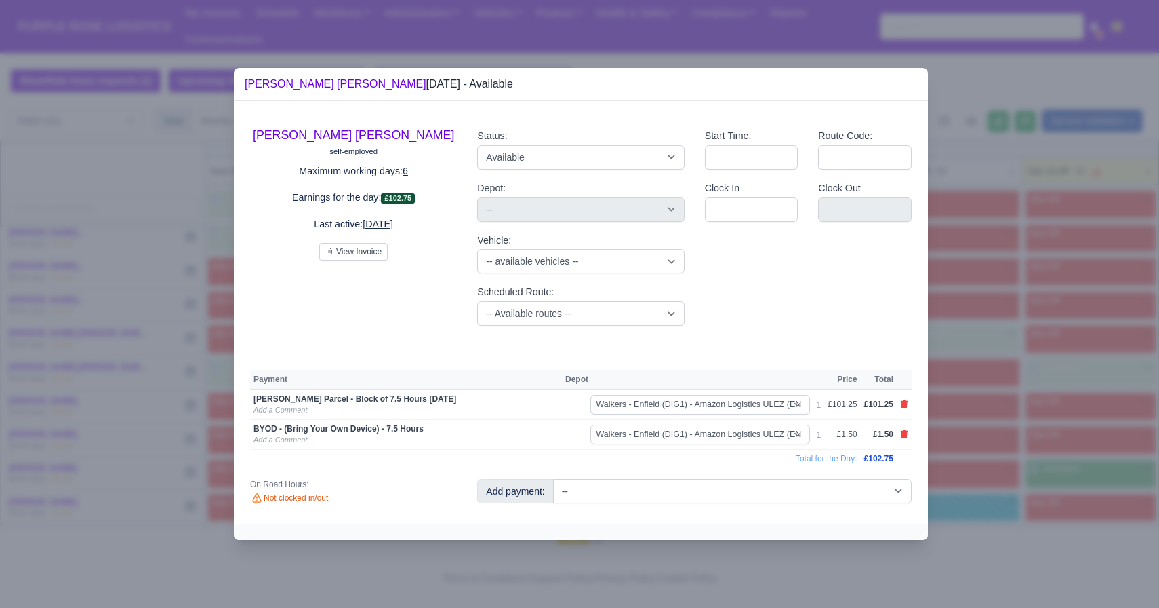
click at [579, 460] on div at bounding box center [579, 304] width 1159 height 608
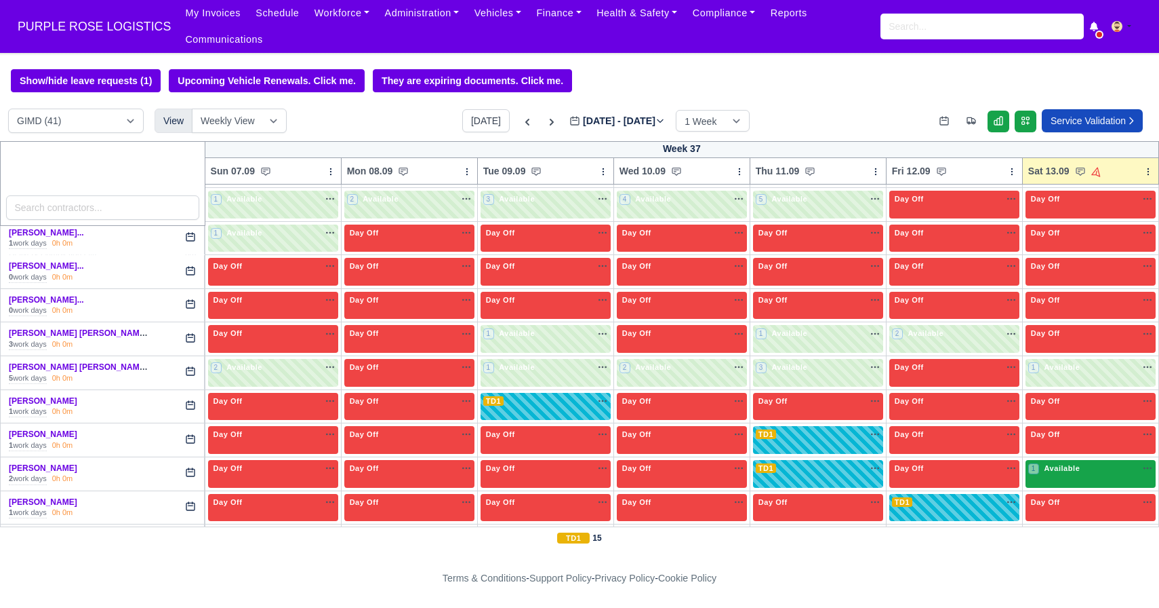
click at [579, 479] on div "1 Available" at bounding box center [1091, 474] width 130 height 28
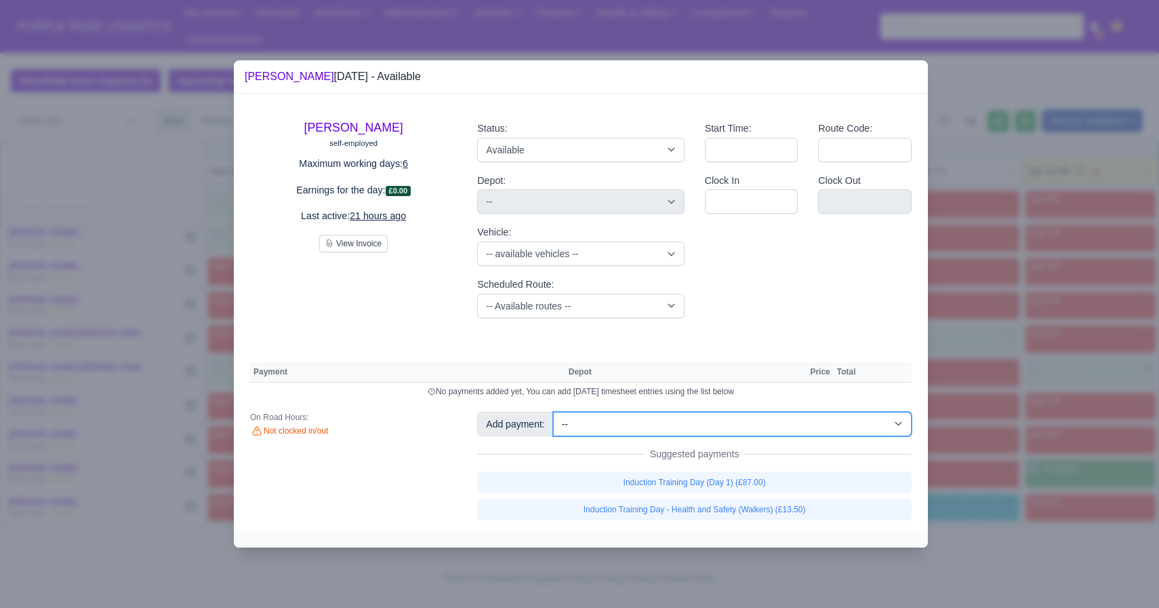
click at [579, 425] on select "-- Additional Hour Support (£14.50) Additional Hour Support (Walkers) (£13.50) …" at bounding box center [732, 424] width 359 height 24
click at [555, 412] on select "-- Additional Hour Support (£14.50) Additional Hour Support (Walkers) (£13.50) …" at bounding box center [732, 424] width 359 height 24
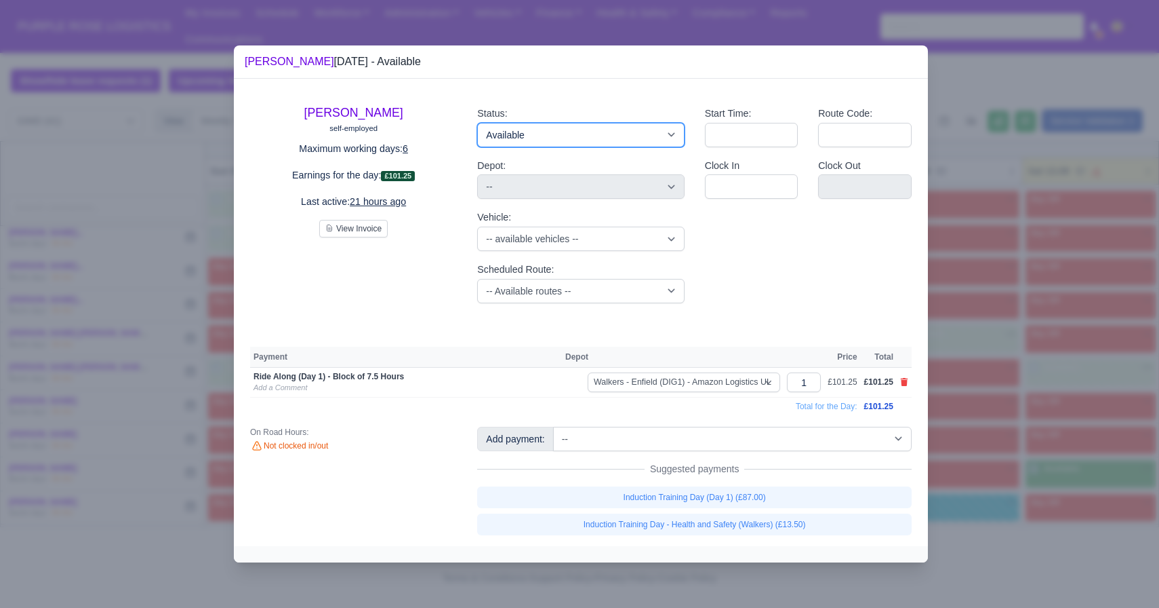
click at [579, 134] on select "Available Day Off Stand By Holiday Other Depot In Office OSM Ridealong Nursery …" at bounding box center [580, 135] width 207 height 24
click at [477, 123] on select "Available Day Off Stand By Holiday Other Depot In Office OSM Ridealong Nursery …" at bounding box center [580, 135] width 207 height 24
click at [579, 426] on div at bounding box center [579, 304] width 1159 height 608
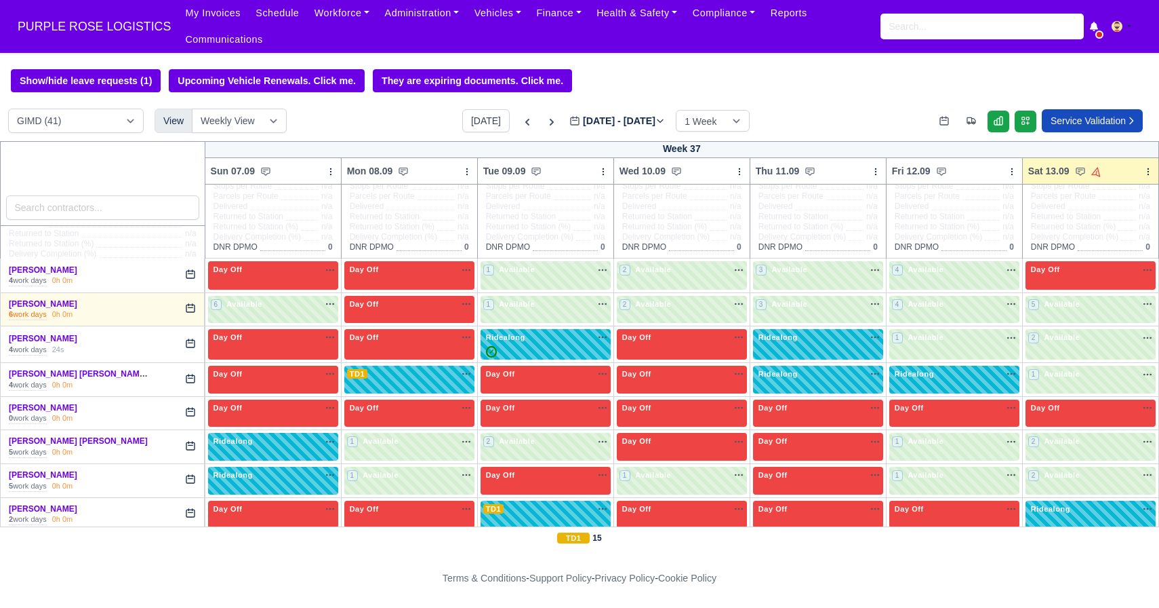
scroll to position [0, 0]
